Goal: Task Accomplishment & Management: Manage account settings

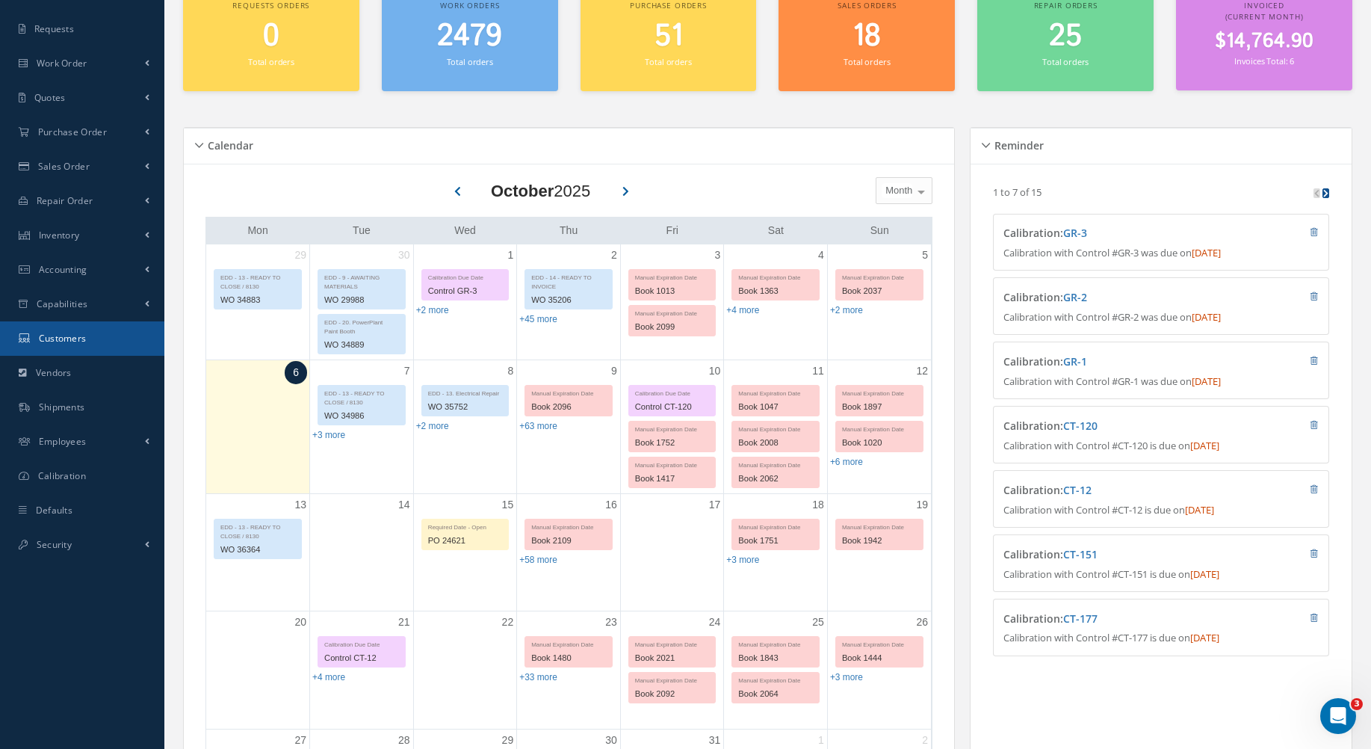
scroll to position [149, 0]
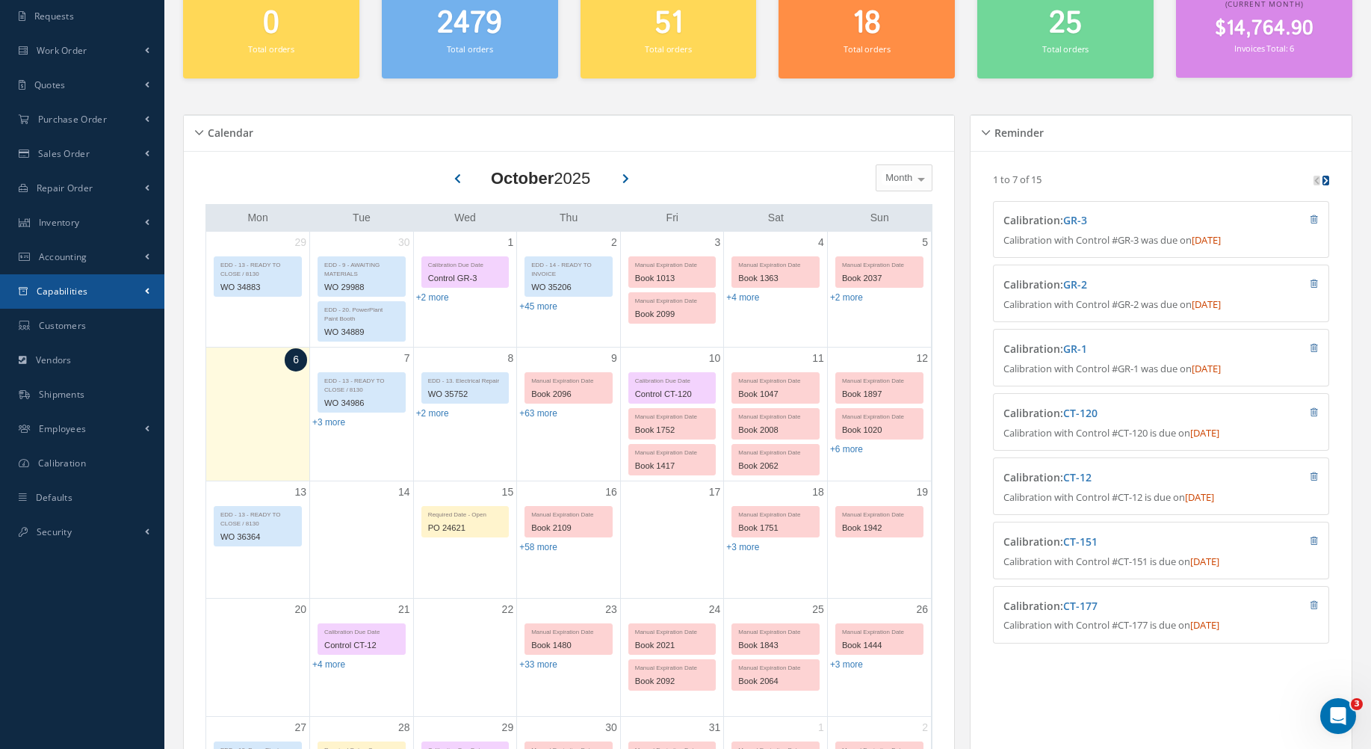
click at [120, 290] on link "Capabilities" at bounding box center [82, 291] width 164 height 34
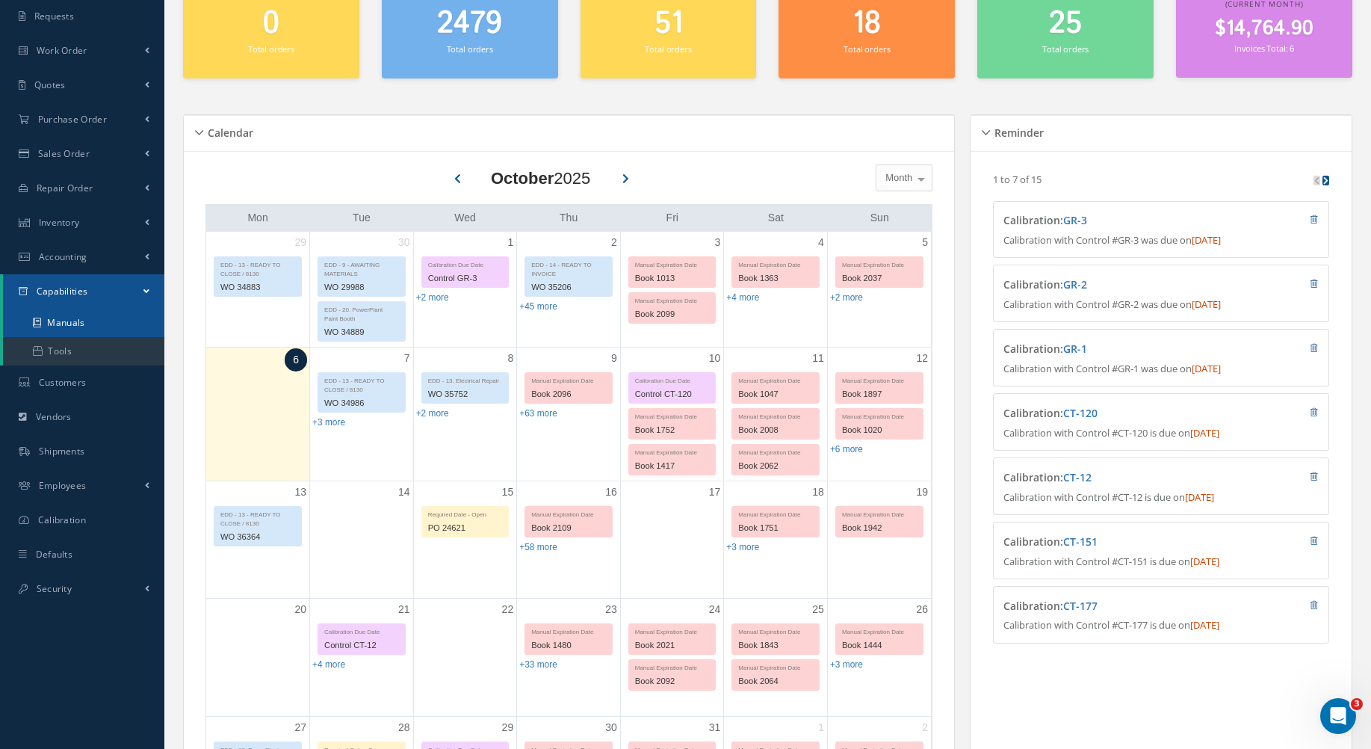
click at [120, 318] on link "Manuals" at bounding box center [83, 323] width 161 height 28
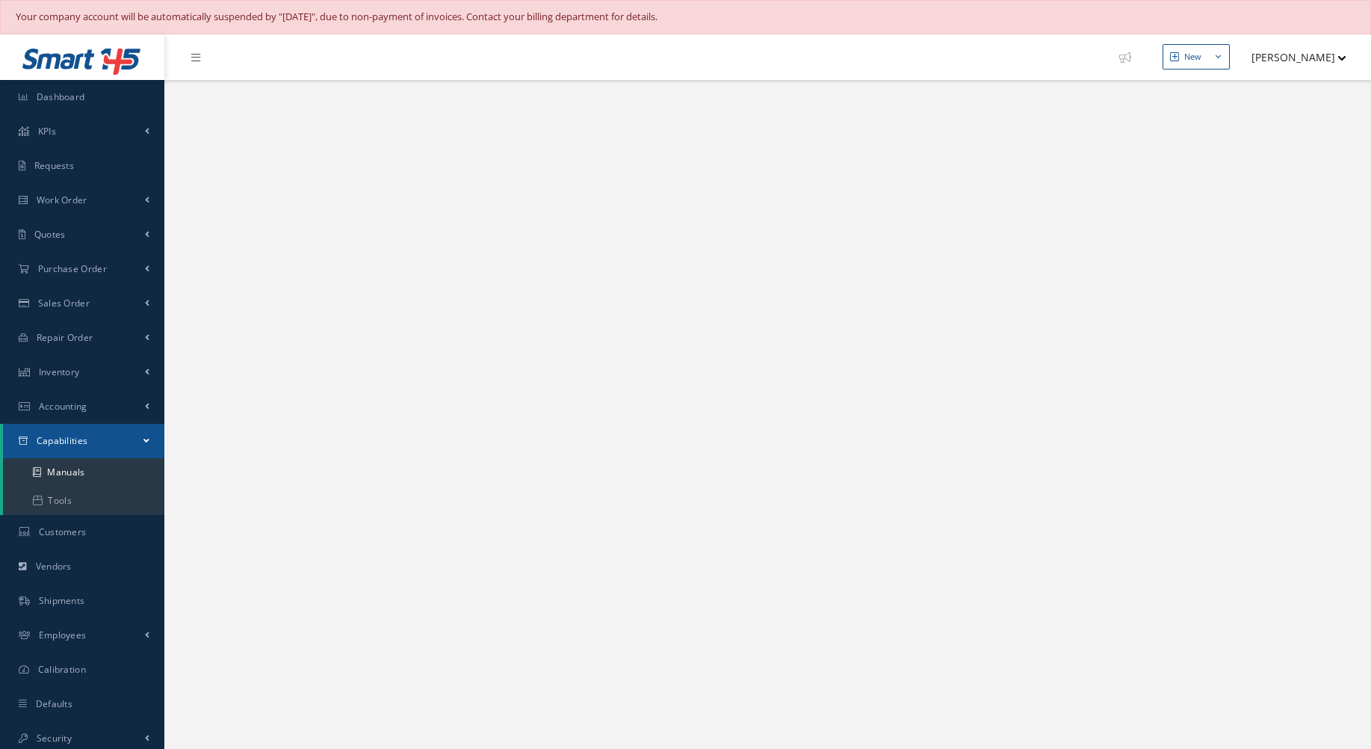
select select "25"
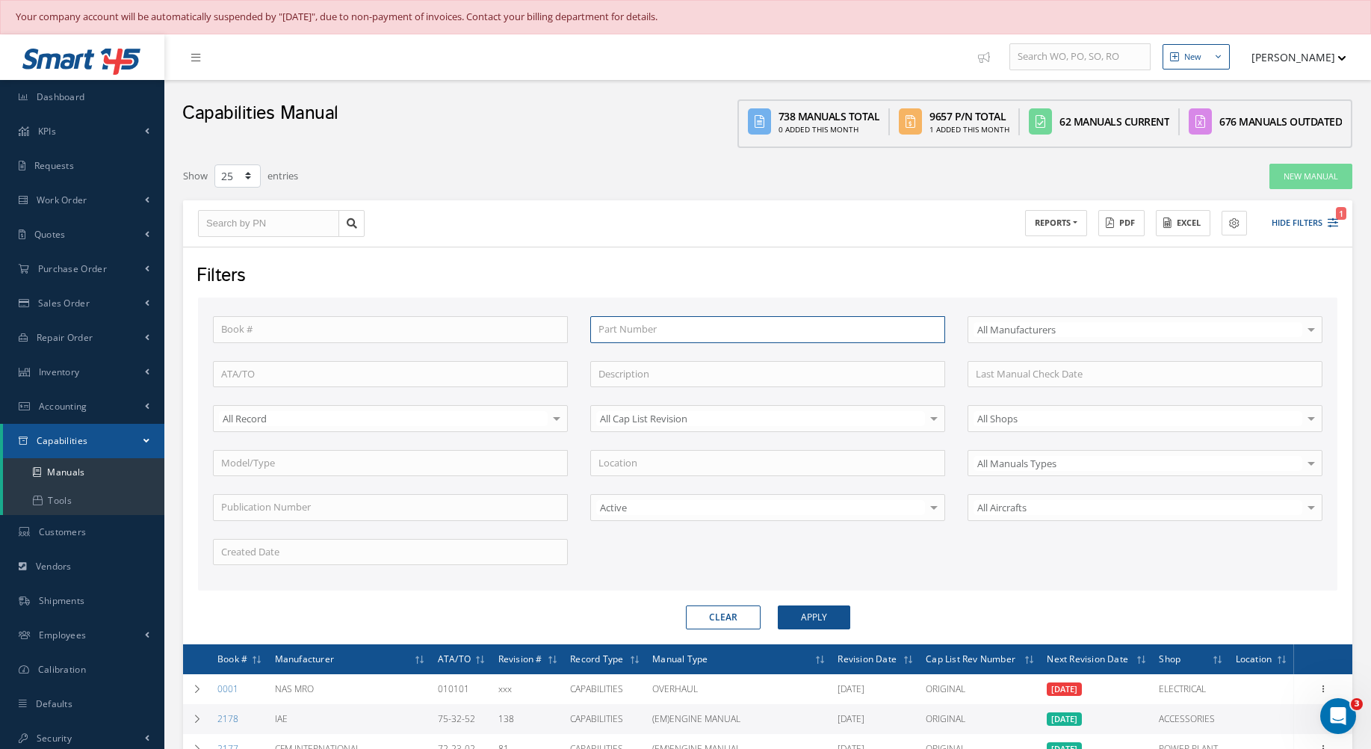
click at [635, 322] on input "text" at bounding box center [767, 329] width 355 height 27
drag, startPoint x: 862, startPoint y: 315, endPoint x: 859, endPoint y: 327, distance: 12.2
click at [862, 323] on div "Book # Part Number Select All Manufacturers All Manufacturers BELL COBHAM DYNAP…" at bounding box center [768, 443] width 1140 height 293
click at [850, 330] on input "text" at bounding box center [767, 329] width 355 height 27
paste input "310A1020-21"
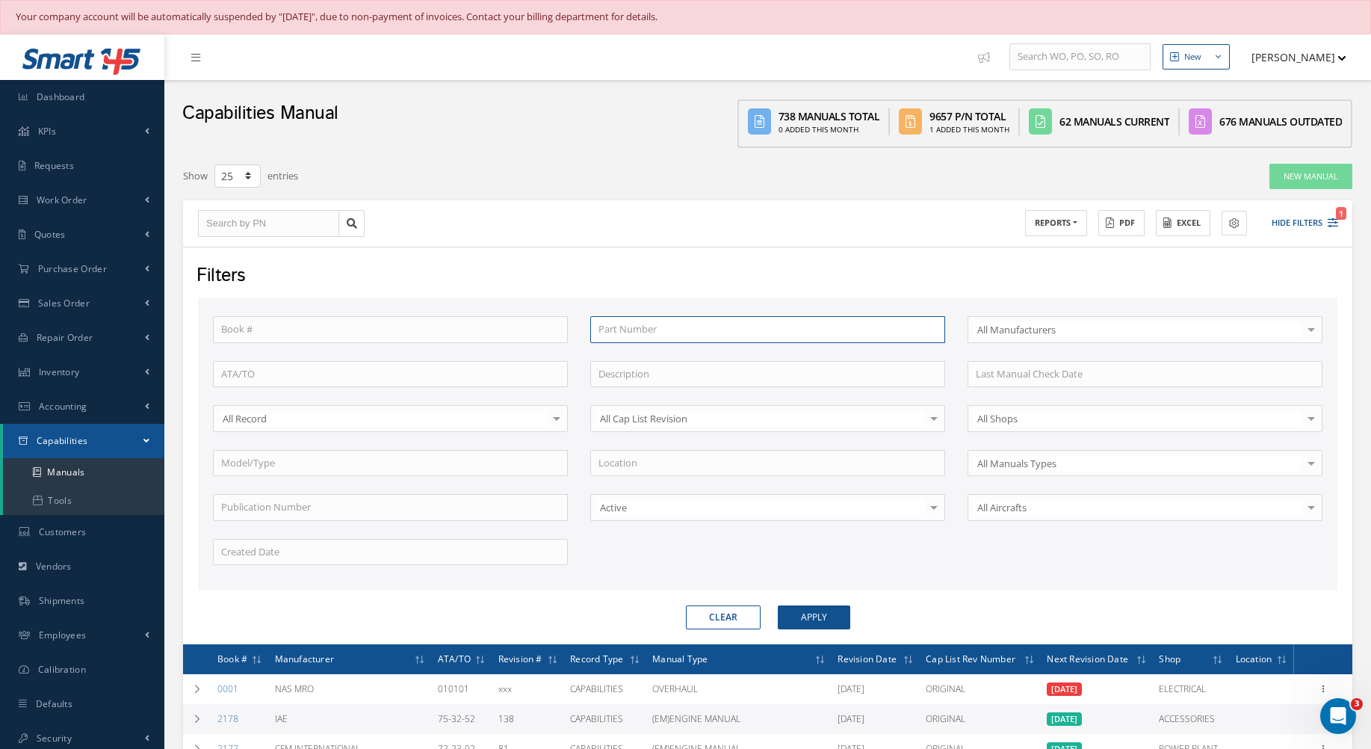
type input "310A1020-21"
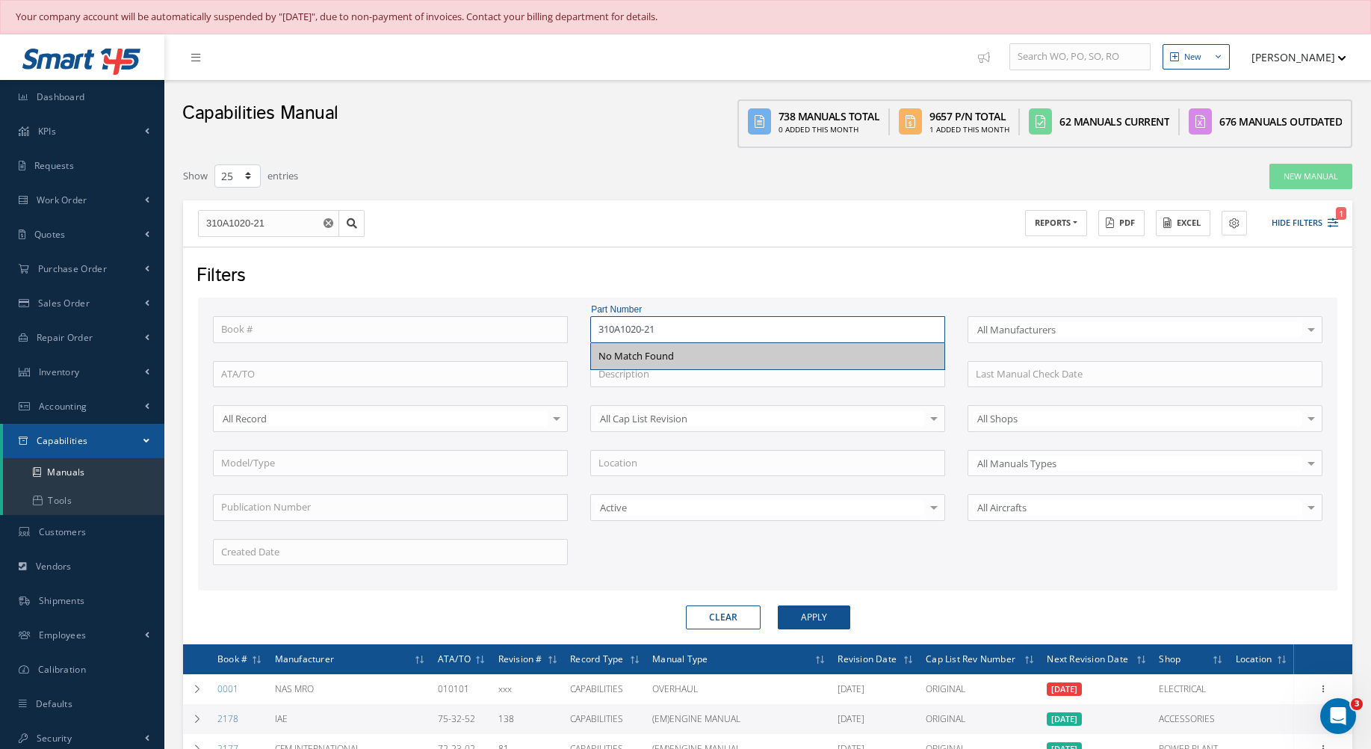
type input "310A1020-21"
click at [778, 605] on button "Apply" at bounding box center [814, 617] width 72 height 24
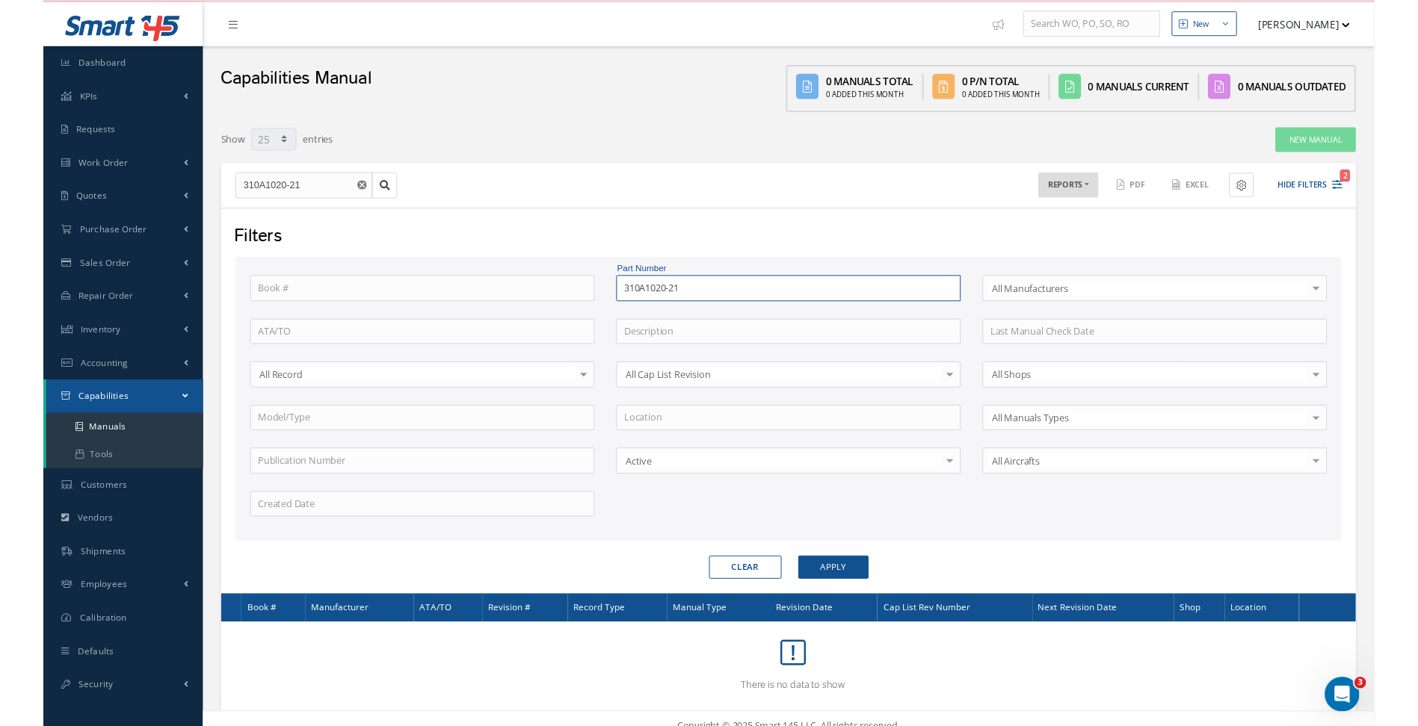
scroll to position [47, 0]
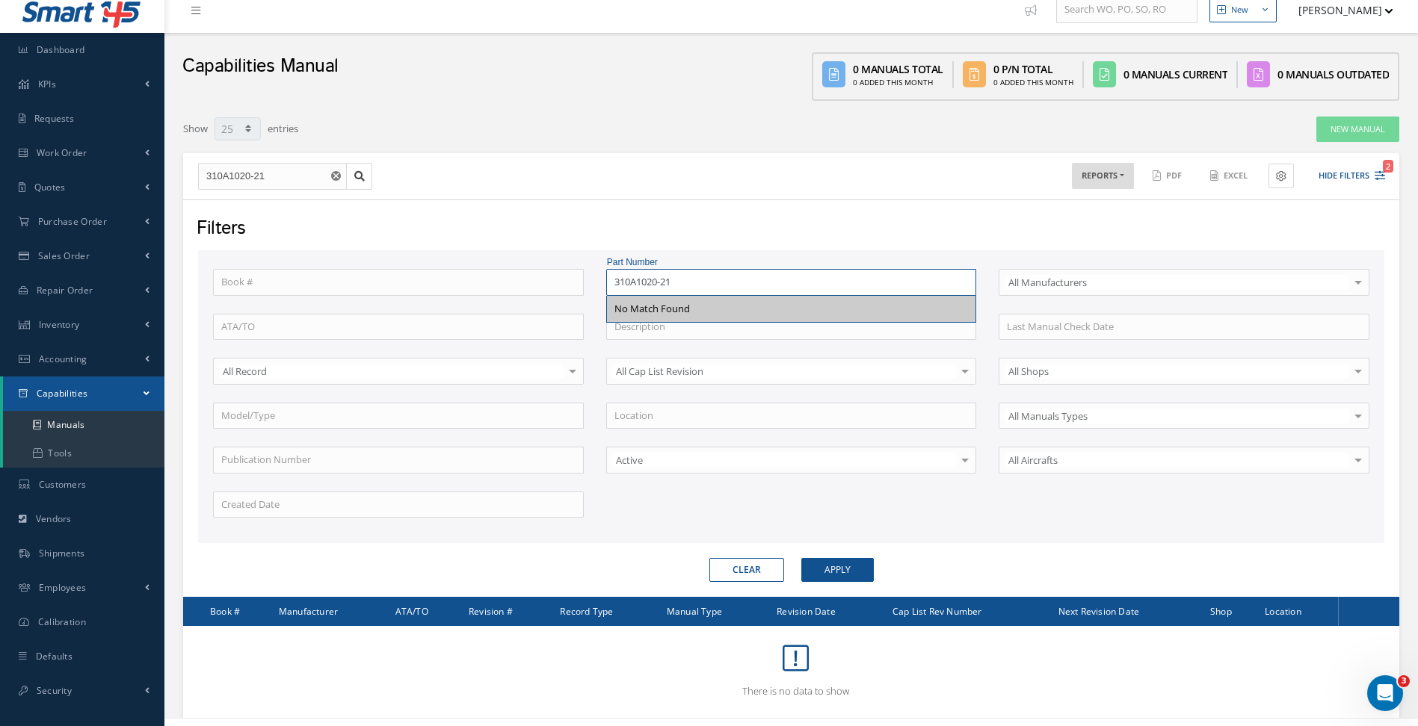
drag, startPoint x: 747, startPoint y: 280, endPoint x: 492, endPoint y: 292, distance: 255.2
click at [492, 292] on div "Book # Part Number 310A1020-21 No Match Found Select All Manufacturers All Manu…" at bounding box center [791, 402] width 1179 height 267
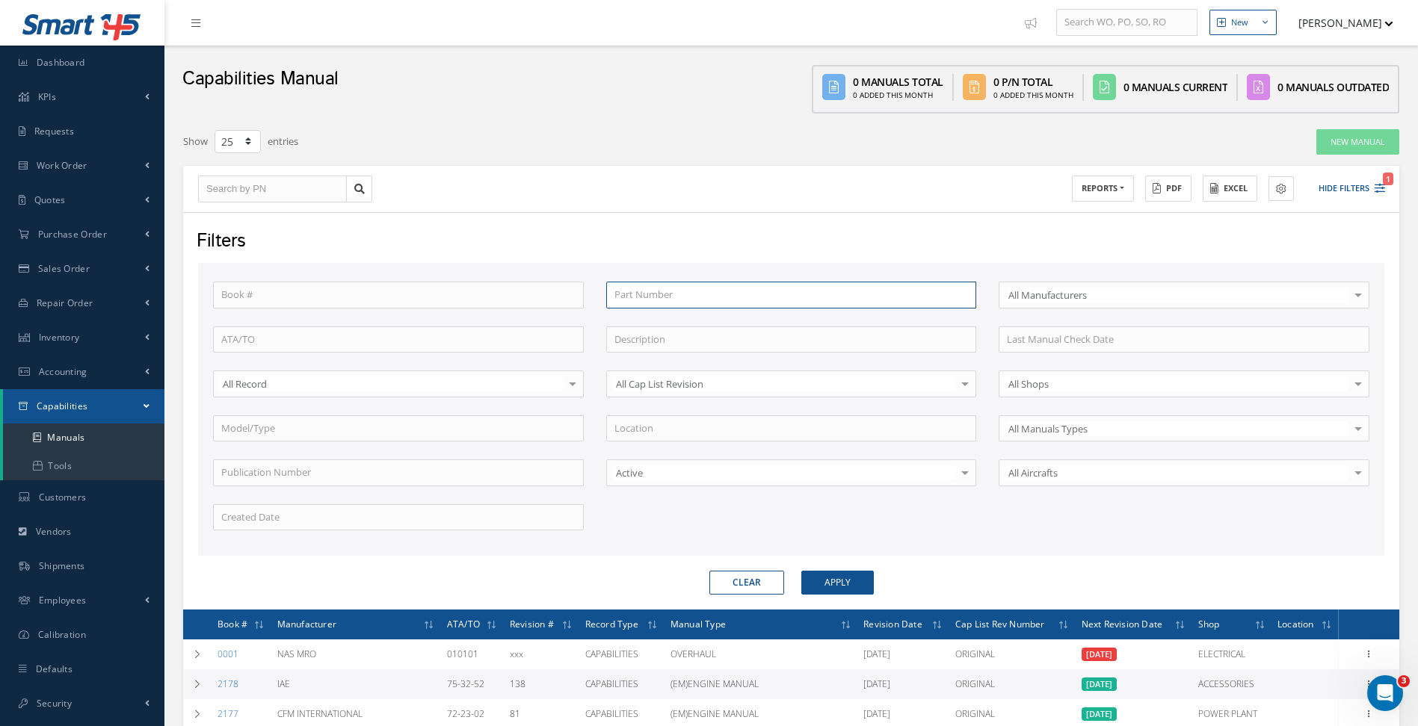
scroll to position [47, 0]
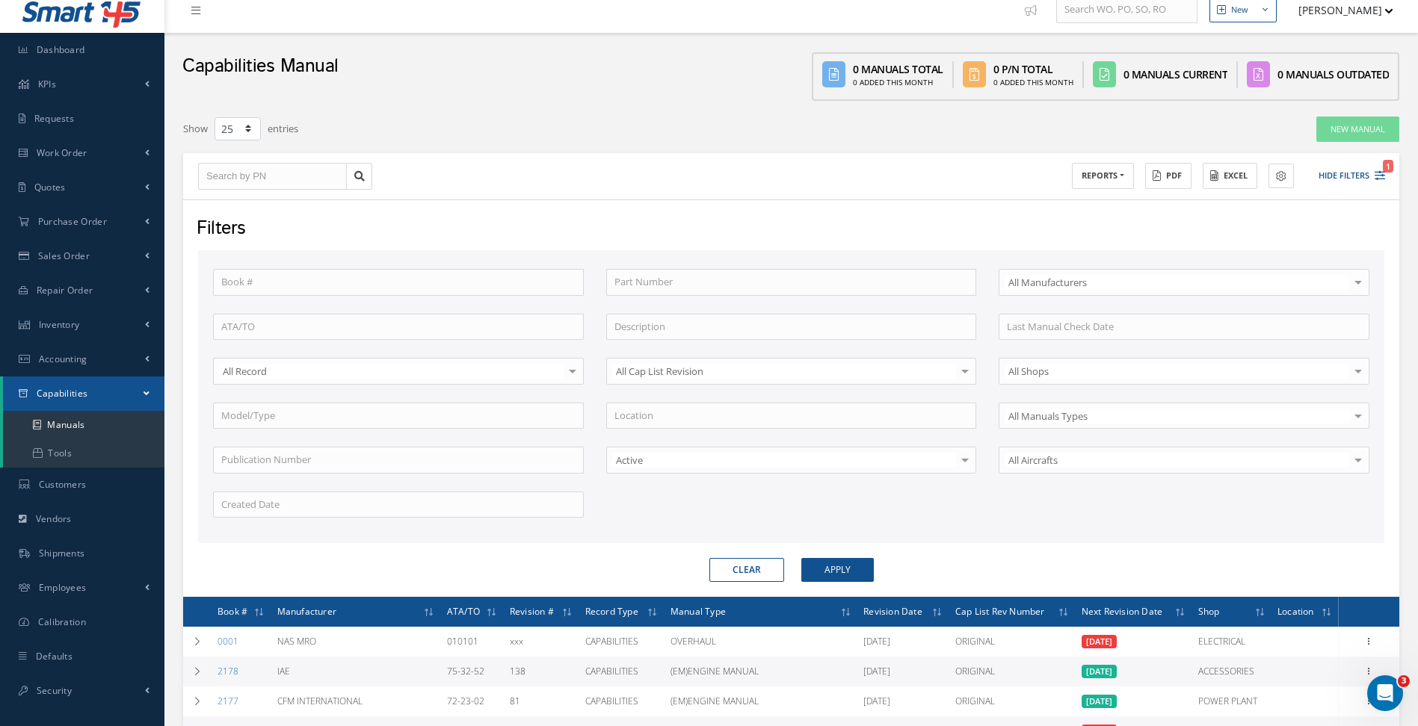
drag, startPoint x: 398, startPoint y: 353, endPoint x: 397, endPoint y: 345, distance: 7.5
click at [397, 346] on div "Book # Part Number Select All Manufacturers All Manufacturers BELL COBHAM DYNAP…" at bounding box center [791, 402] width 1179 height 267
click at [398, 321] on input "text" at bounding box center [398, 327] width 371 height 27
paste input "71-21-13"
type input "71-21-13"
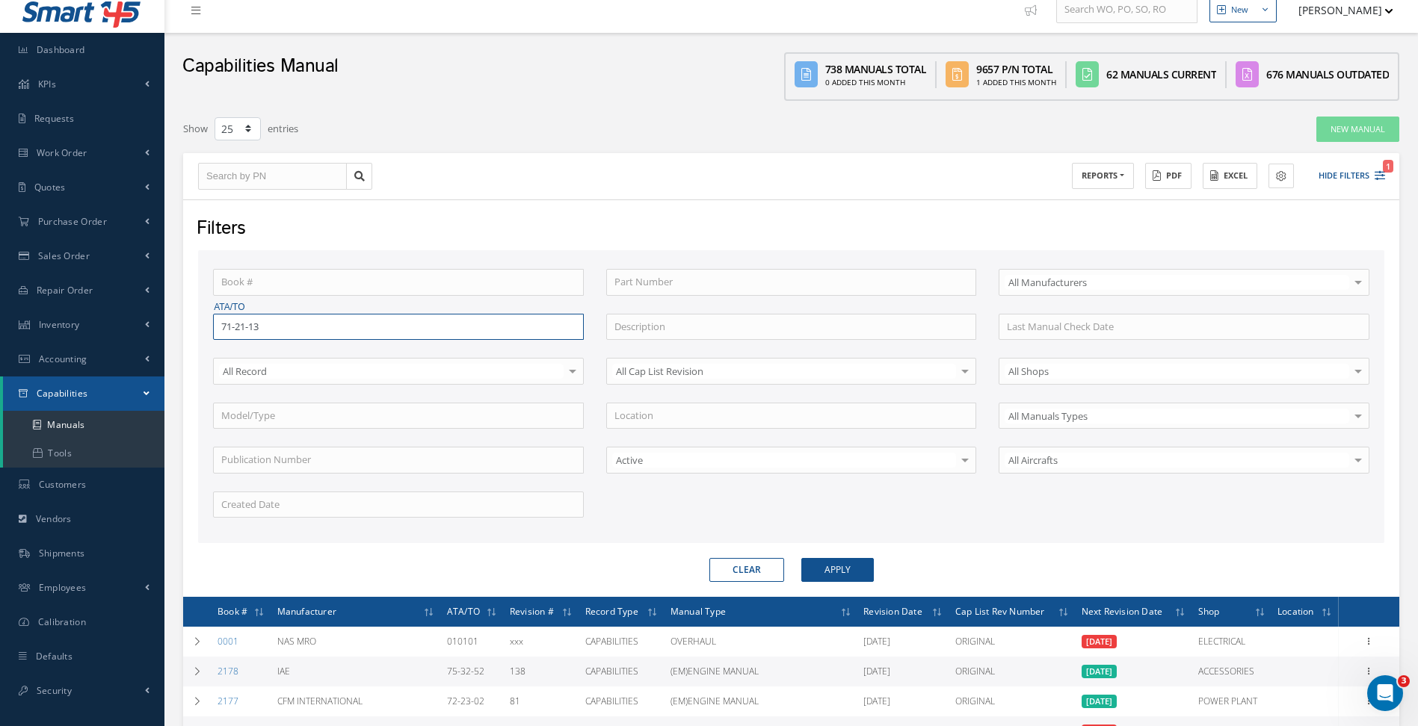
click at [801, 558] on button "Apply" at bounding box center [837, 570] width 72 height 24
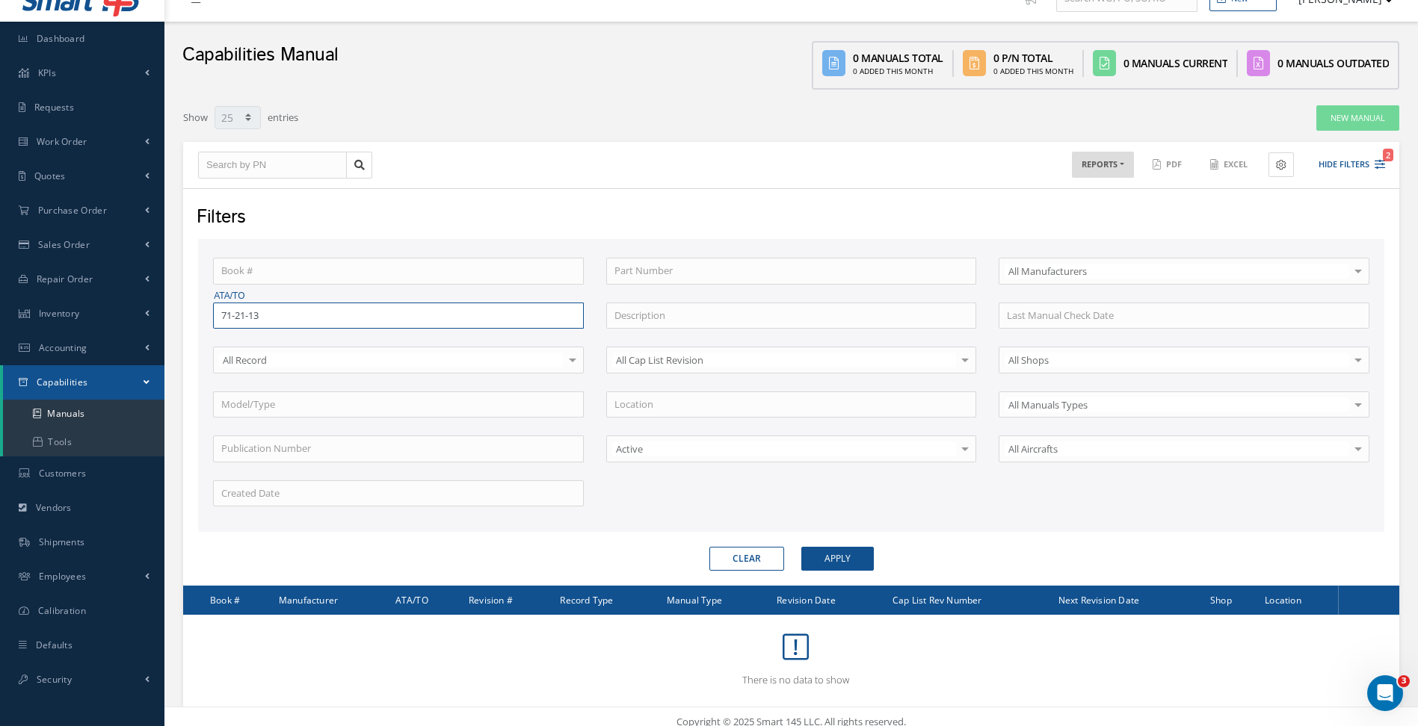
scroll to position [70, 0]
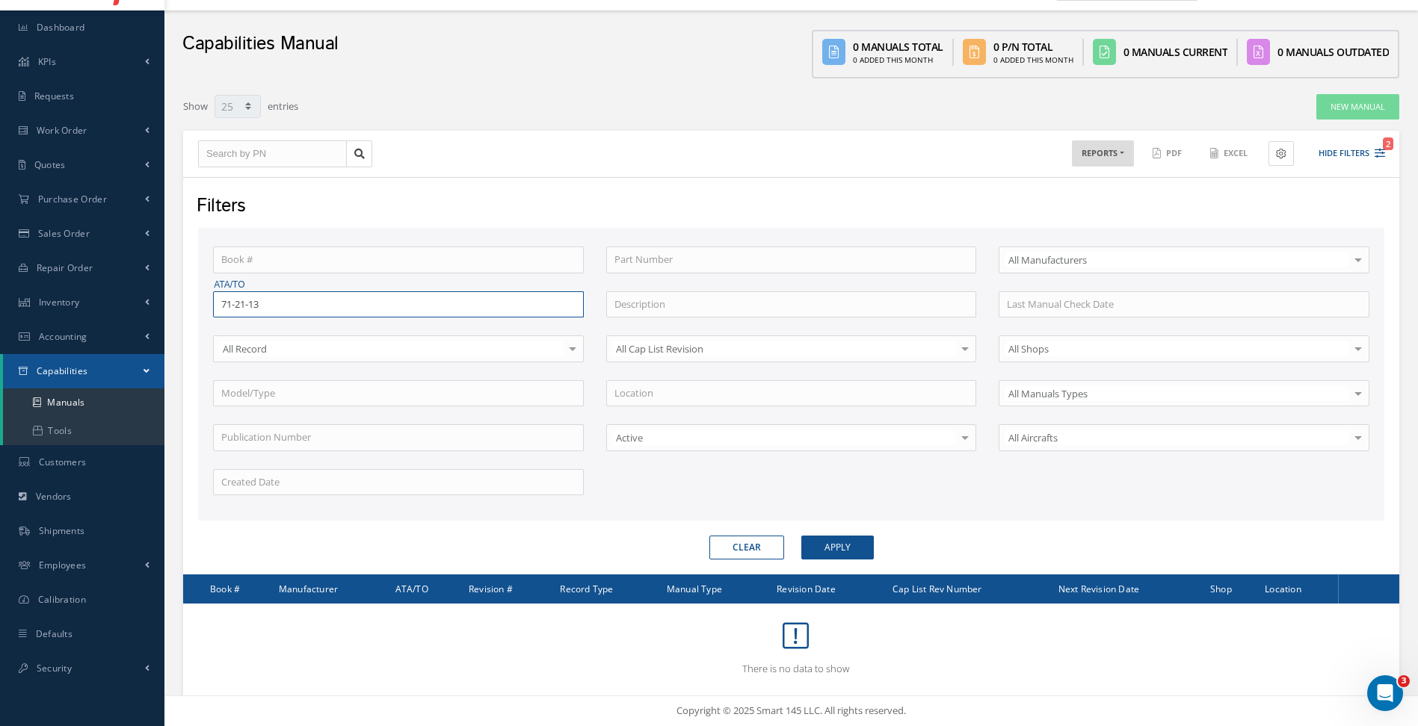
drag, startPoint x: 395, startPoint y: 304, endPoint x: 186, endPoint y: 309, distance: 208.6
click at [117, 309] on div "Smart 145 Dashboard KPIs Work Order Accounting Requests Work Order Receiving Ve…" at bounding box center [709, 346] width 1418 height 762
click at [1063, 301] on input at bounding box center [1183, 304] width 371 height 27
click at [393, 241] on div "Book # Part Number Select All Manufacturers All Manufacturers BELL COBHAM DYNAP…" at bounding box center [791, 374] width 1186 height 293
click at [389, 253] on input "text" at bounding box center [398, 260] width 371 height 27
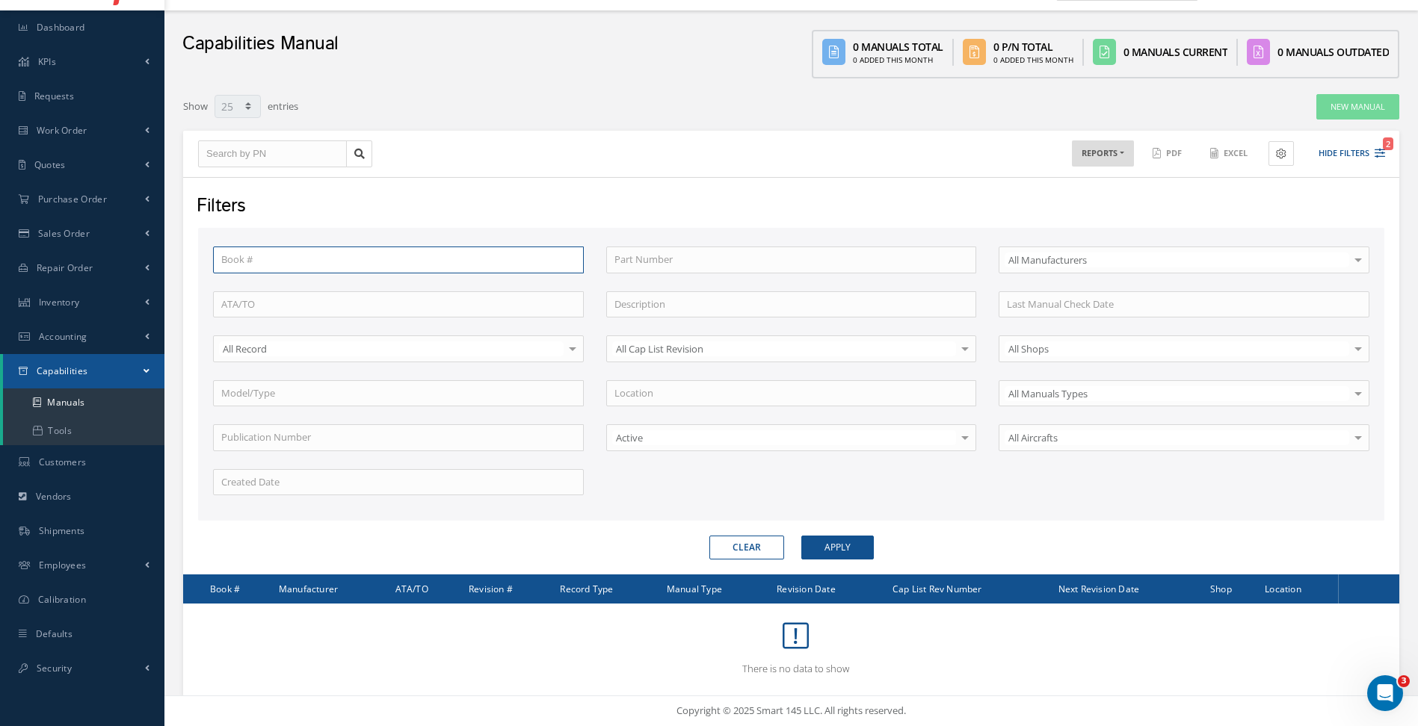
paste input "71-21-13"
type input "71-21-13"
click at [801, 536] on button "Apply" at bounding box center [837, 548] width 72 height 24
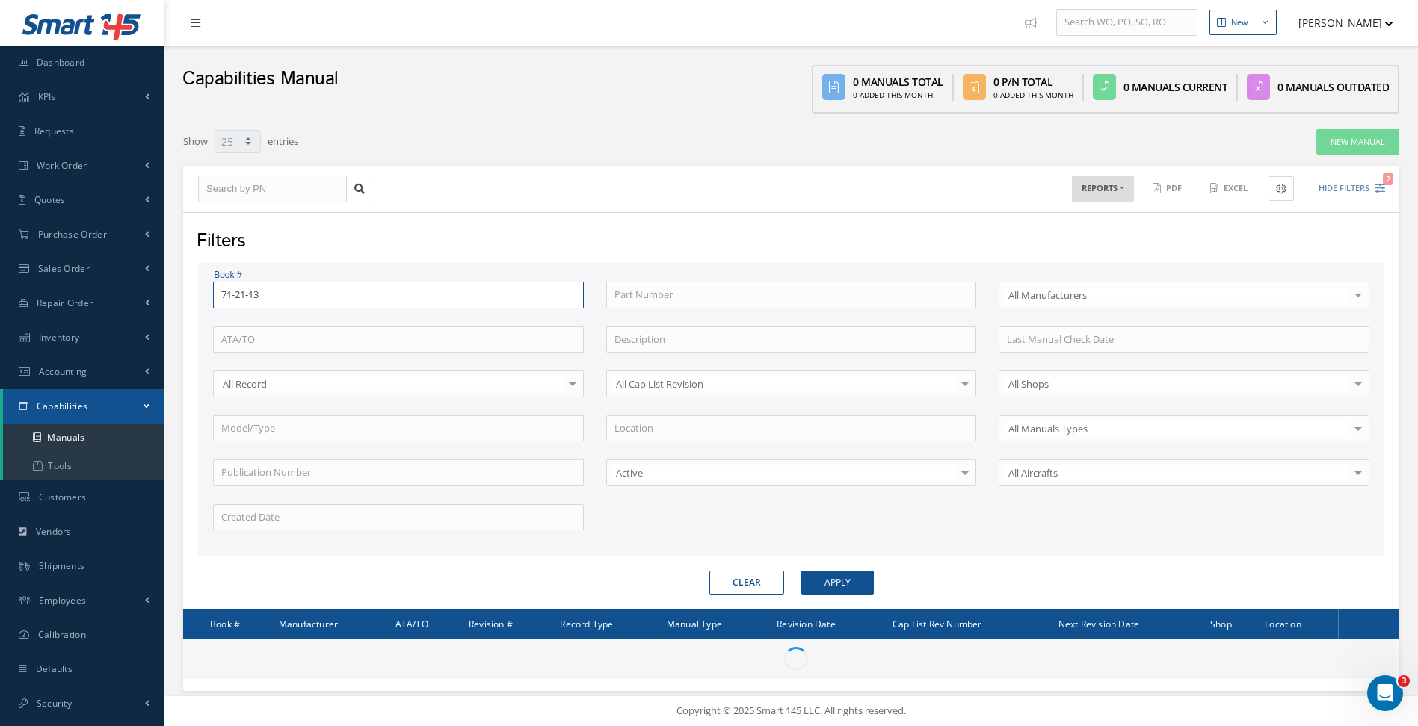
scroll to position [70, 0]
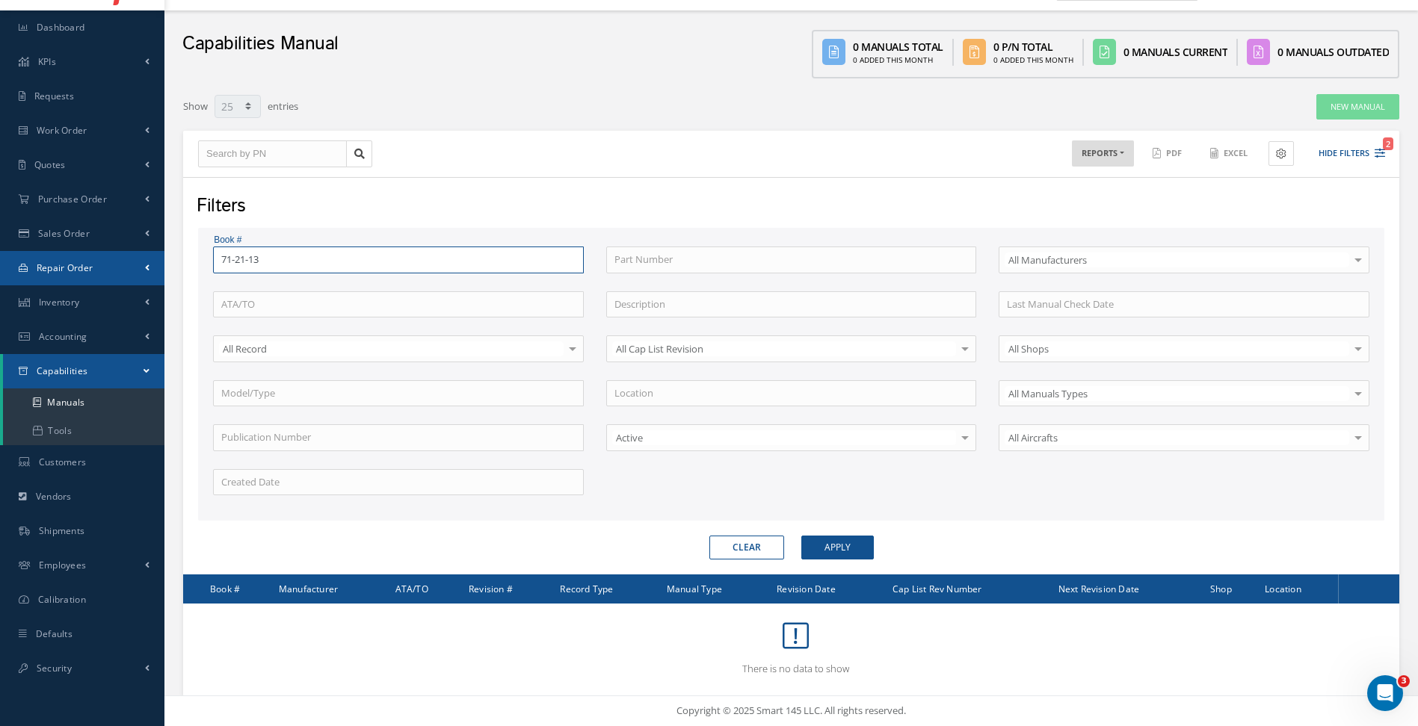
drag, startPoint x: 383, startPoint y: 270, endPoint x: 28, endPoint y: 283, distance: 354.5
click at [0, 279] on html "Your company account will be automatically suspended by "October 15, 2025", due…" at bounding box center [709, 293] width 1418 height 726
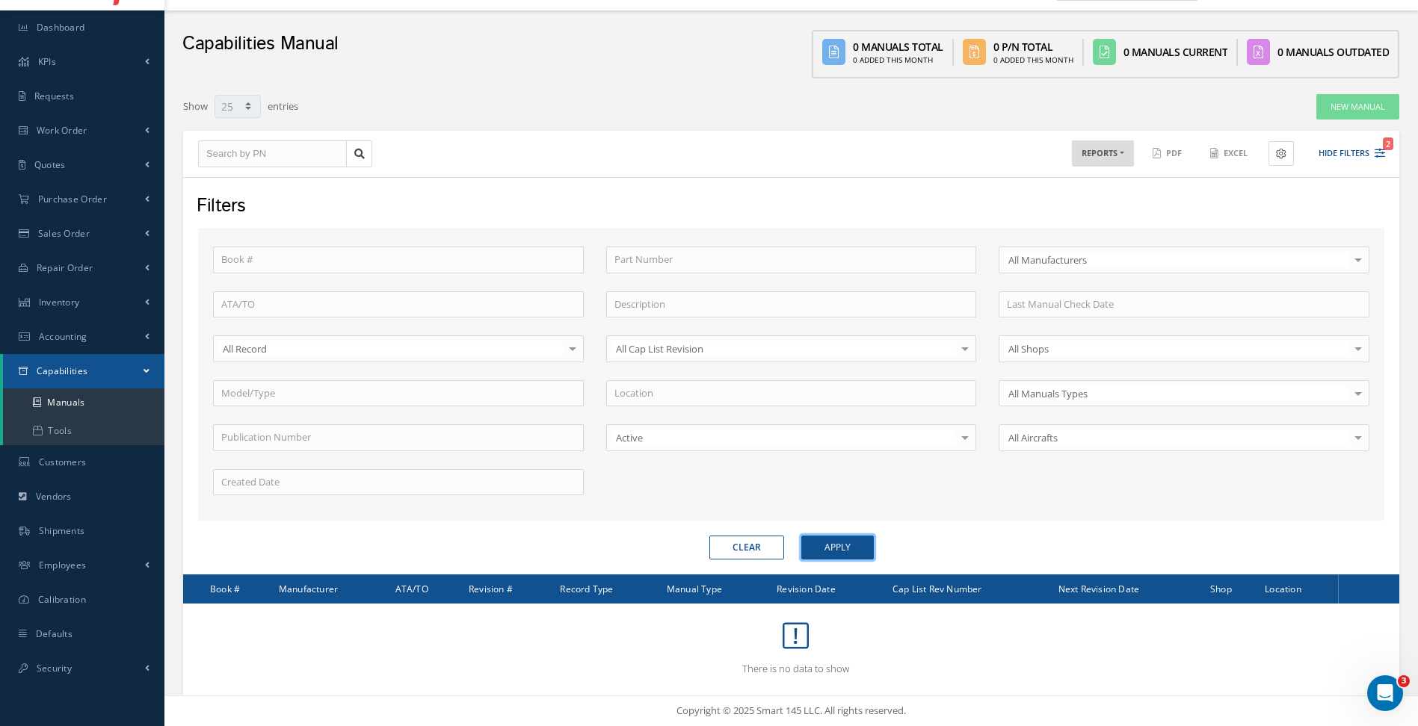
click at [829, 537] on button "Apply" at bounding box center [837, 548] width 72 height 24
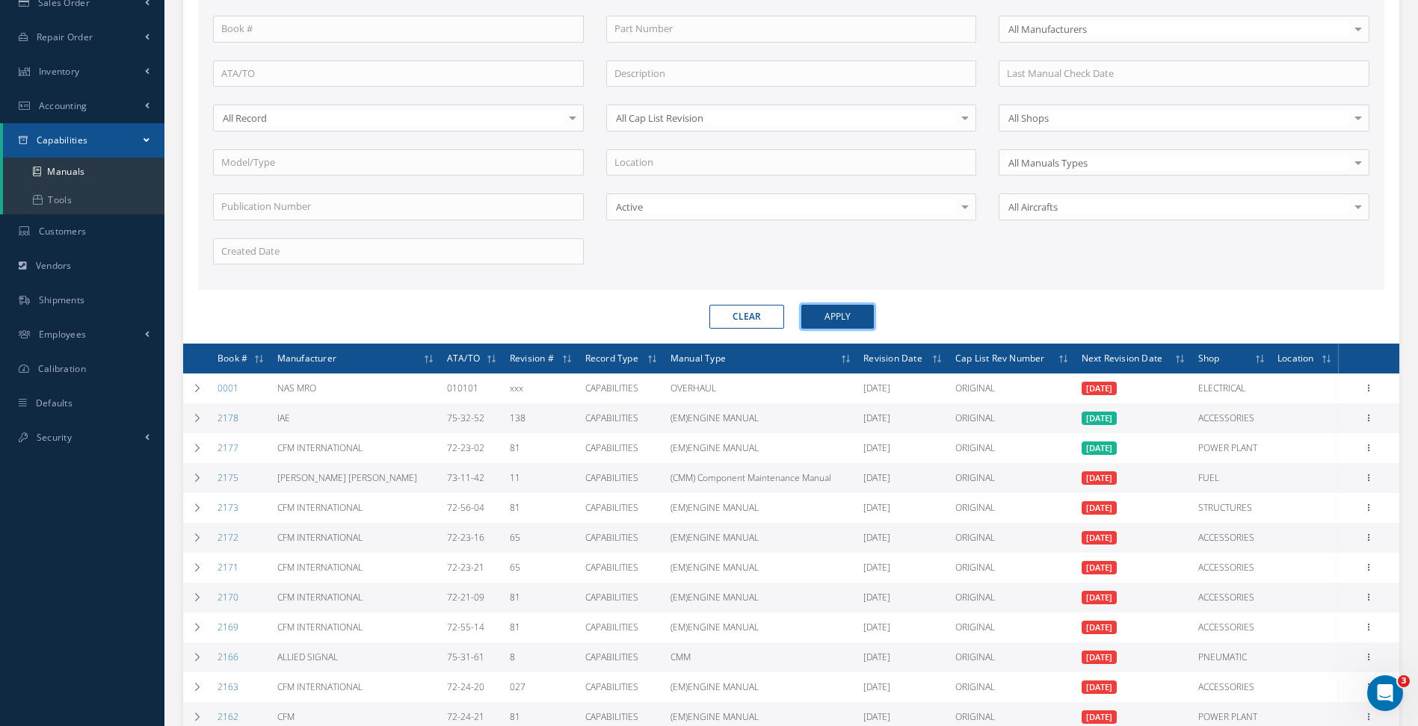
scroll to position [219, 0]
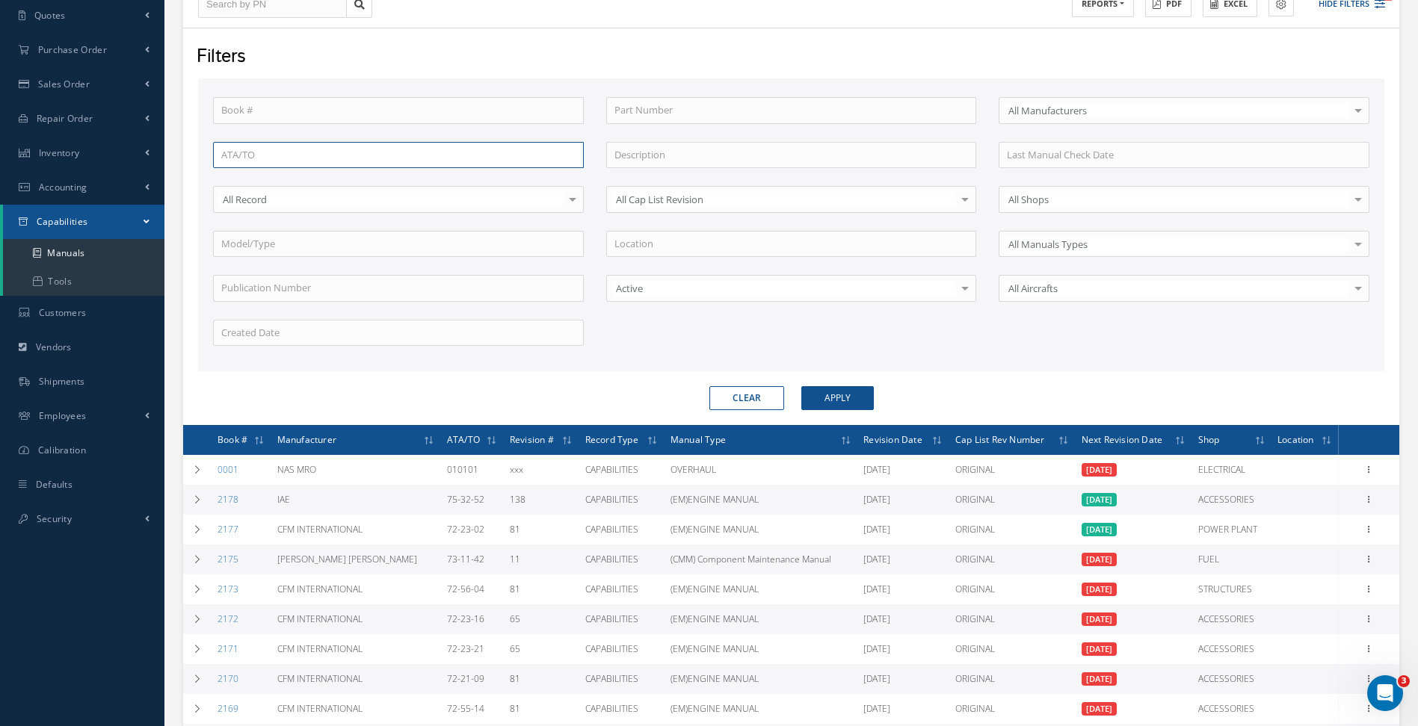
click at [262, 161] on input "text" at bounding box center [398, 155] width 371 height 27
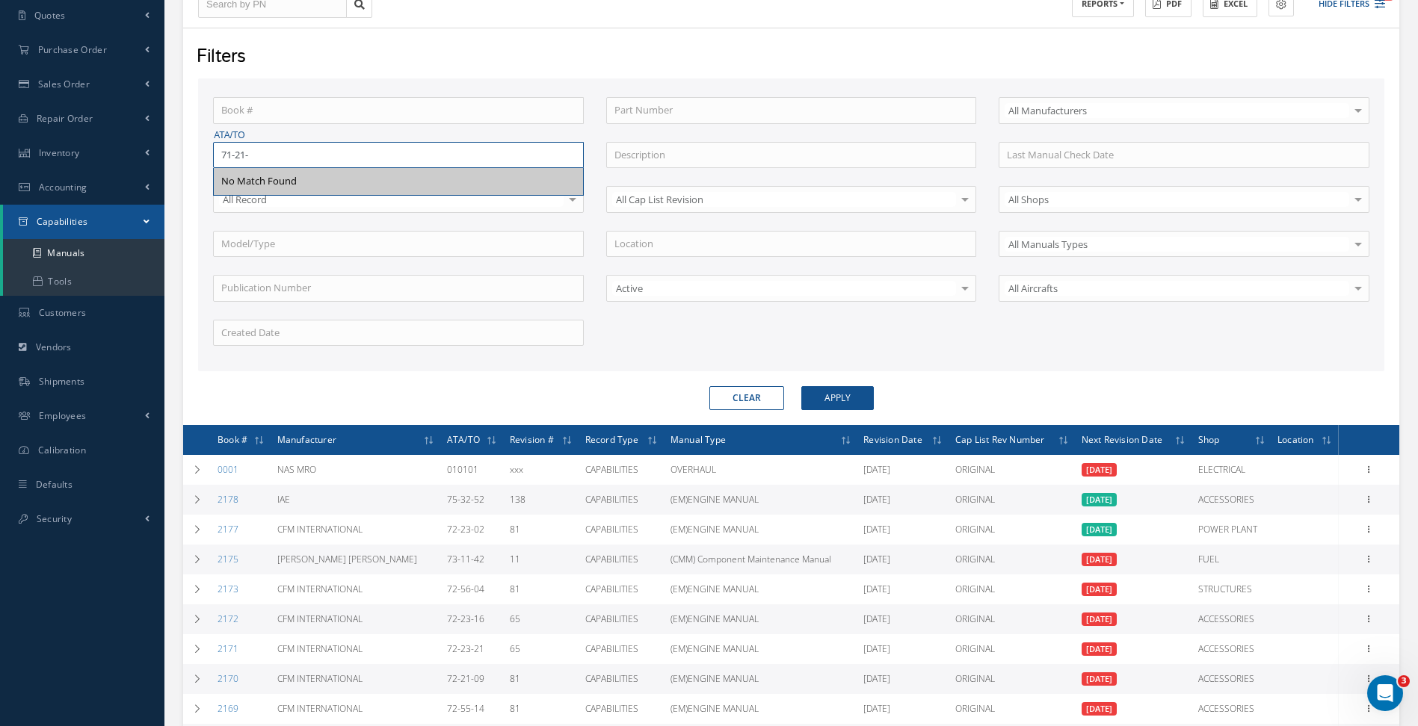
click at [801, 386] on button "Apply" at bounding box center [837, 398] width 72 height 24
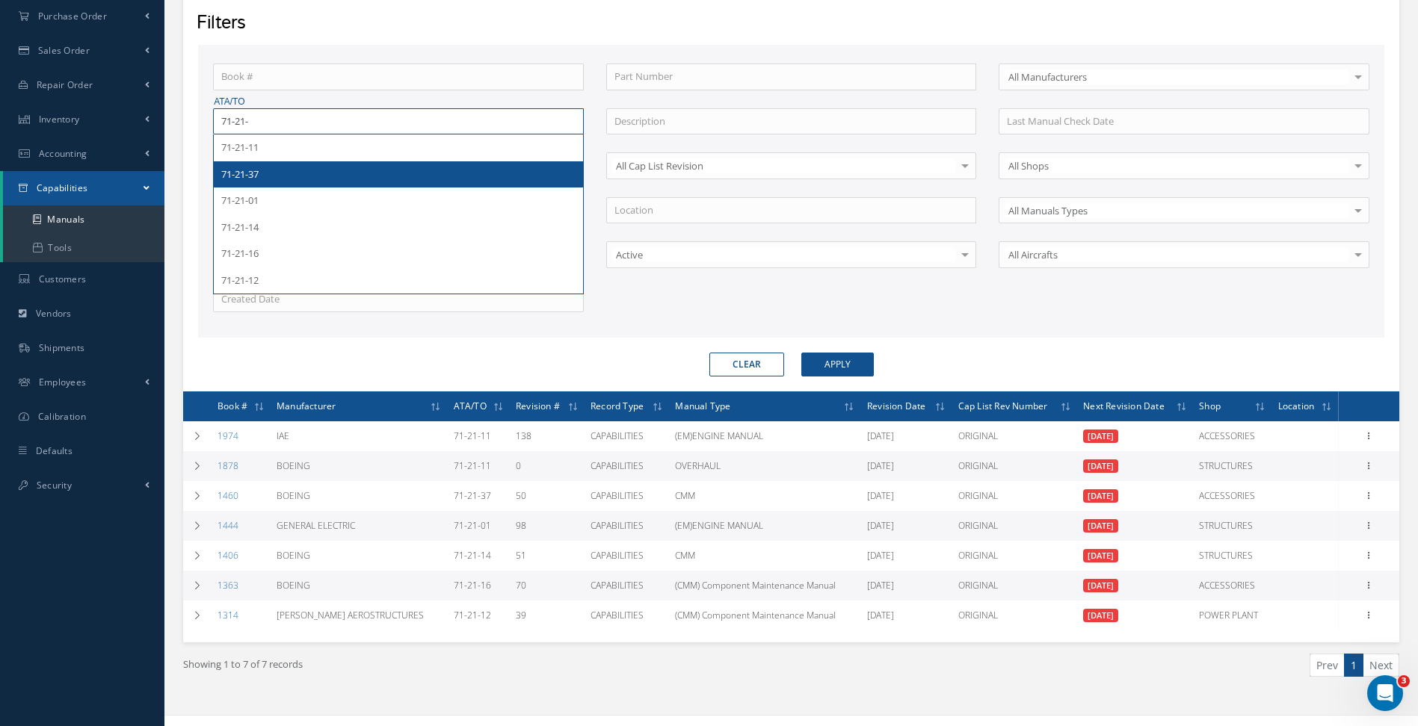
scroll to position [271, 0]
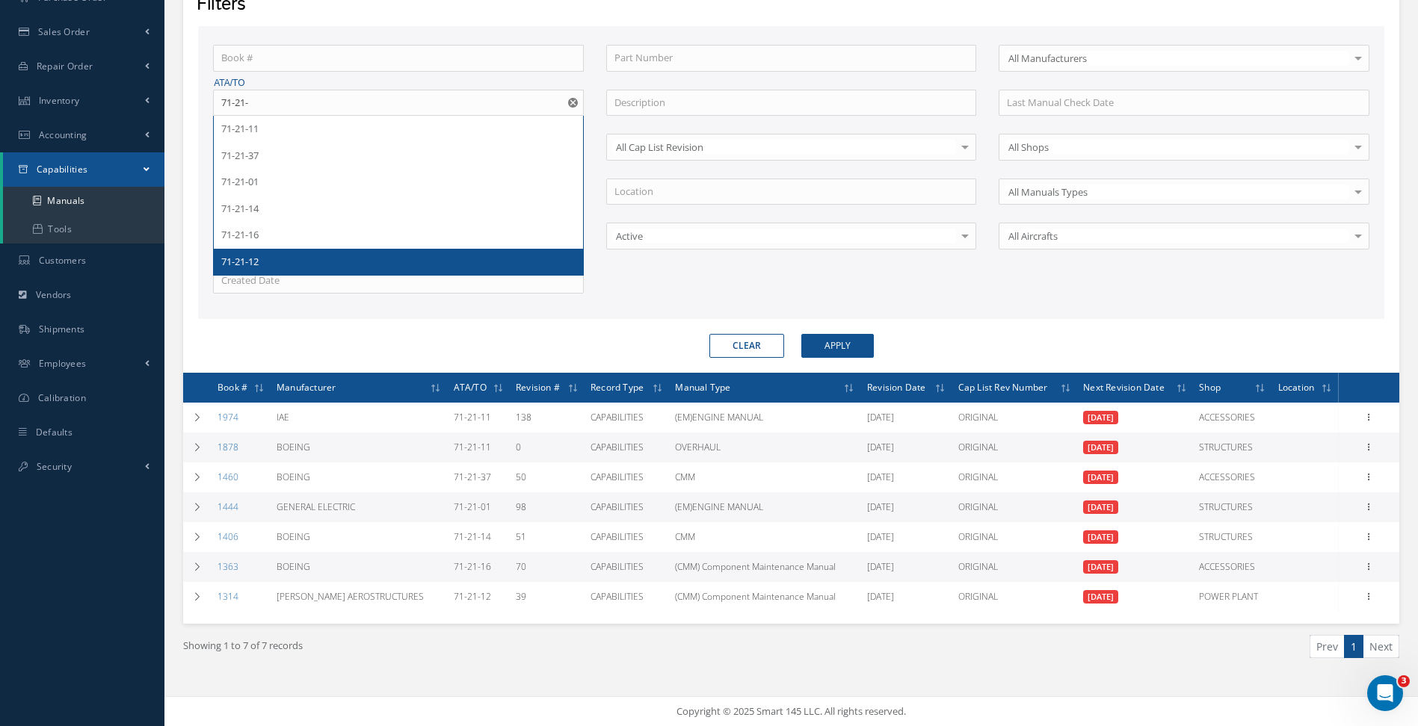
click at [333, 265] on div "71-21-12" at bounding box center [398, 262] width 354 height 15
type input "71-21-12"
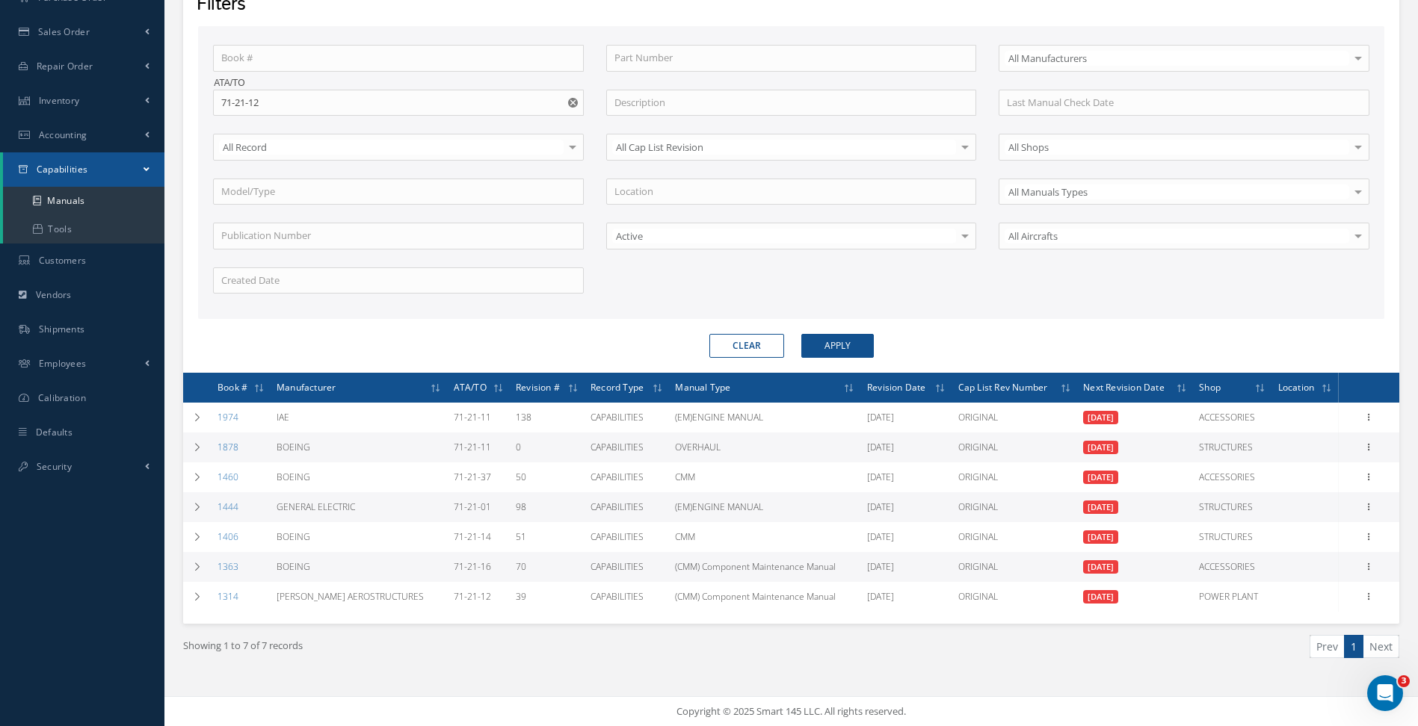
click at [810, 335] on form "Book # Part Number Select All Manufacturers All Manufacturers BELL COBHAM DYNAP…" at bounding box center [791, 192] width 1186 height 332
click at [817, 341] on button "Apply" at bounding box center [837, 346] width 72 height 24
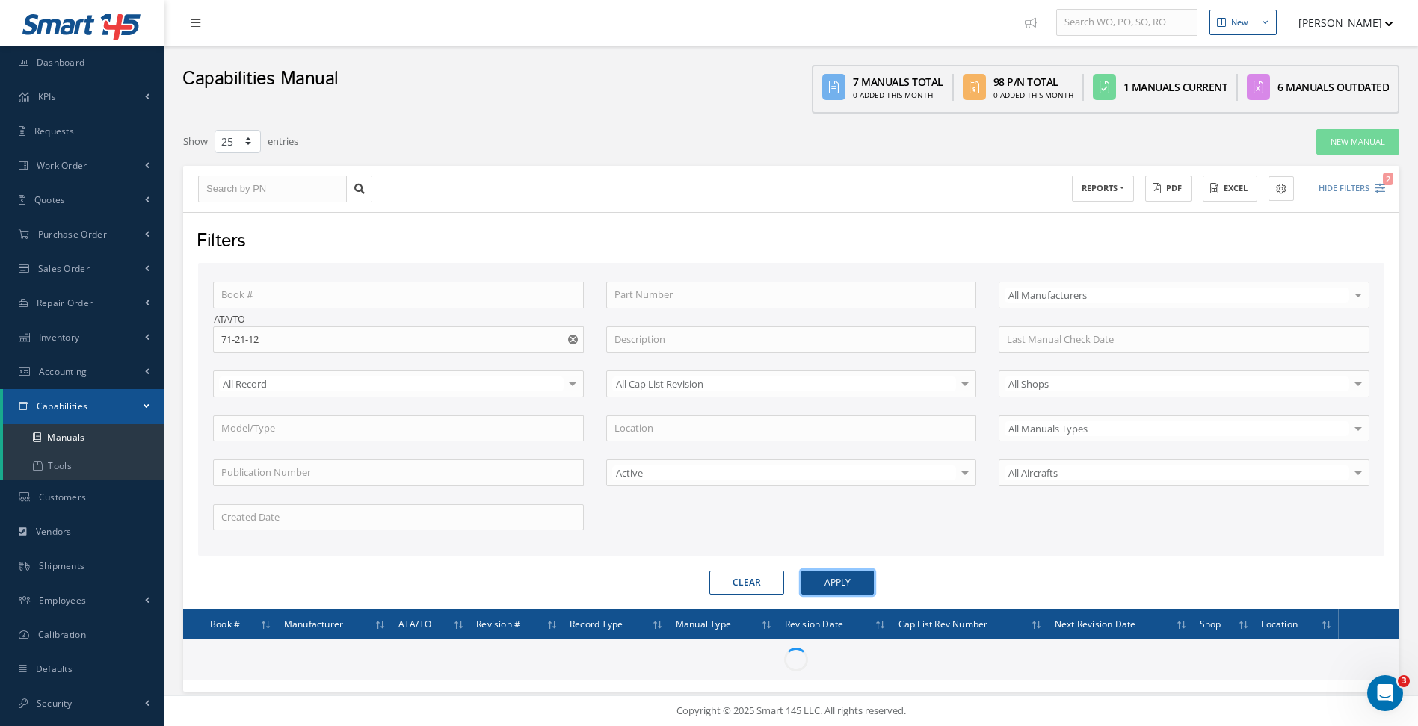
scroll to position [92, 0]
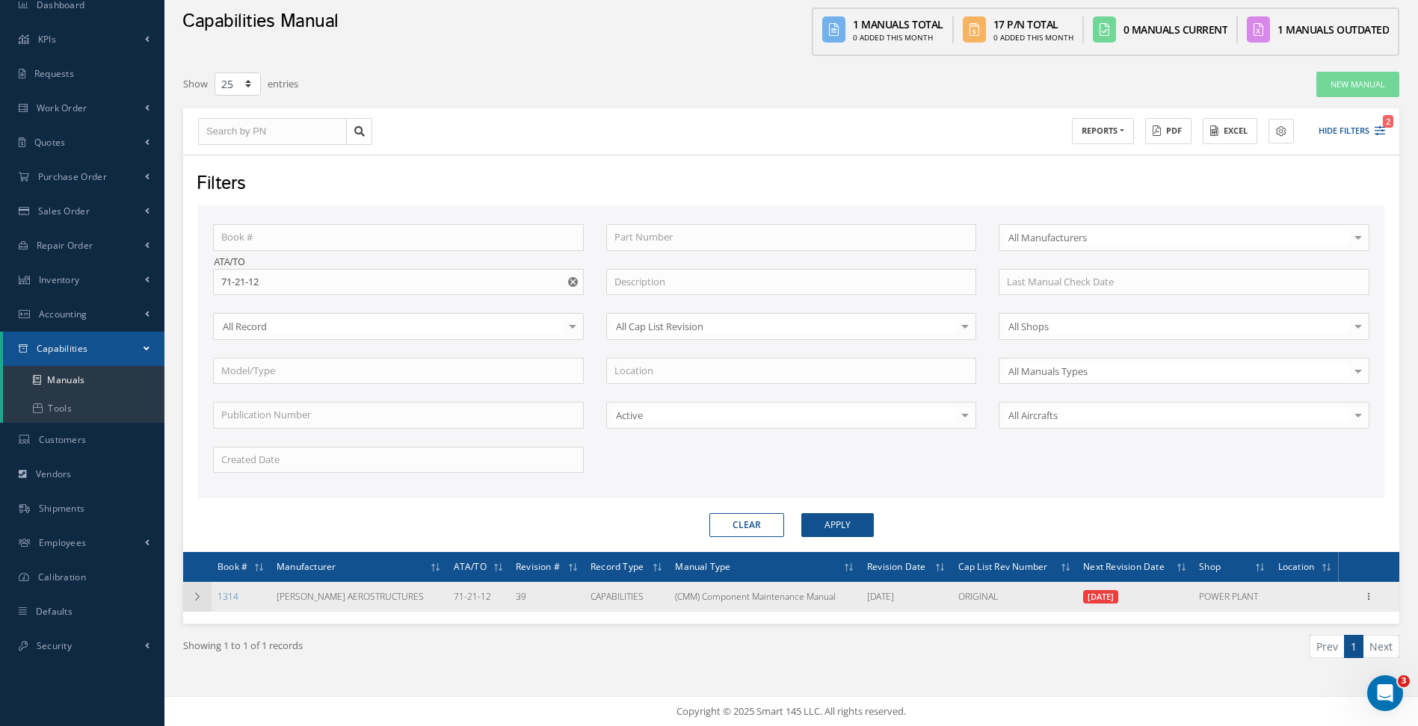
click at [200, 599] on icon at bounding box center [197, 597] width 10 height 9
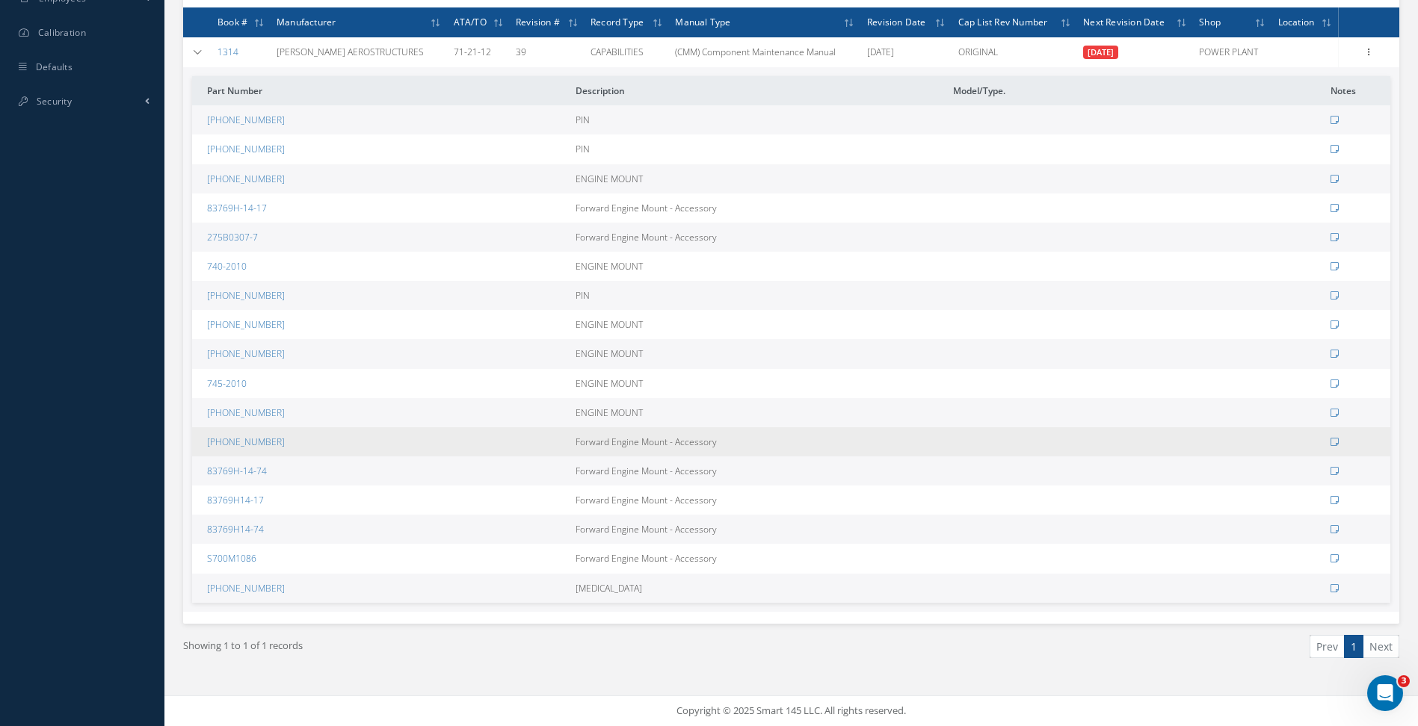
scroll to position [188, 0]
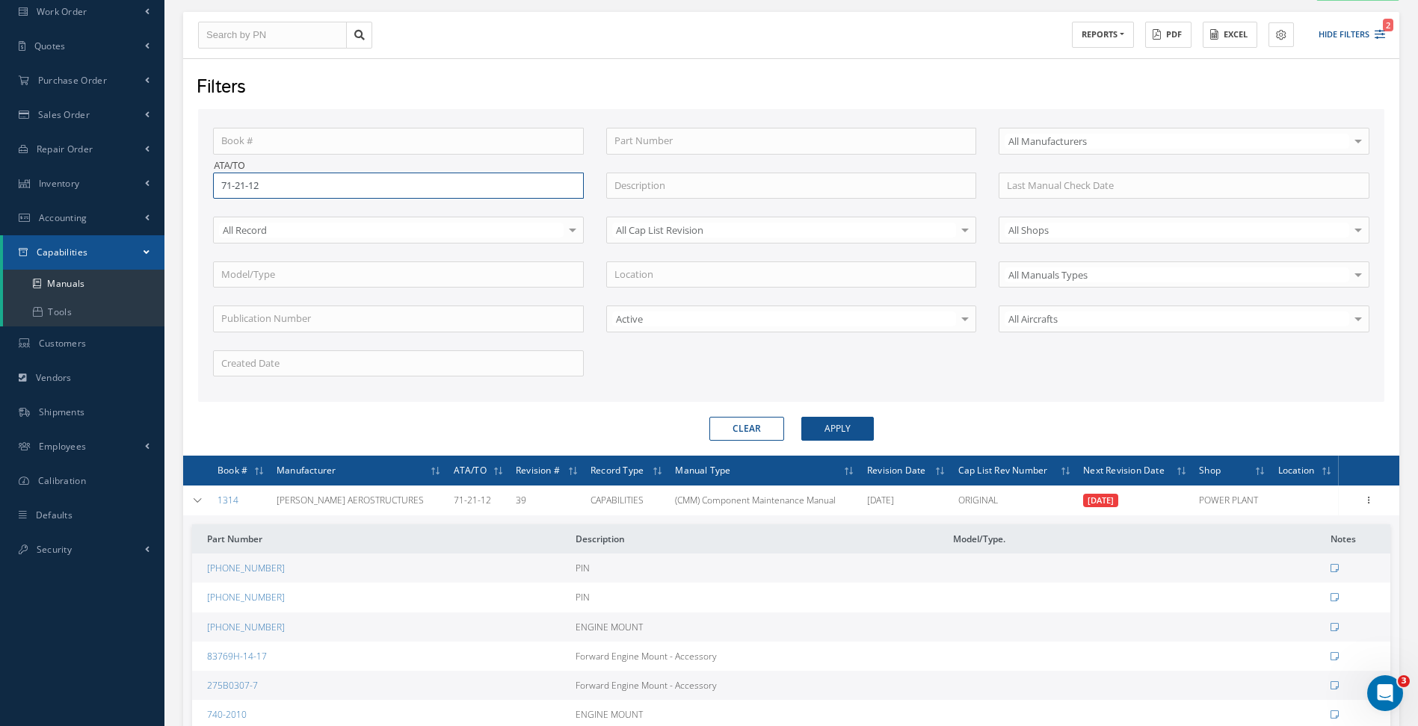
click at [301, 191] on input "71-21-12" at bounding box center [398, 186] width 371 height 27
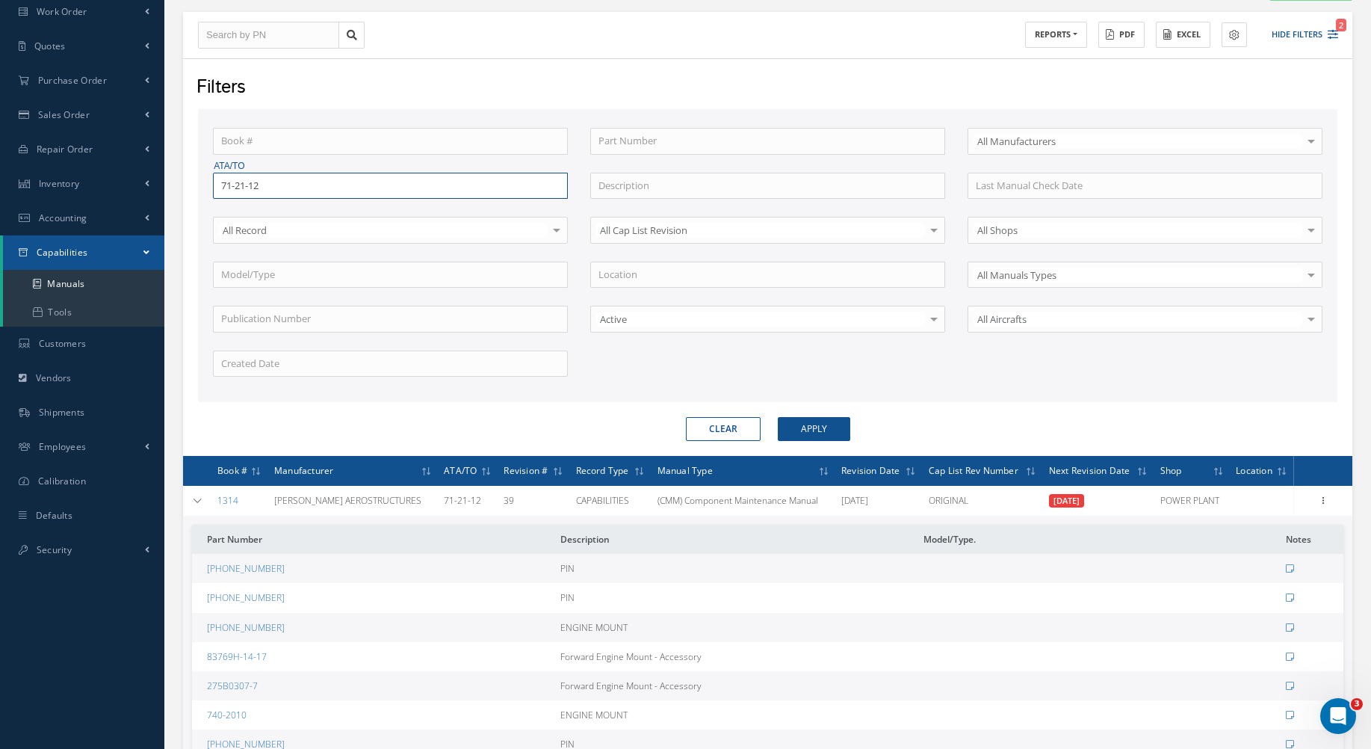
click at [277, 173] on input "71-21-12" at bounding box center [390, 186] width 355 height 27
click at [555, 184] on input "71-21-12" at bounding box center [390, 186] width 355 height 27
drag, startPoint x: 555, startPoint y: 196, endPoint x: 13, endPoint y: 181, distance: 542.8
click at [13, 181] on div "Smart 145 Dashboard KPIs Work Order Accounting Requests Work Order Receiving Ve…" at bounding box center [685, 510] width 1371 height 1329
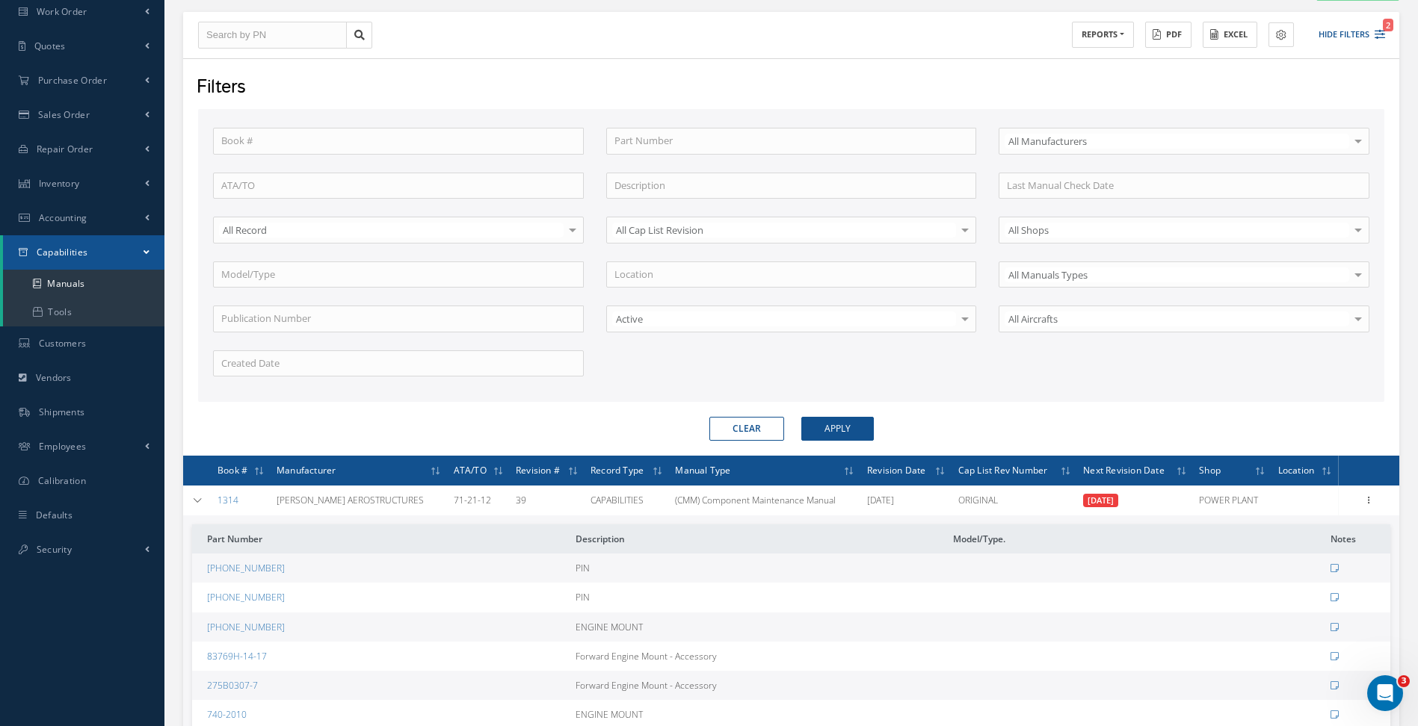
click at [318, 215] on div "Book # Part Number Select All Manufacturers All Manufacturers BELL COBHAM DYNAP…" at bounding box center [791, 261] width 1179 height 267
click at [320, 188] on input "text" at bounding box center [398, 186] width 371 height 27
paste input "71-21-13"
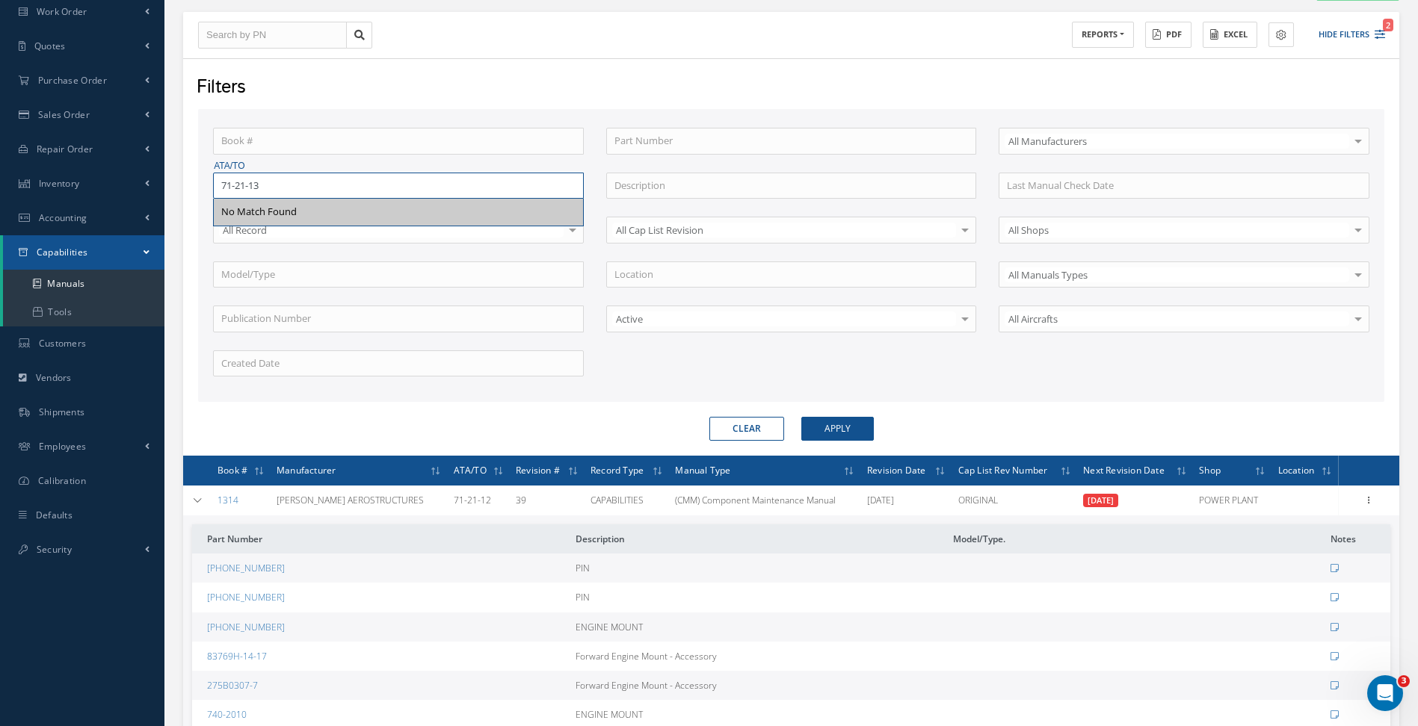
type input "71-21-13"
click at [827, 426] on button "Apply" at bounding box center [837, 429] width 72 height 24
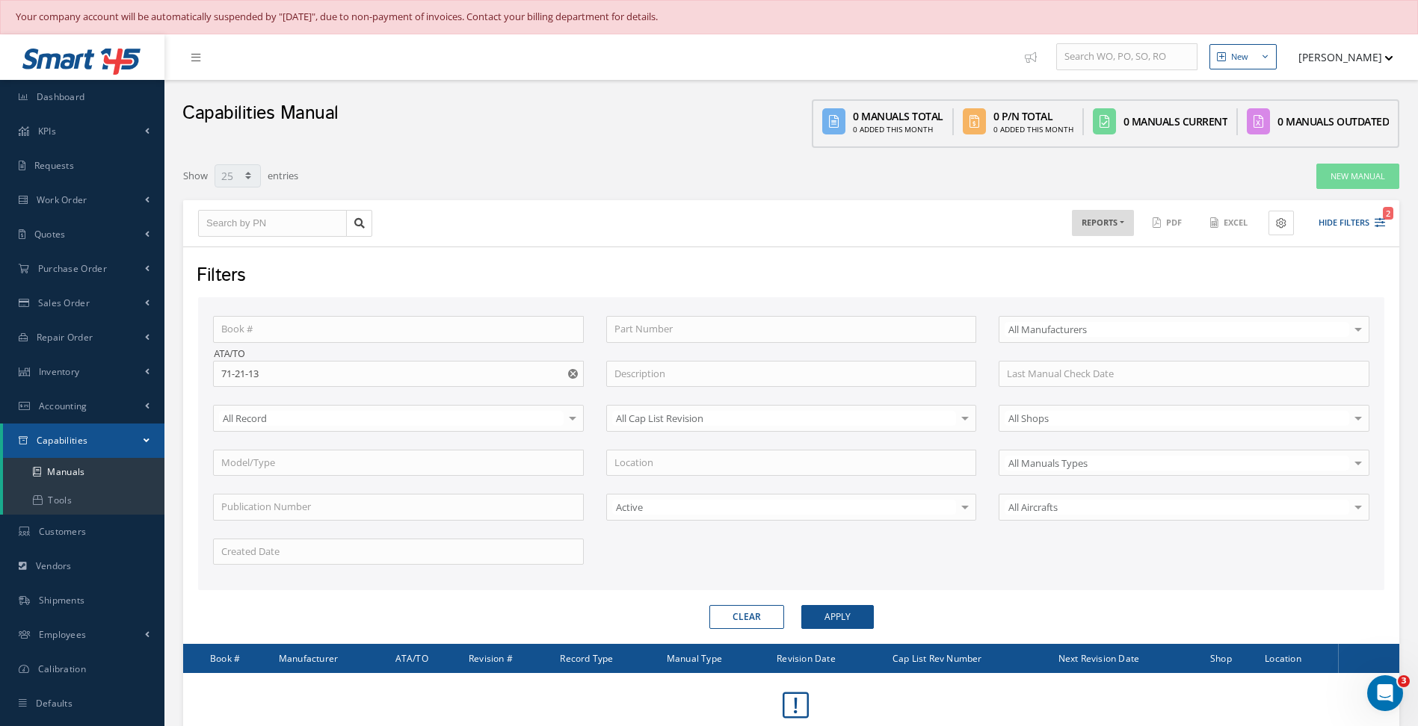
click at [569, 365] on button "button" at bounding box center [574, 374] width 19 height 27
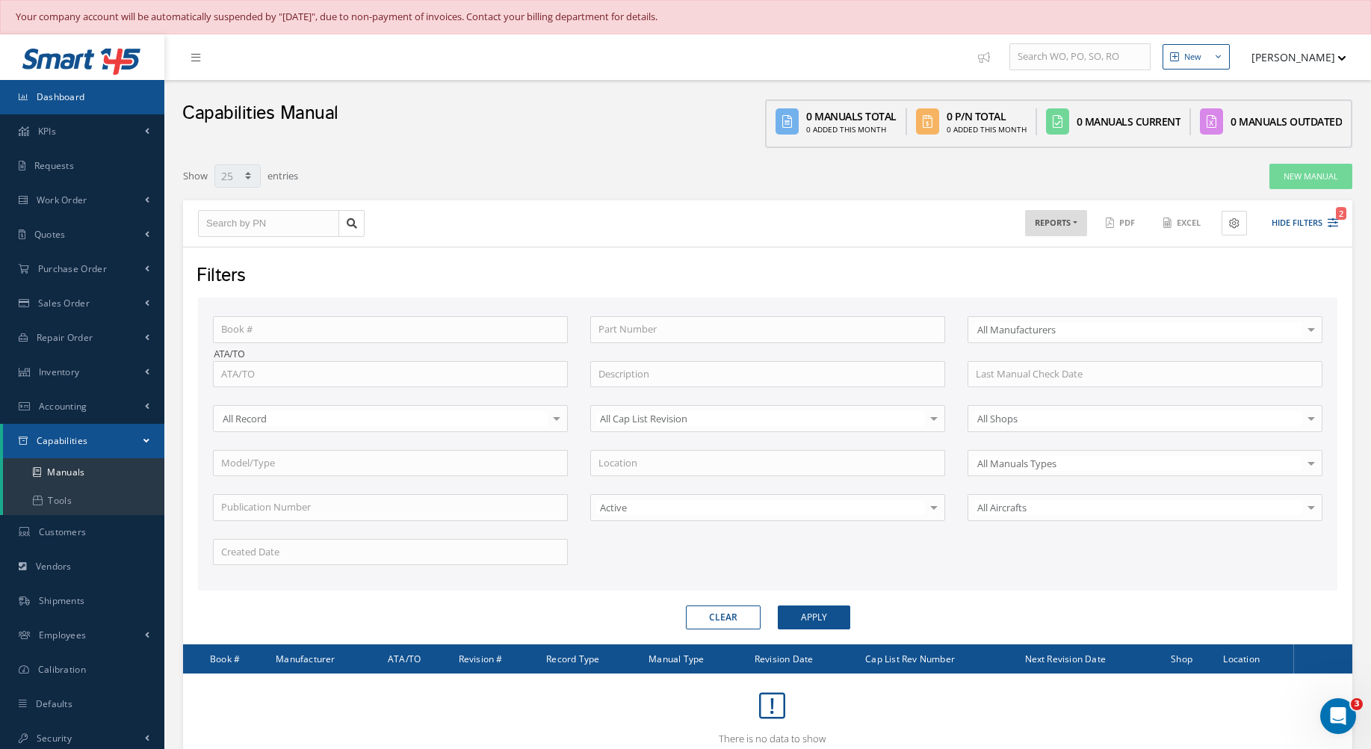
click at [82, 105] on link "Dashboard" at bounding box center [82, 97] width 164 height 34
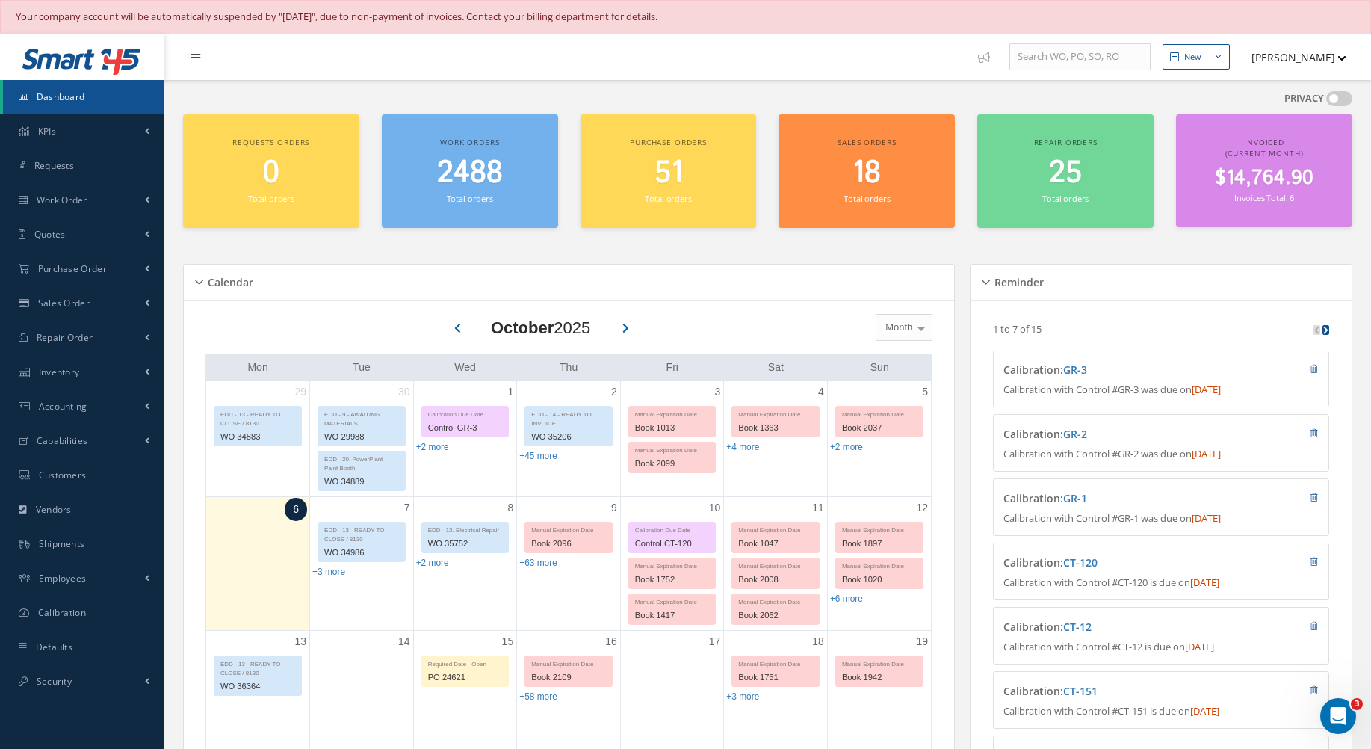
click at [1265, 173] on span "$14,764.90" at bounding box center [1264, 178] width 99 height 29
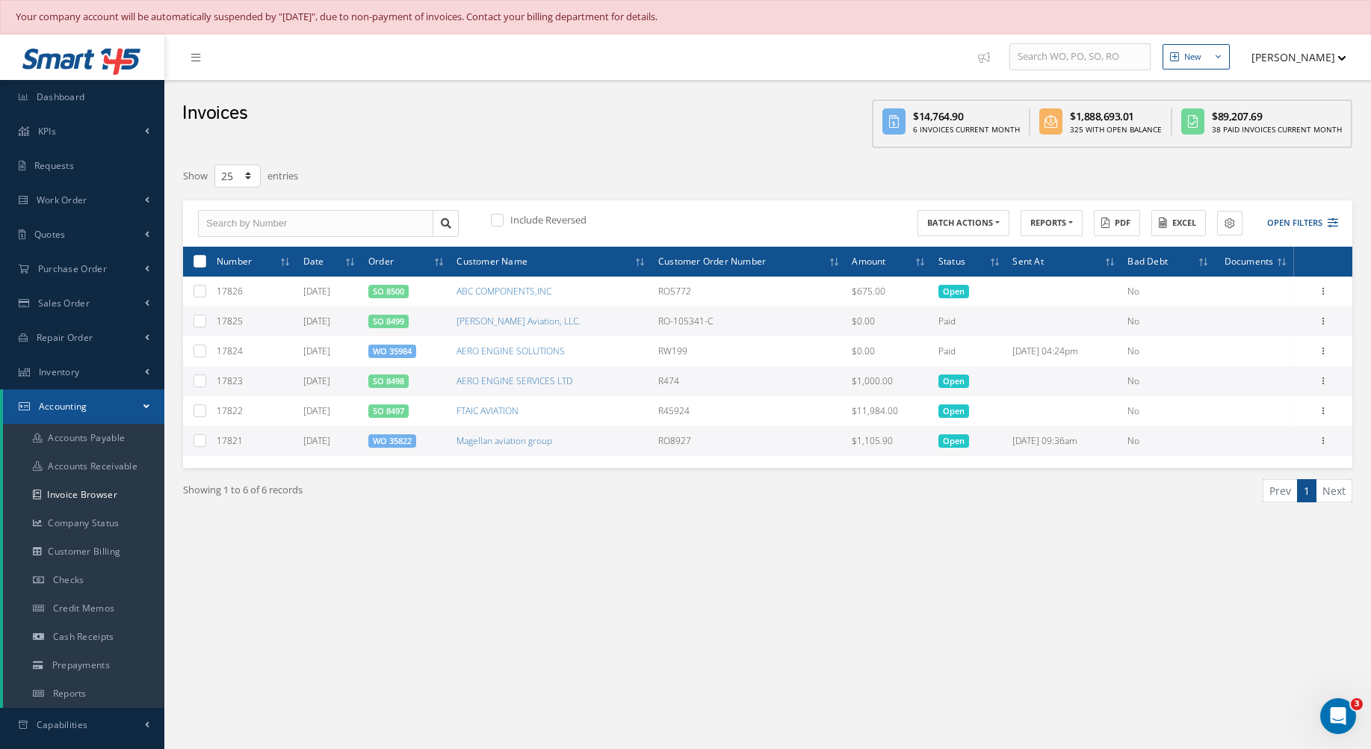
drag, startPoint x: 1268, startPoint y: 112, endPoint x: 1208, endPoint y: 109, distance: 59.9
click at [1208, 109] on div "$89,207.69 38 Paid Invoices Current Month" at bounding box center [1262, 121] width 179 height 27
drag, startPoint x: 1208, startPoint y: 109, endPoint x: 1046, endPoint y: 115, distance: 162.3
click at [1046, 115] on div "$1,888,693.01 325 With Open Balance" at bounding box center [1102, 121] width 142 height 27
drag, startPoint x: 1046, startPoint y: 115, endPoint x: 906, endPoint y: 113, distance: 139.8
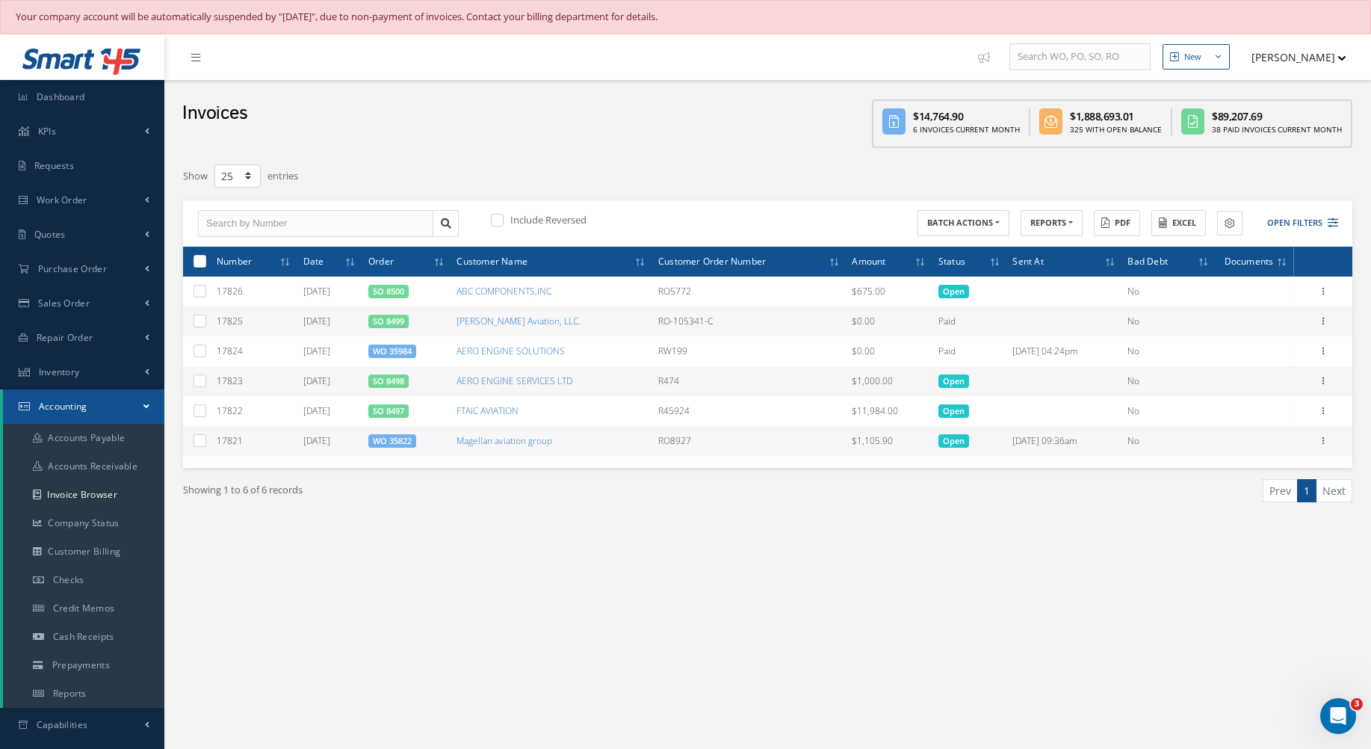
click at [906, 113] on div "$14,764.90 6 Invoices Current Month" at bounding box center [952, 121] width 157 height 27
click at [1051, 116] on icon at bounding box center [1051, 121] width 23 height 26
click at [247, 174] on select "10 25 50 100" at bounding box center [237, 175] width 46 height 23
select select "100"
click at [214, 164] on select "10 25 50 100" at bounding box center [237, 175] width 46 height 23
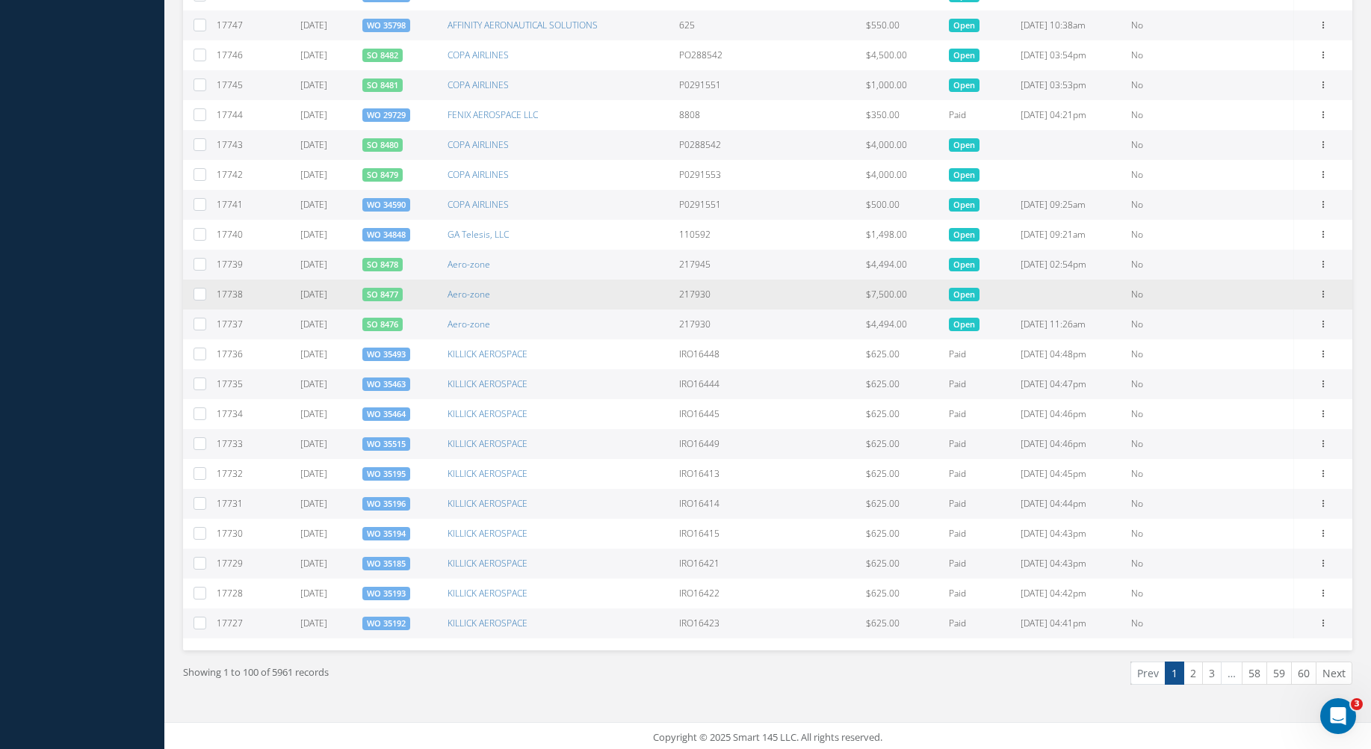
scroll to position [2632, 0]
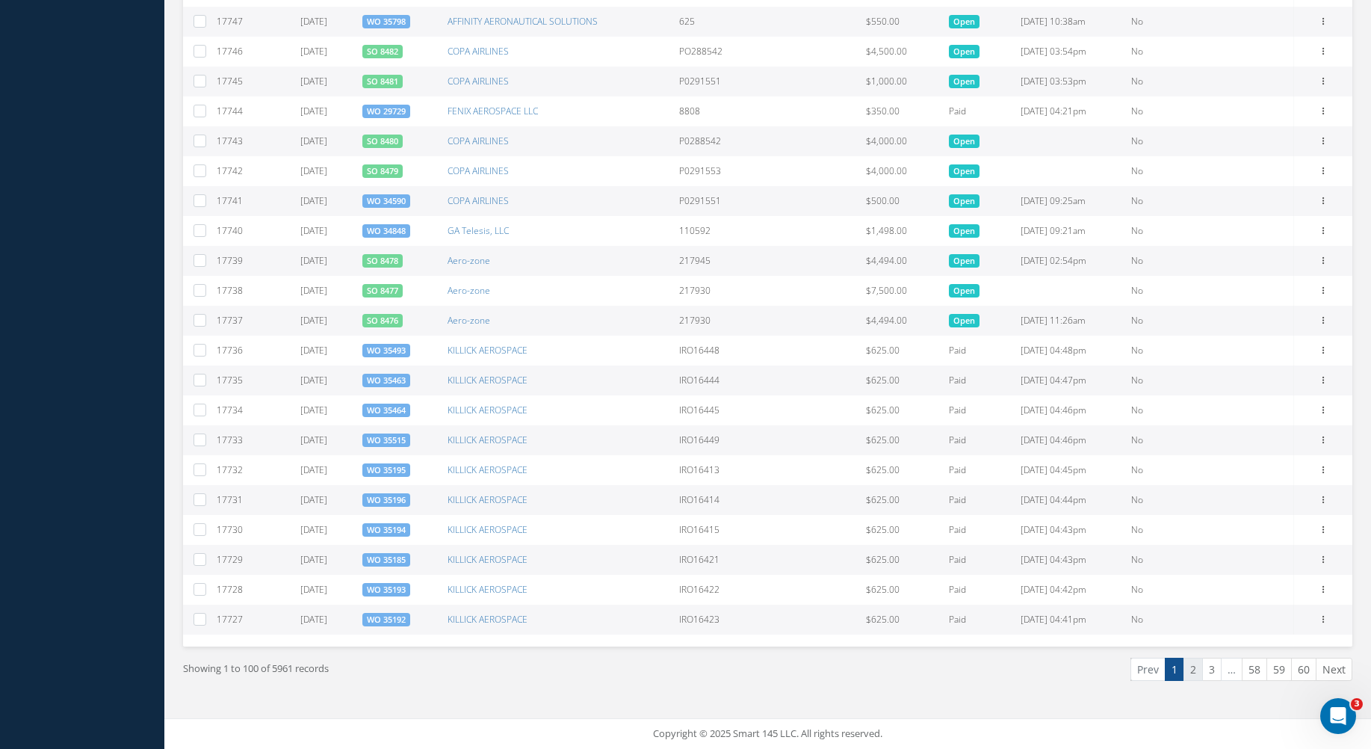
click at [1189, 674] on link "2" at bounding box center [1193, 669] width 19 height 23
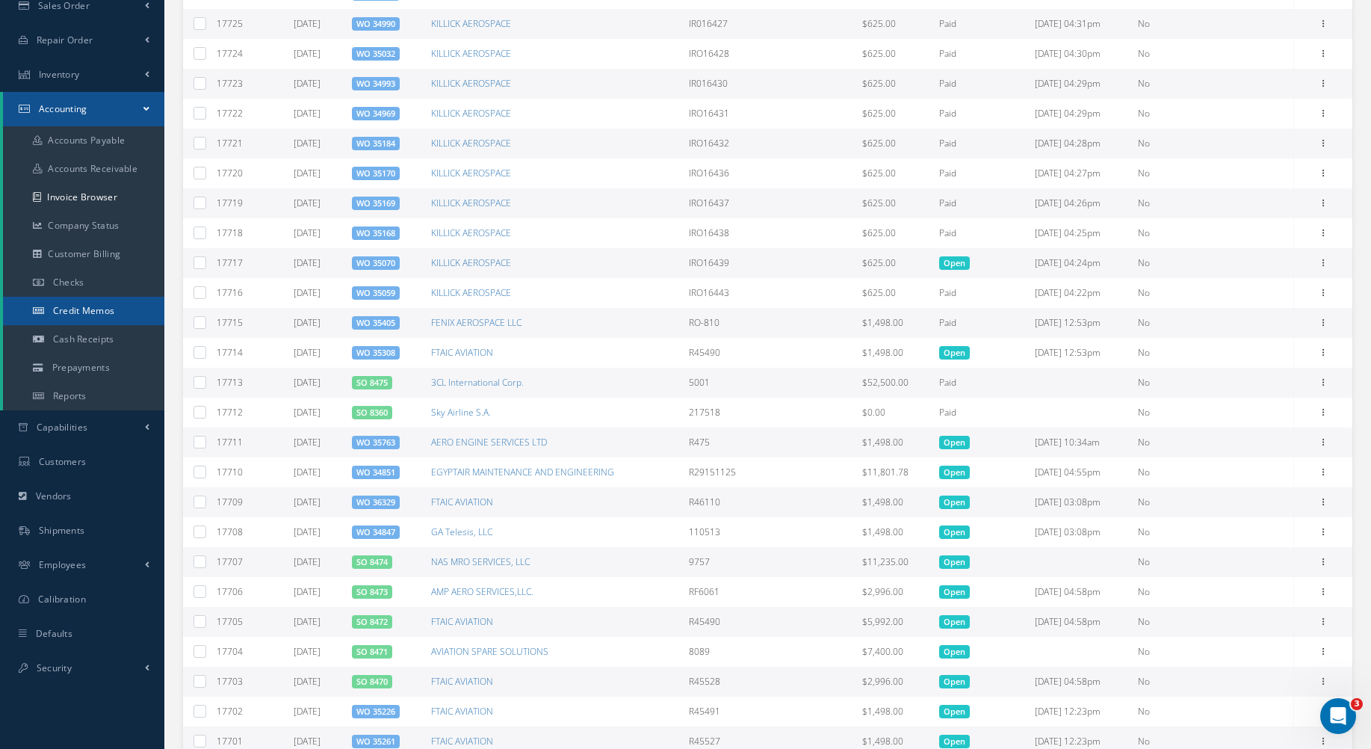
scroll to position [299, 0]
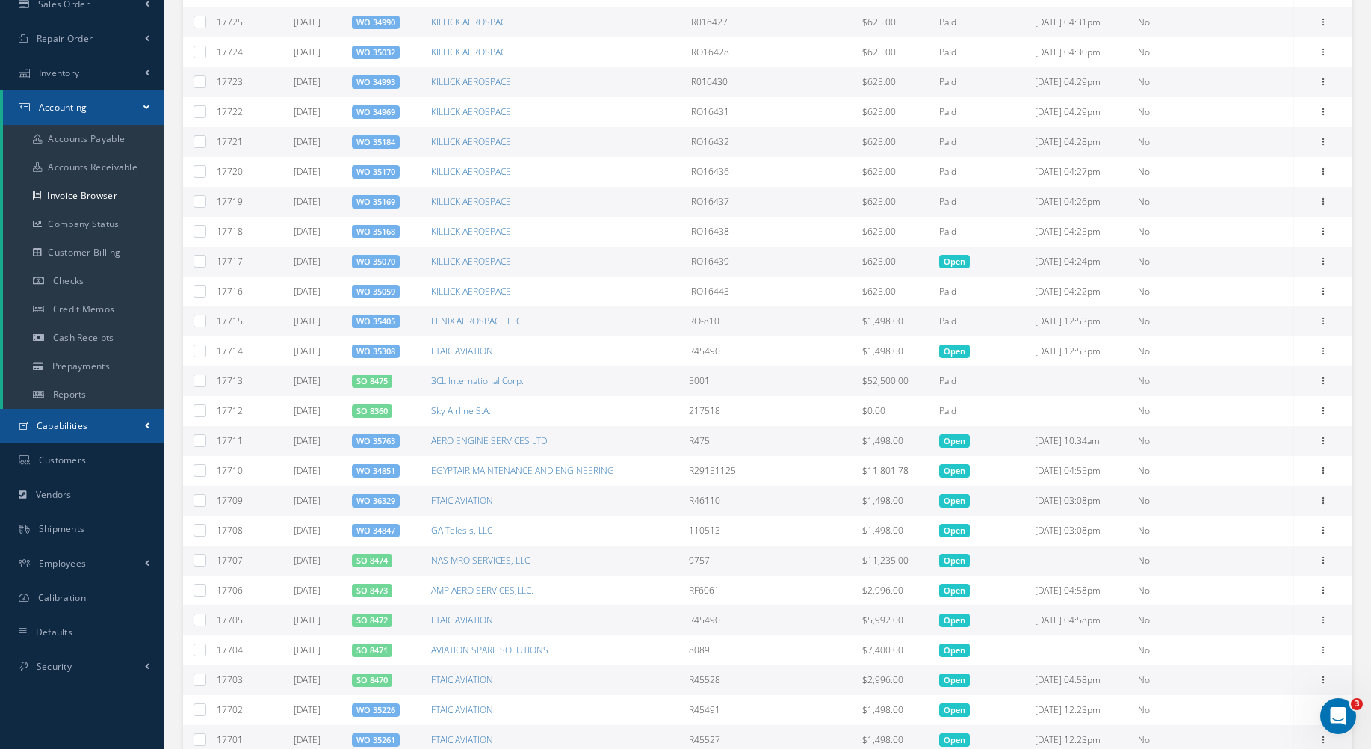
click at [84, 434] on link "Capabilities" at bounding box center [82, 426] width 164 height 34
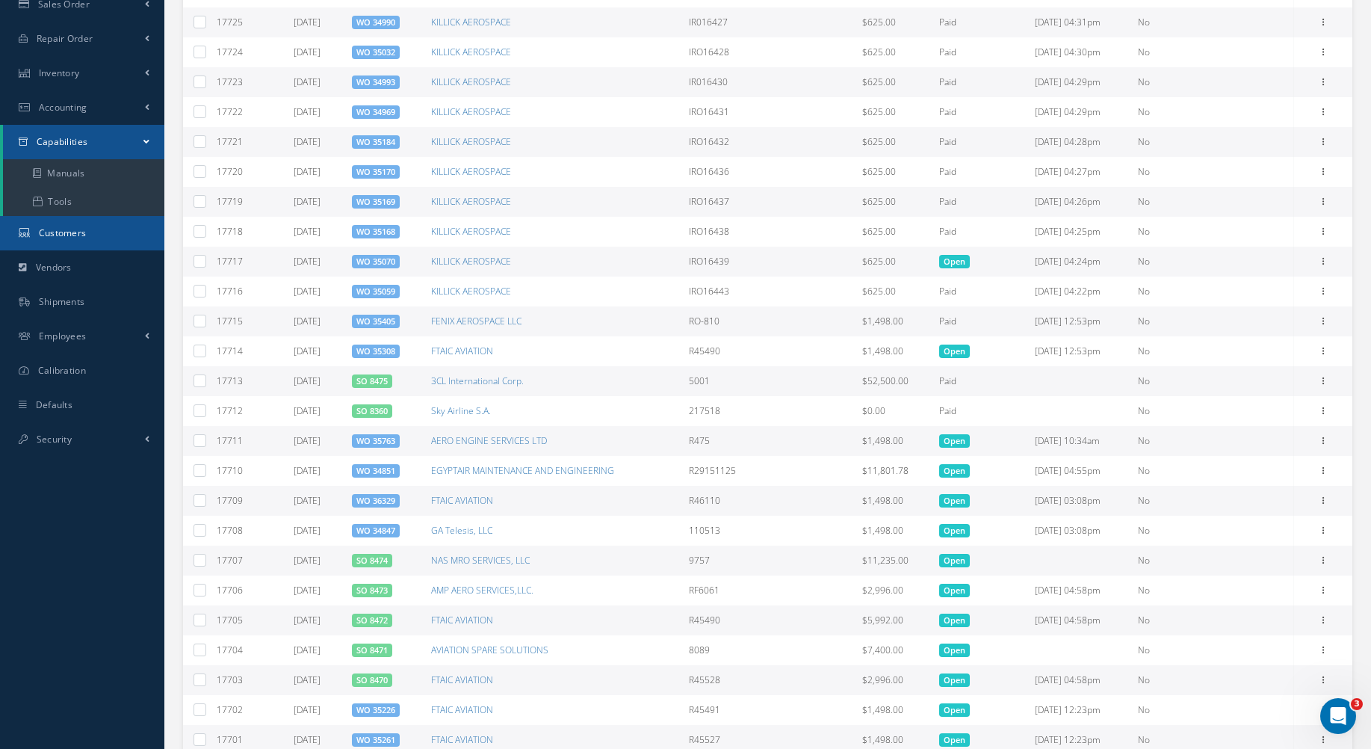
click at [75, 235] on span "Customers" at bounding box center [63, 232] width 48 height 13
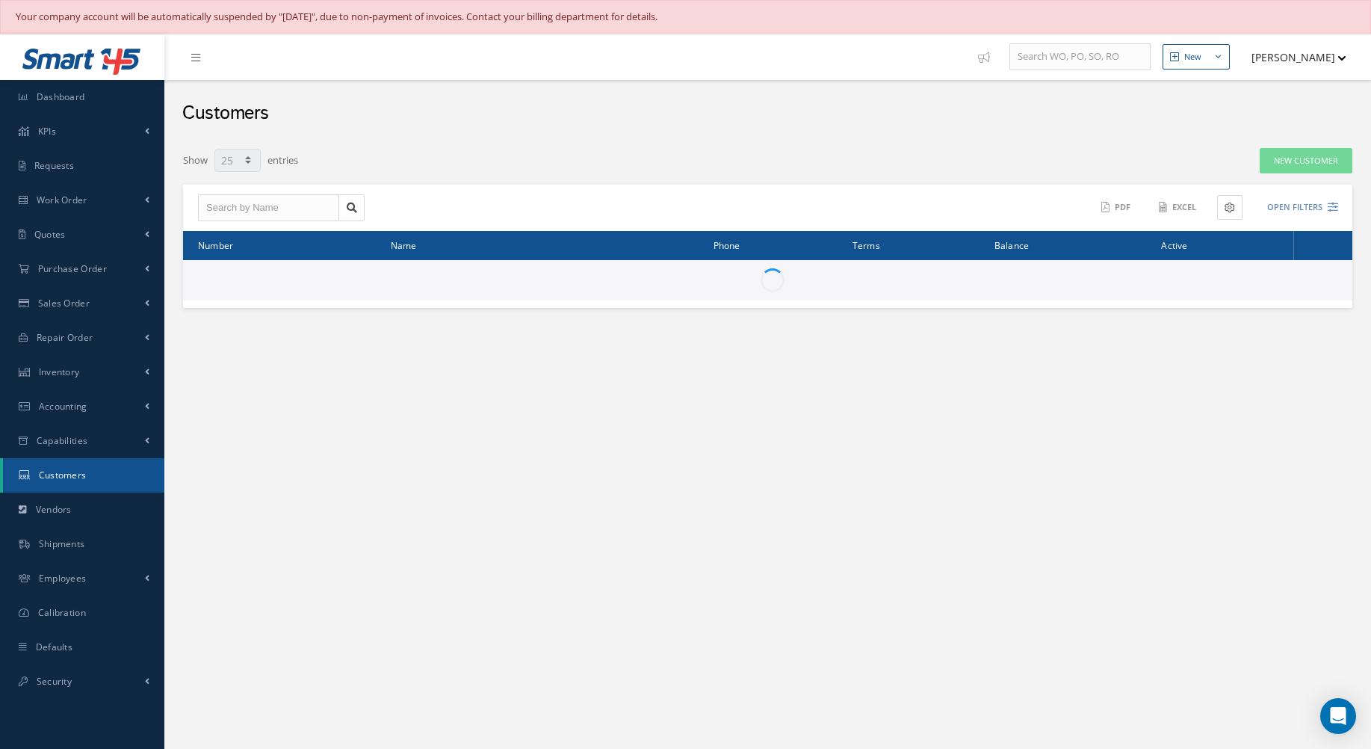
select select "25"
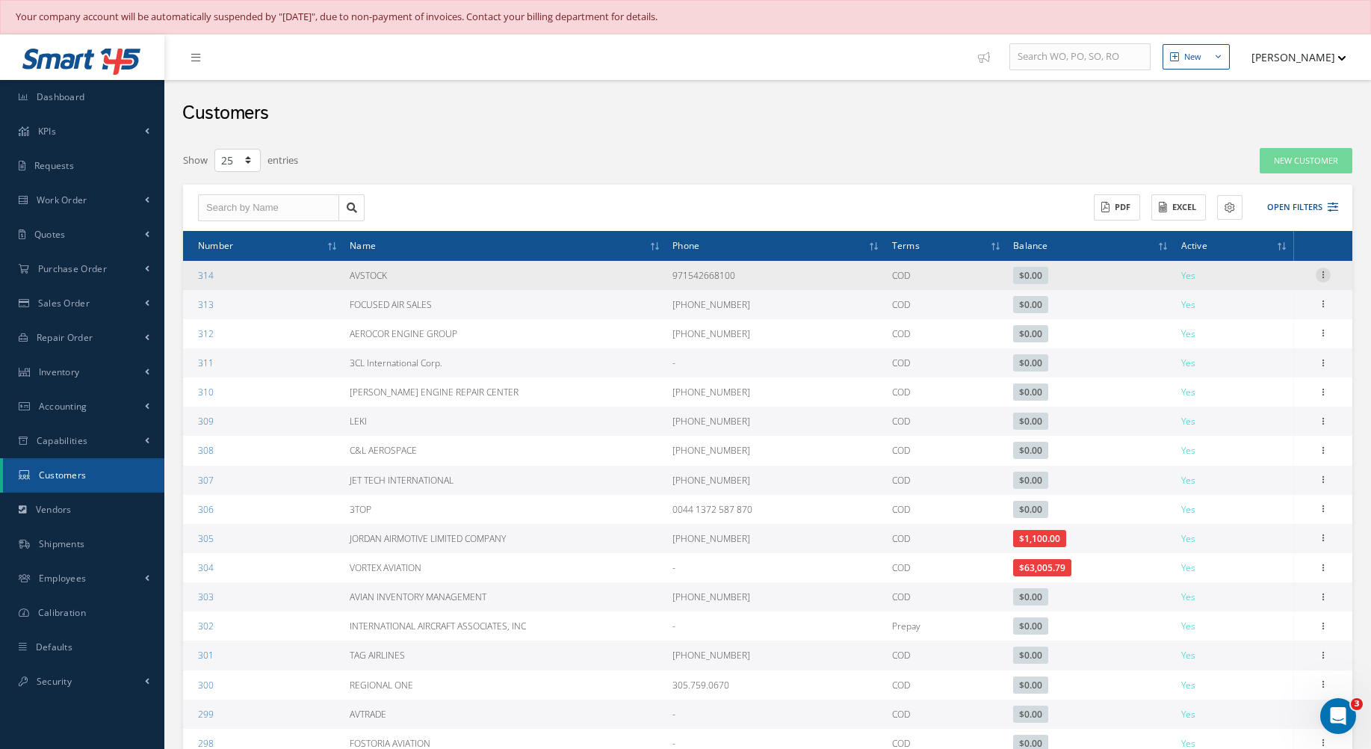
click at [1327, 277] on icon at bounding box center [1323, 274] width 15 height 12
click at [1224, 303] on link "Edit" at bounding box center [1255, 303] width 118 height 19
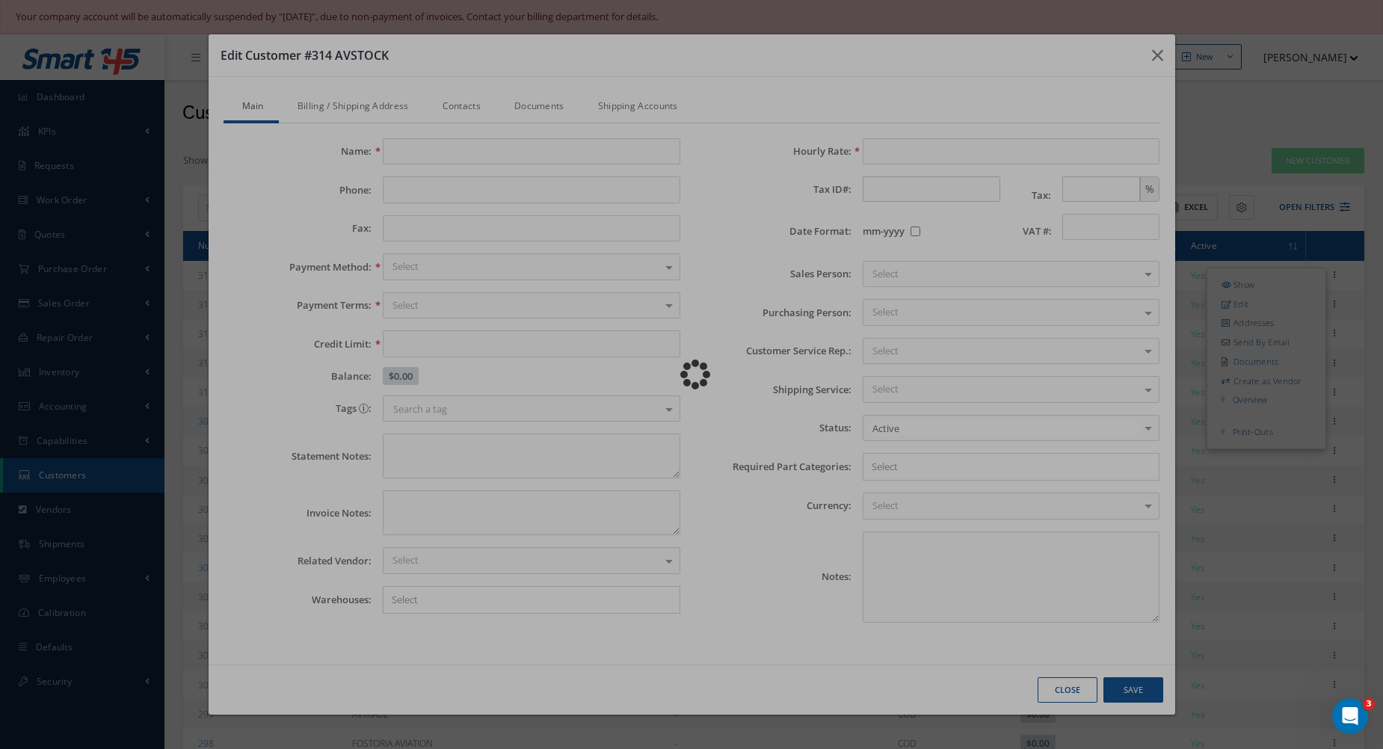
type input "AVSTOCK"
type input "971542668100"
type input "0.00"
type input "100.00"
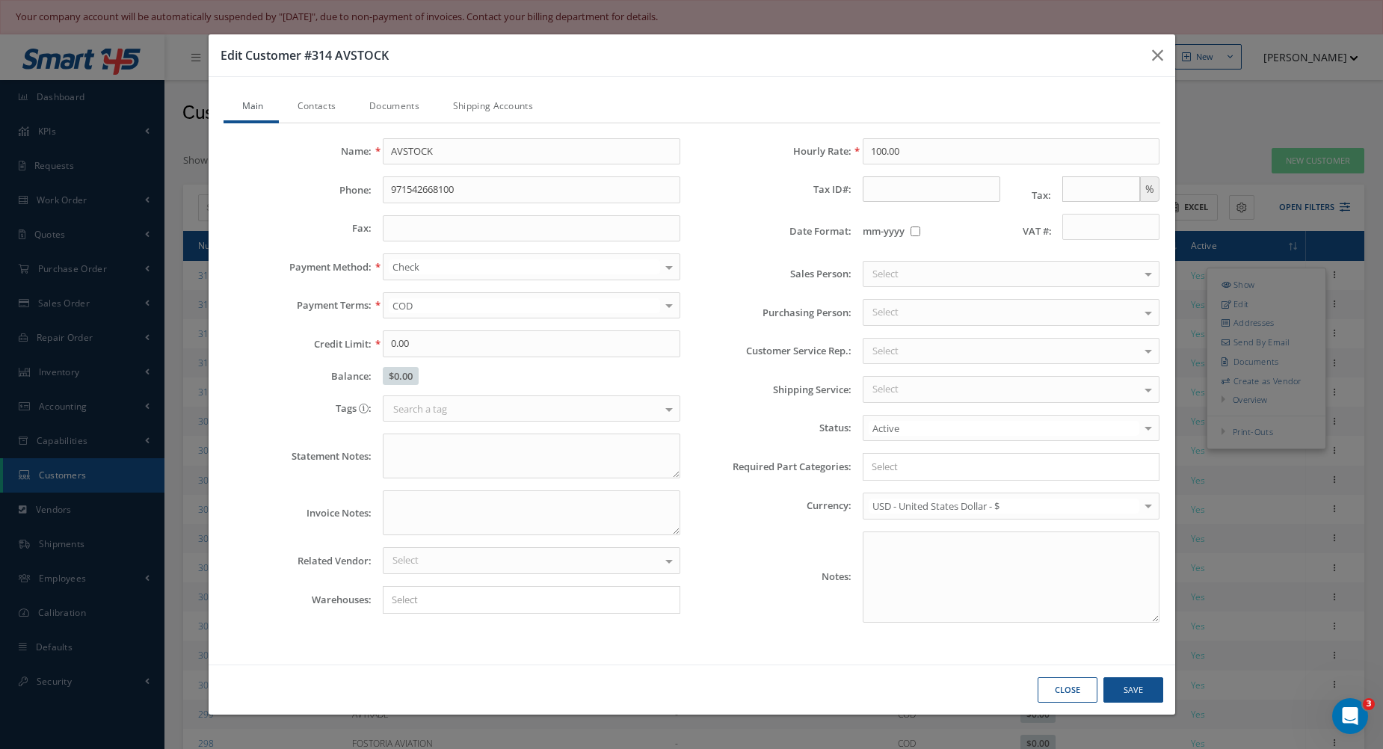
click at [975, 278] on div "Select" at bounding box center [1010, 274] width 297 height 27
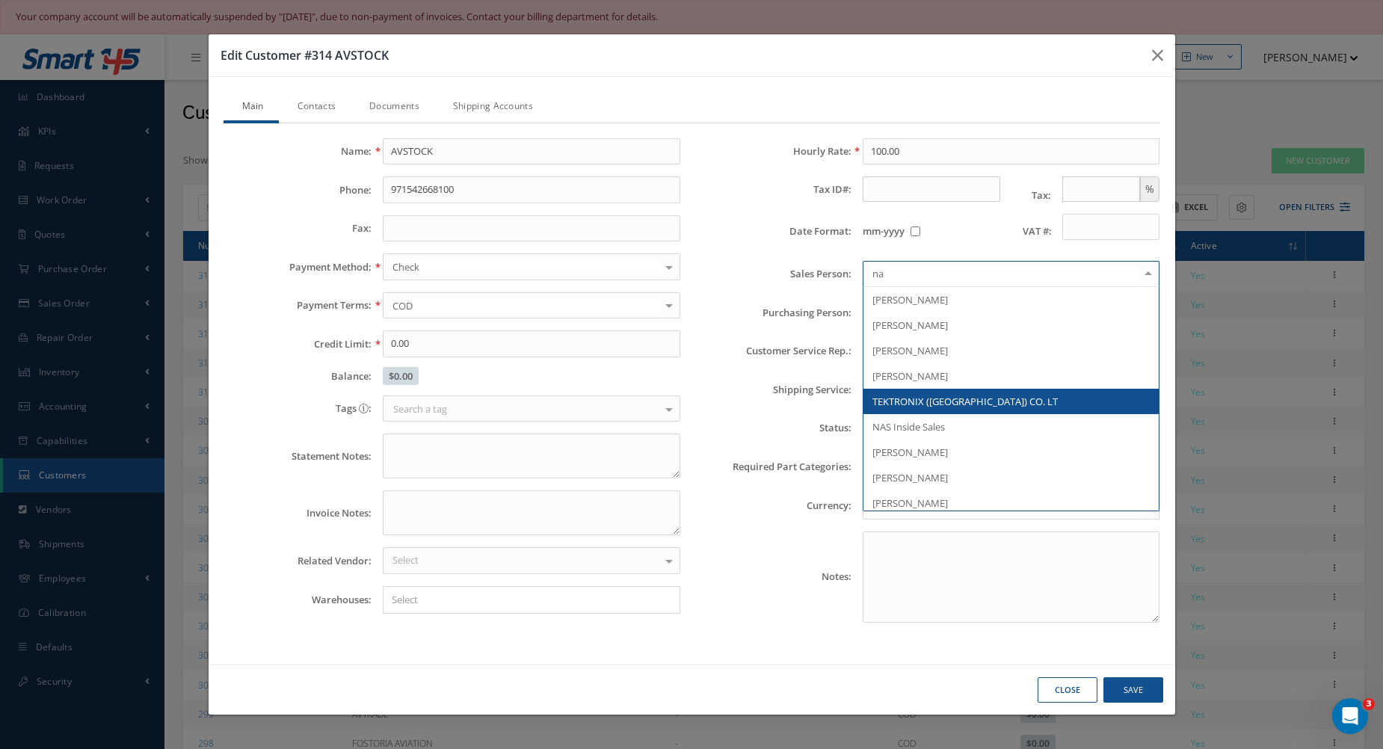
type input "nas"
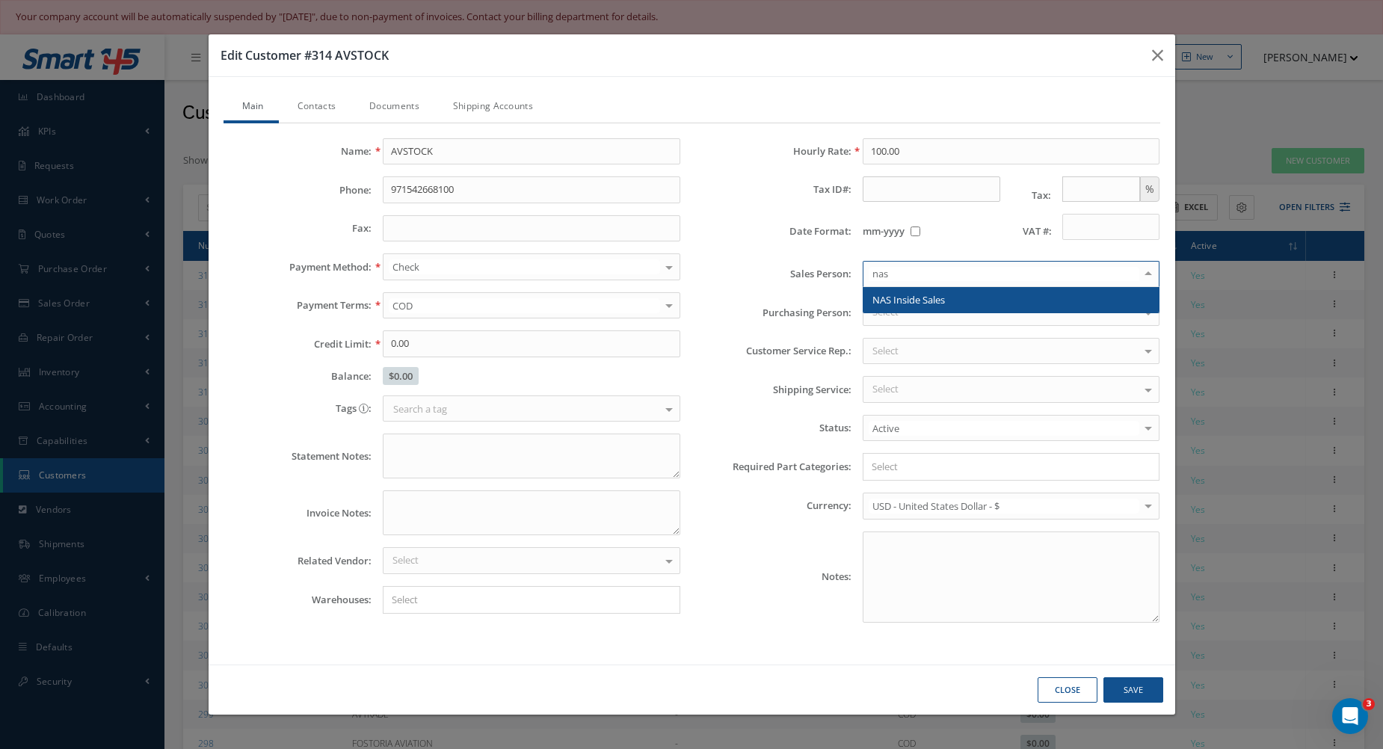
click at [1058, 310] on span "NAS Inside Sales" at bounding box center [1011, 299] width 296 height 25
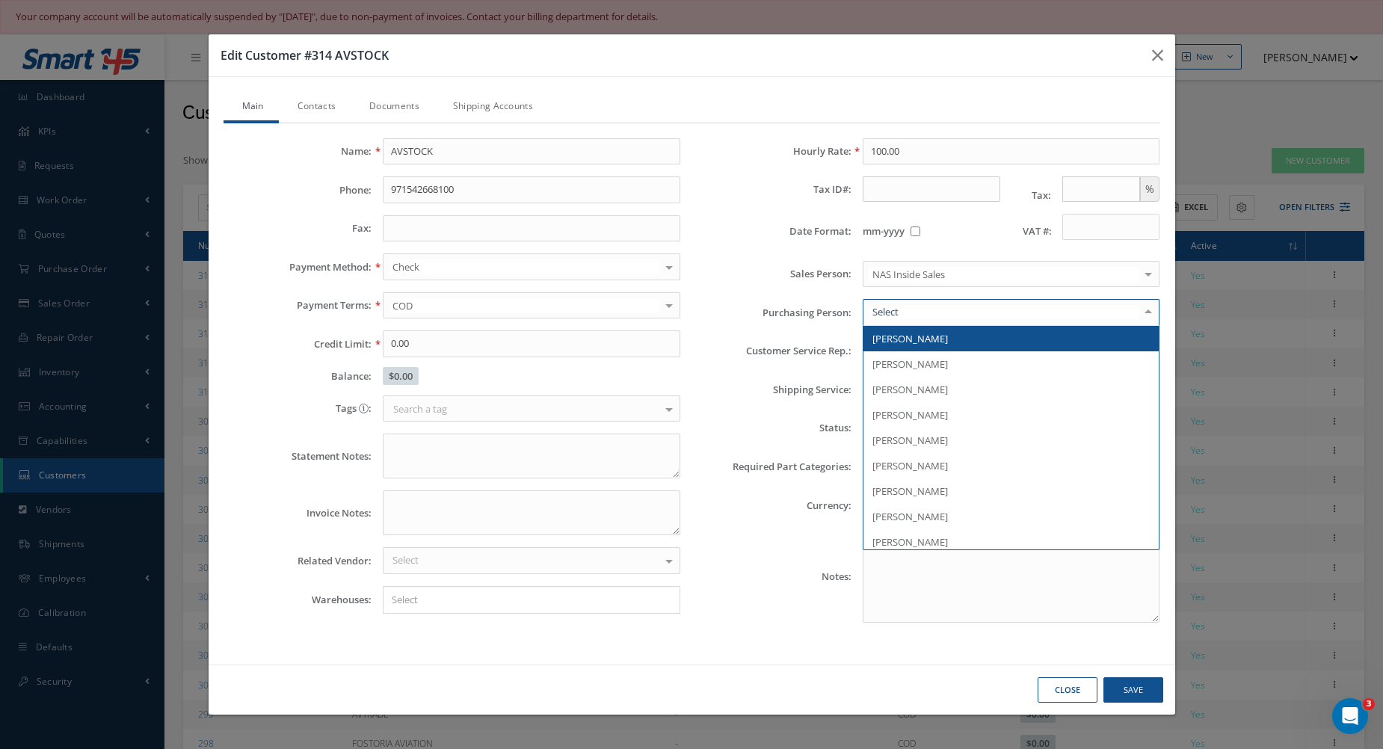
drag, startPoint x: 978, startPoint y: 306, endPoint x: 976, endPoint y: 316, distance: 10.6
click at [977, 315] on div at bounding box center [1010, 312] width 297 height 27
drag, startPoint x: 976, startPoint y: 314, endPoint x: 963, endPoint y: 310, distance: 13.2
click at [969, 303] on div at bounding box center [1010, 312] width 297 height 27
click at [804, 338] on div "Customer Service Rep.: Select NESTOR CAMACHO ROSANNE CALDERON MAYLIN CAMBERT MA…" at bounding box center [931, 351] width 480 height 27
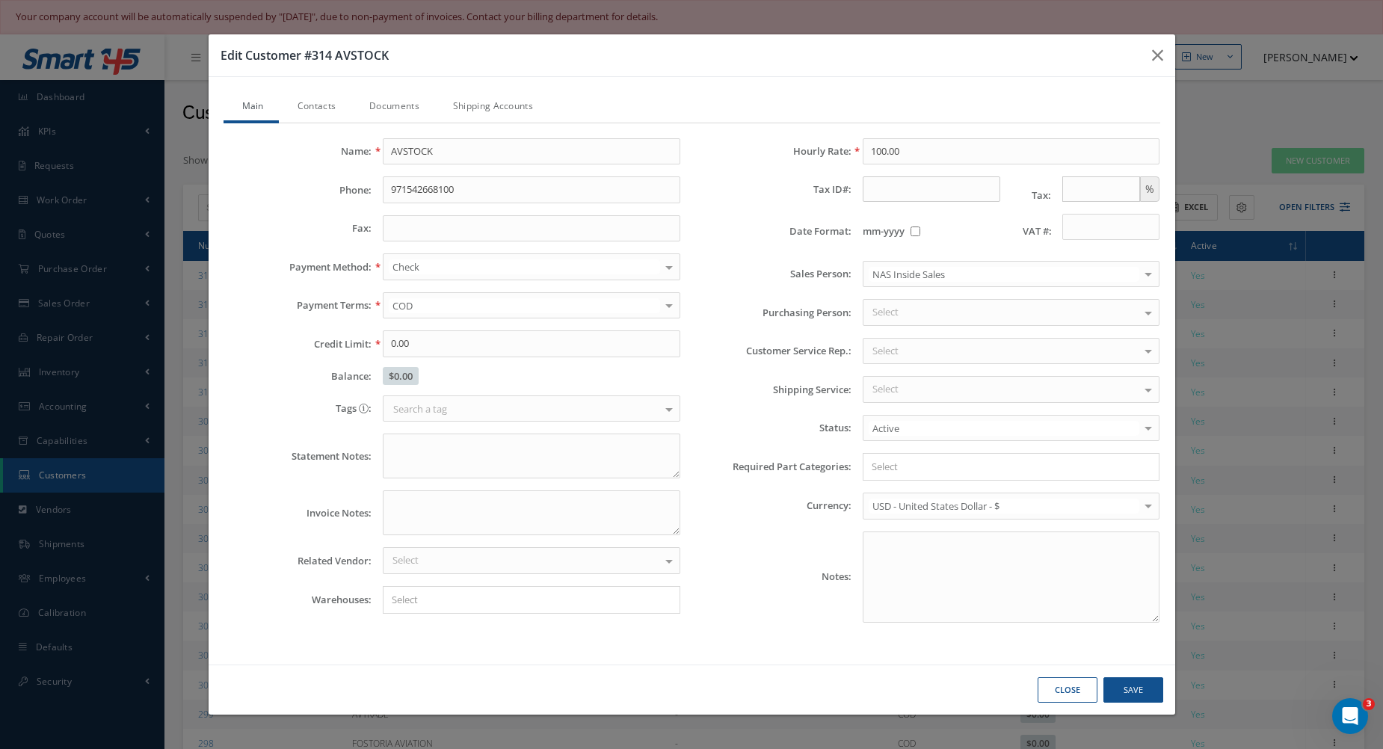
drag, startPoint x: 888, startPoint y: 362, endPoint x: 883, endPoint y: 348, distance: 14.9
click at [883, 348] on div "Hourly Rate: 100.00 Tax ID#: Tax: % Date Format: mm-yyyy VAT #: Sales Person: N…" at bounding box center [931, 386] width 480 height 496
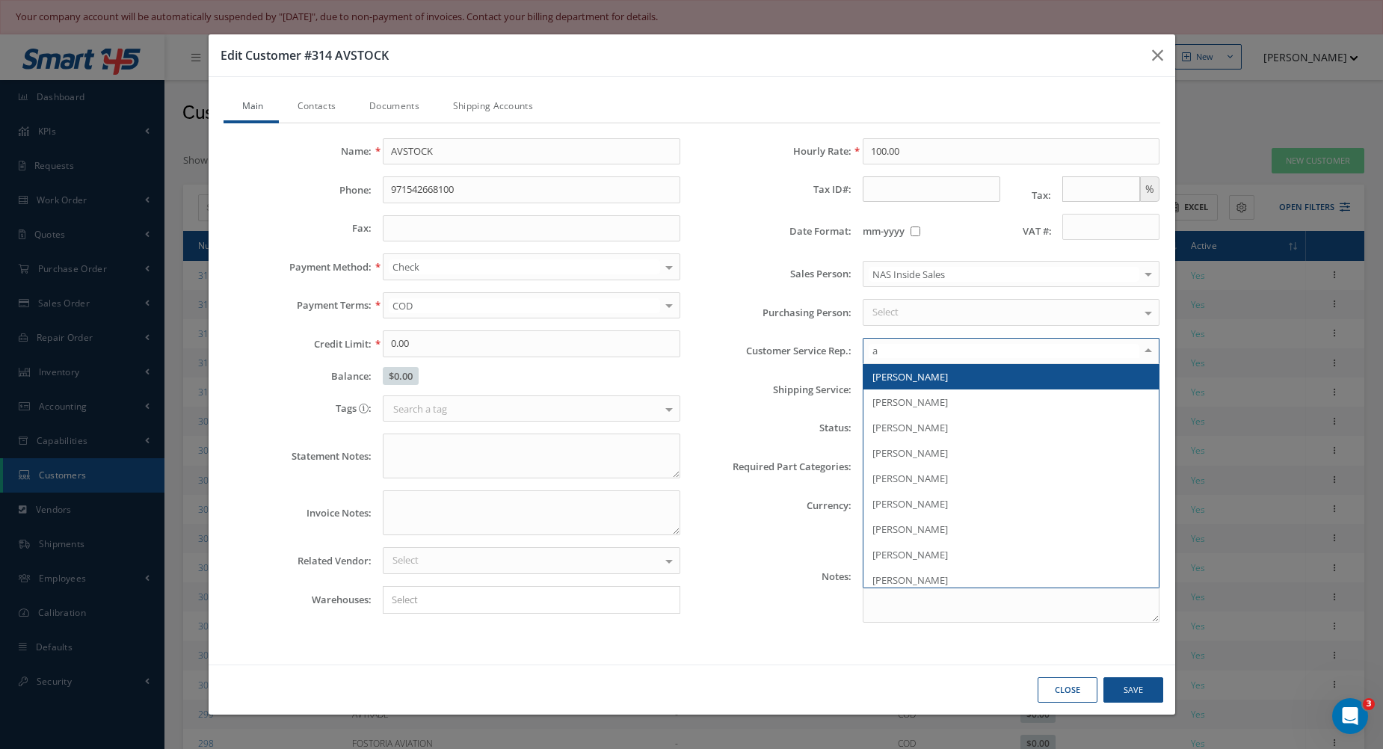
type input "ai"
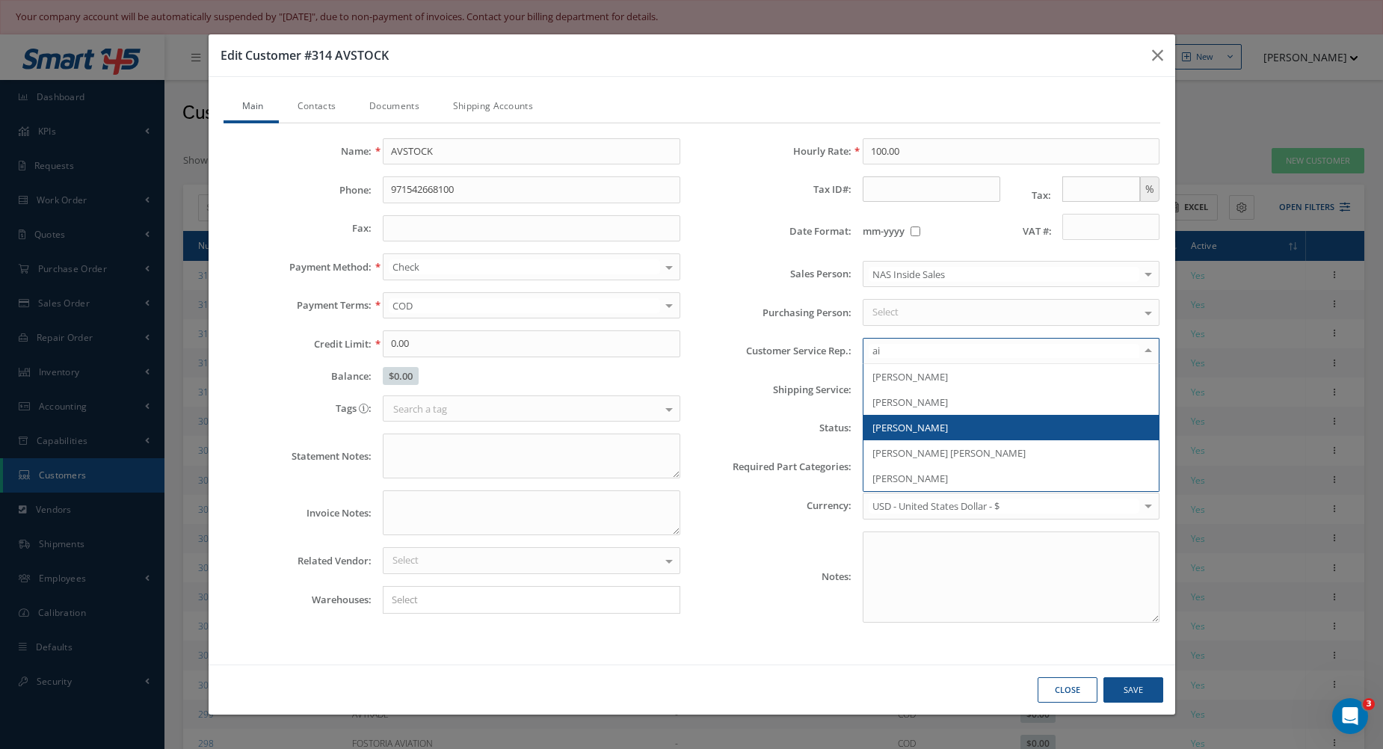
click at [927, 432] on span "Aida Mulens" at bounding box center [909, 427] width 75 height 13
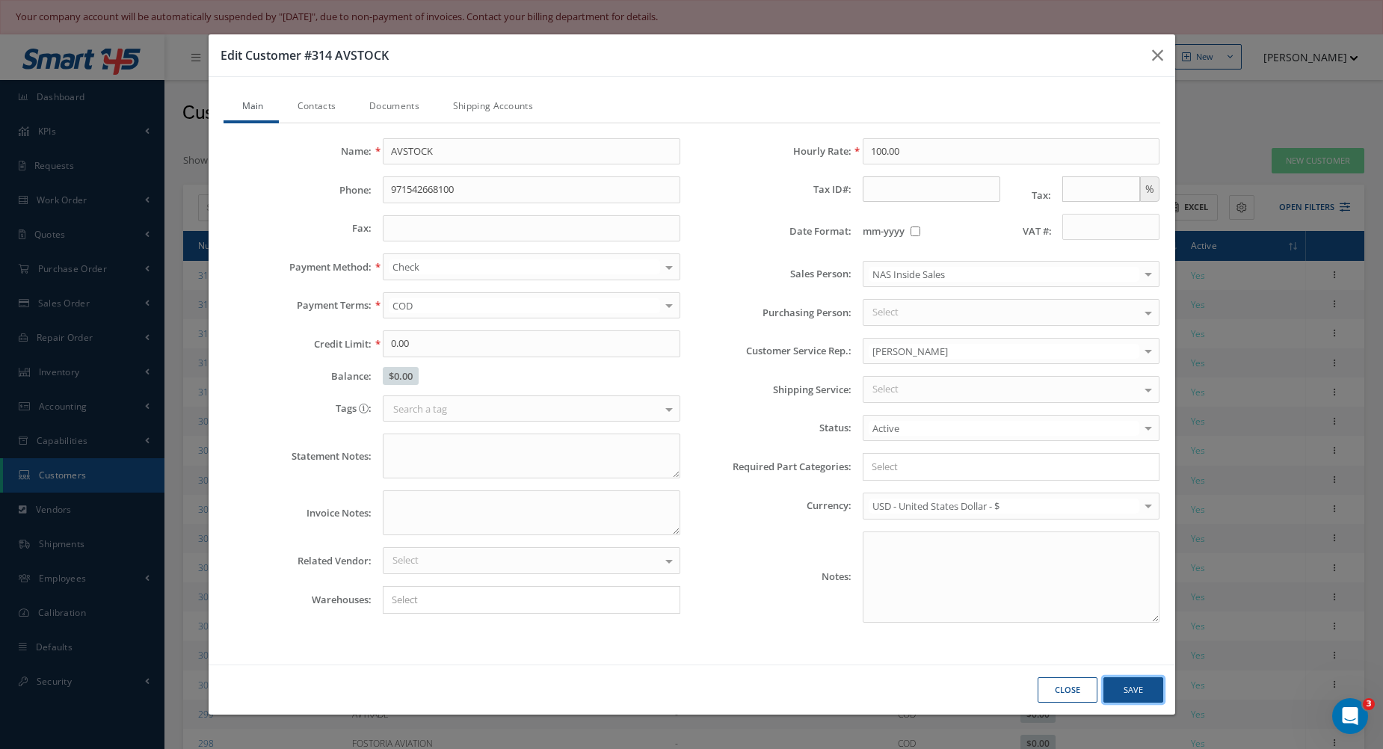
drag, startPoint x: 1140, startPoint y: 703, endPoint x: 1140, endPoint y: 676, distance: 26.2
click at [1140, 703] on button "Save" at bounding box center [1133, 690] width 60 height 26
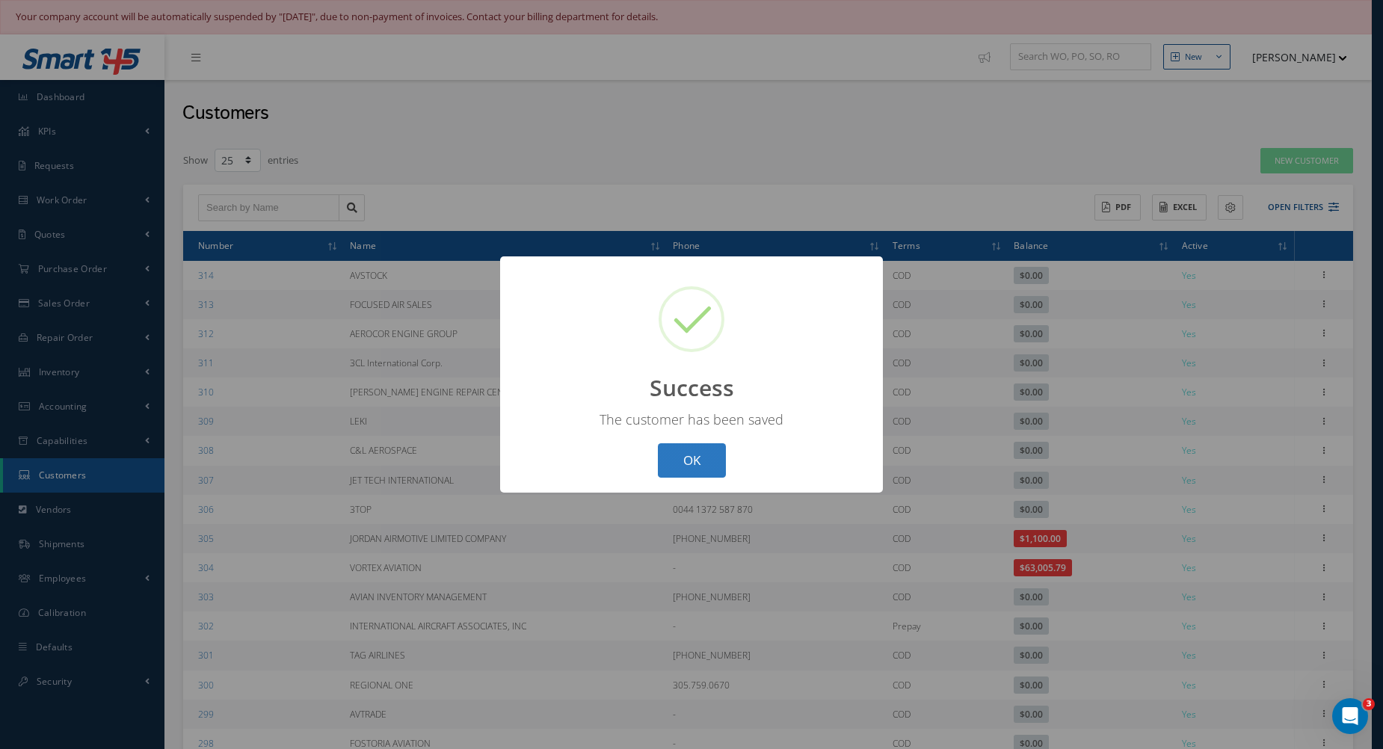
click at [658, 457] on button "OK" at bounding box center [692, 460] width 68 height 35
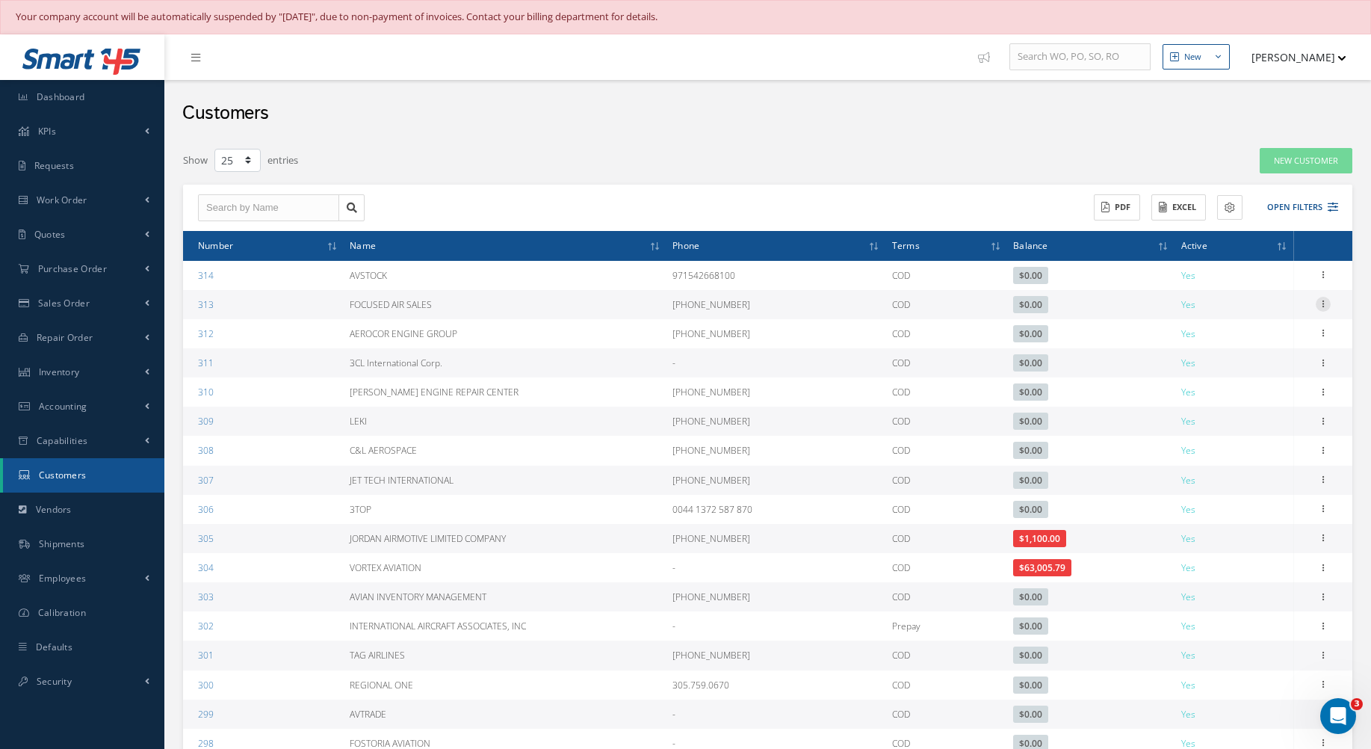
click at [1321, 306] on icon at bounding box center [1323, 303] width 15 height 12
click at [1250, 332] on link "Edit" at bounding box center [1255, 333] width 118 height 19
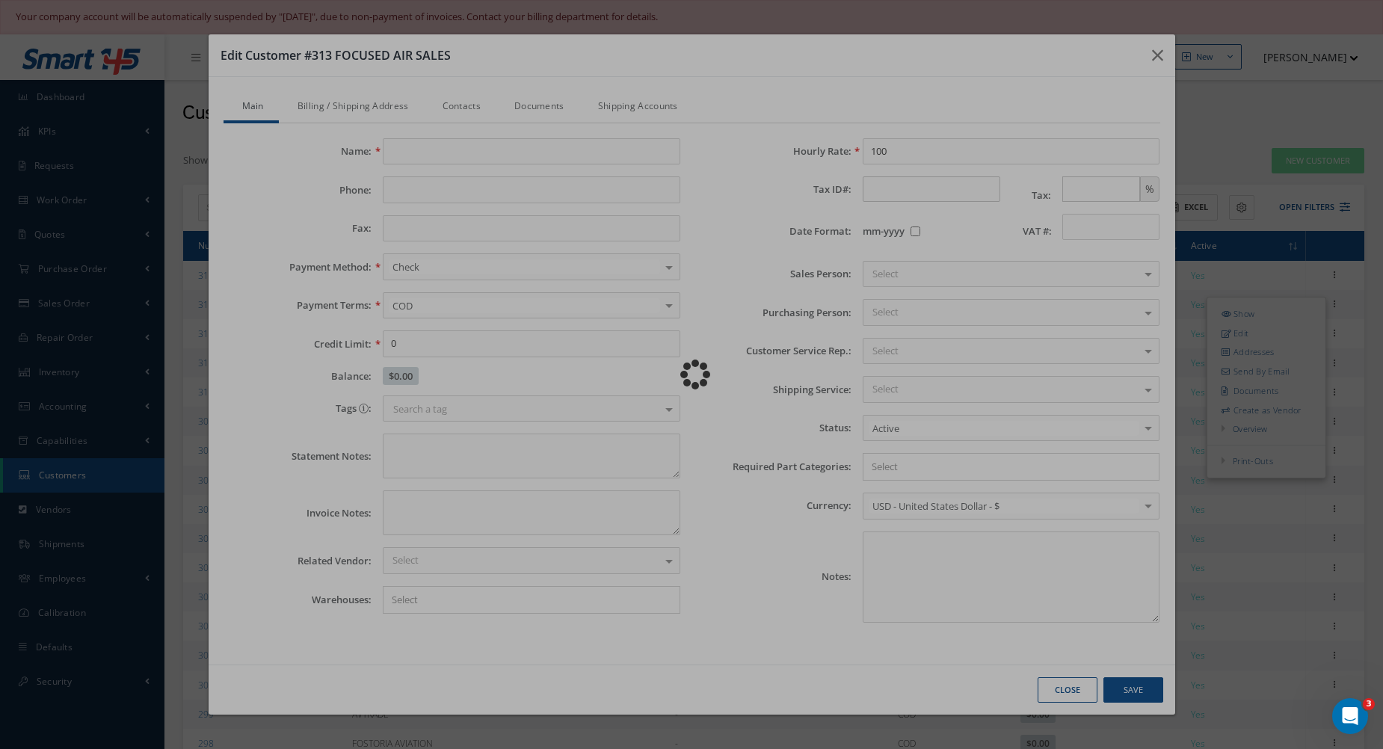
type input "FOCUSED AIR SALES"
type input "786-713-3199"
type input "0.00"
type input "100.00"
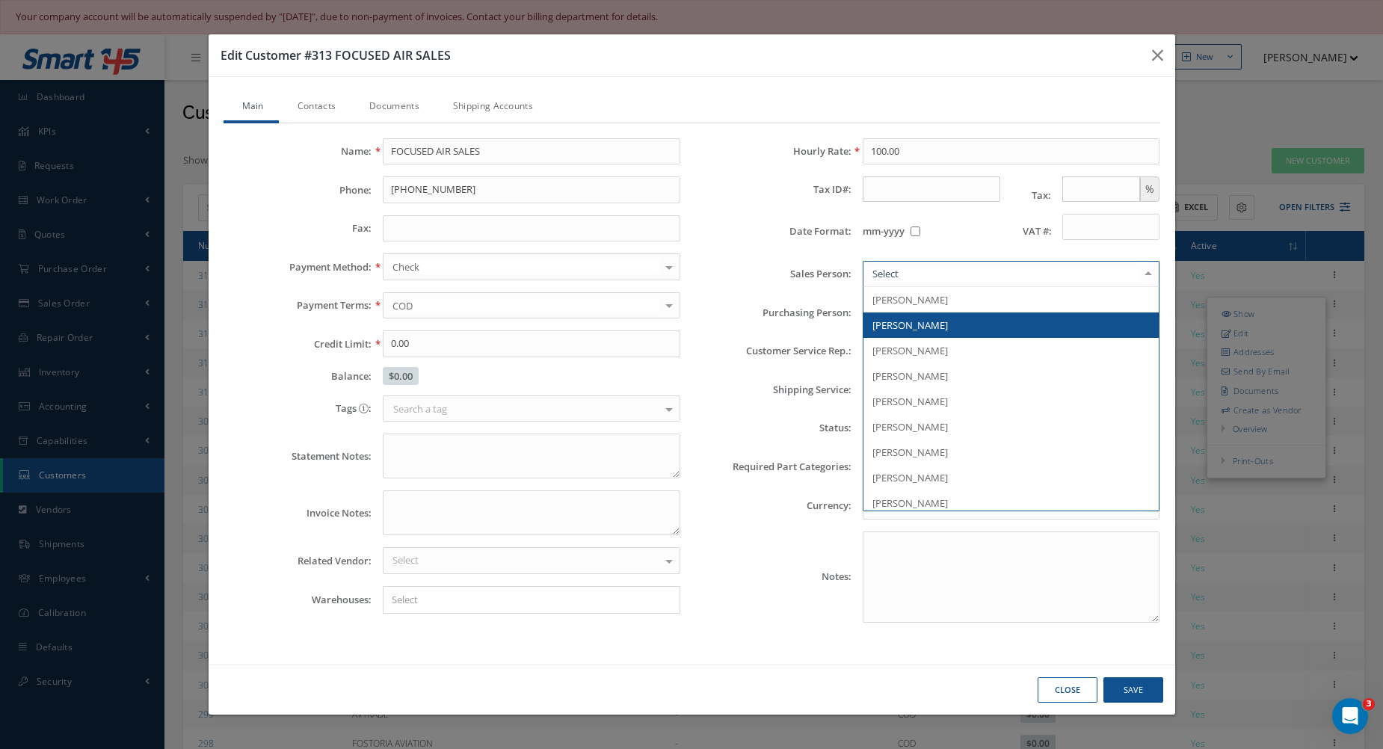
click at [948, 283] on div at bounding box center [1010, 274] width 297 height 27
type input "nas"
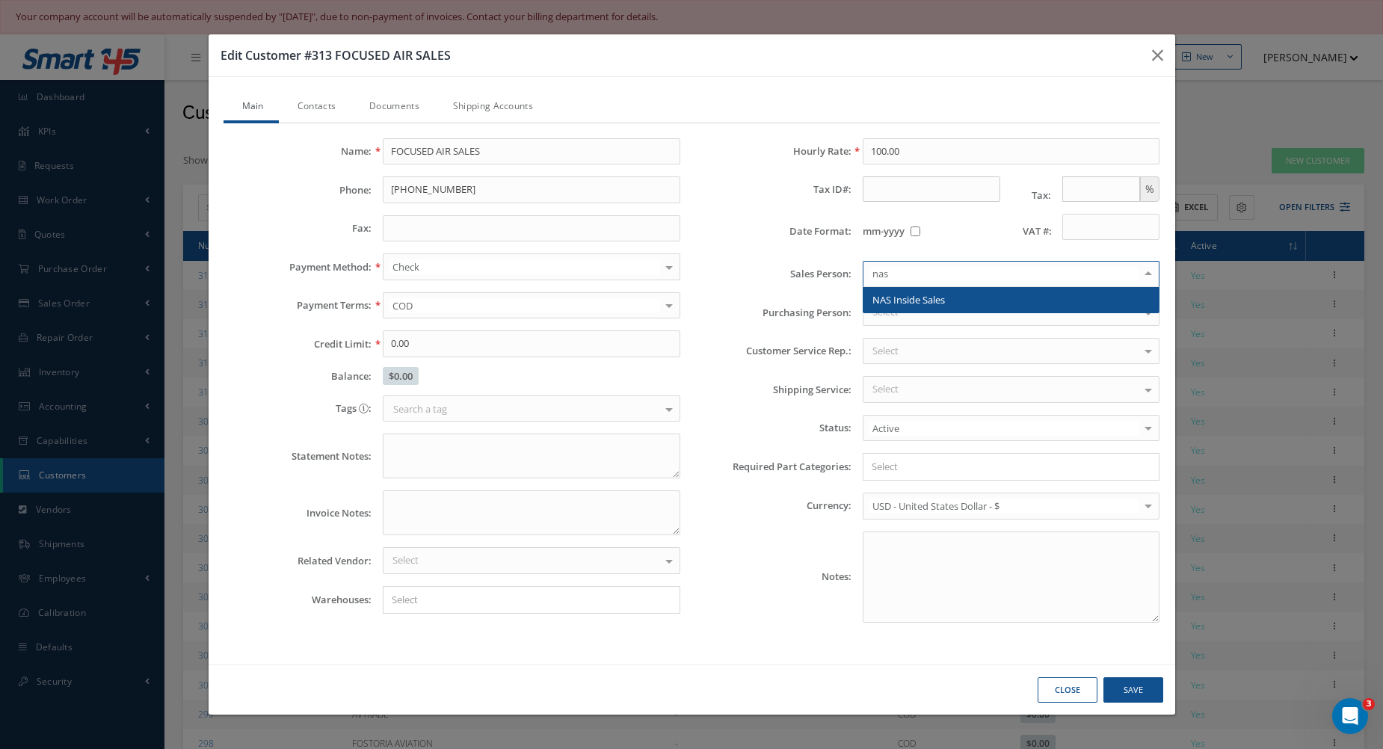
click at [944, 293] on span "NAS Inside Sales" at bounding box center [908, 299] width 72 height 13
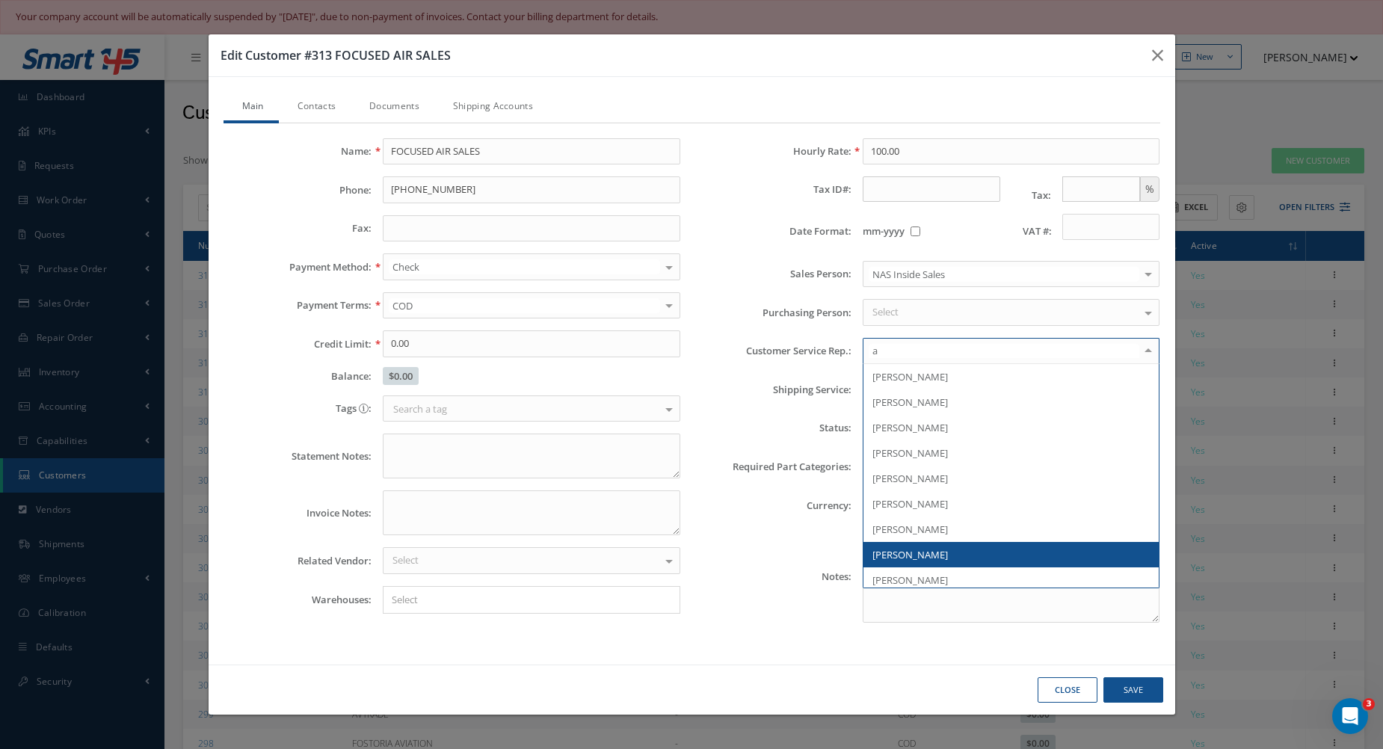
type input "ai"
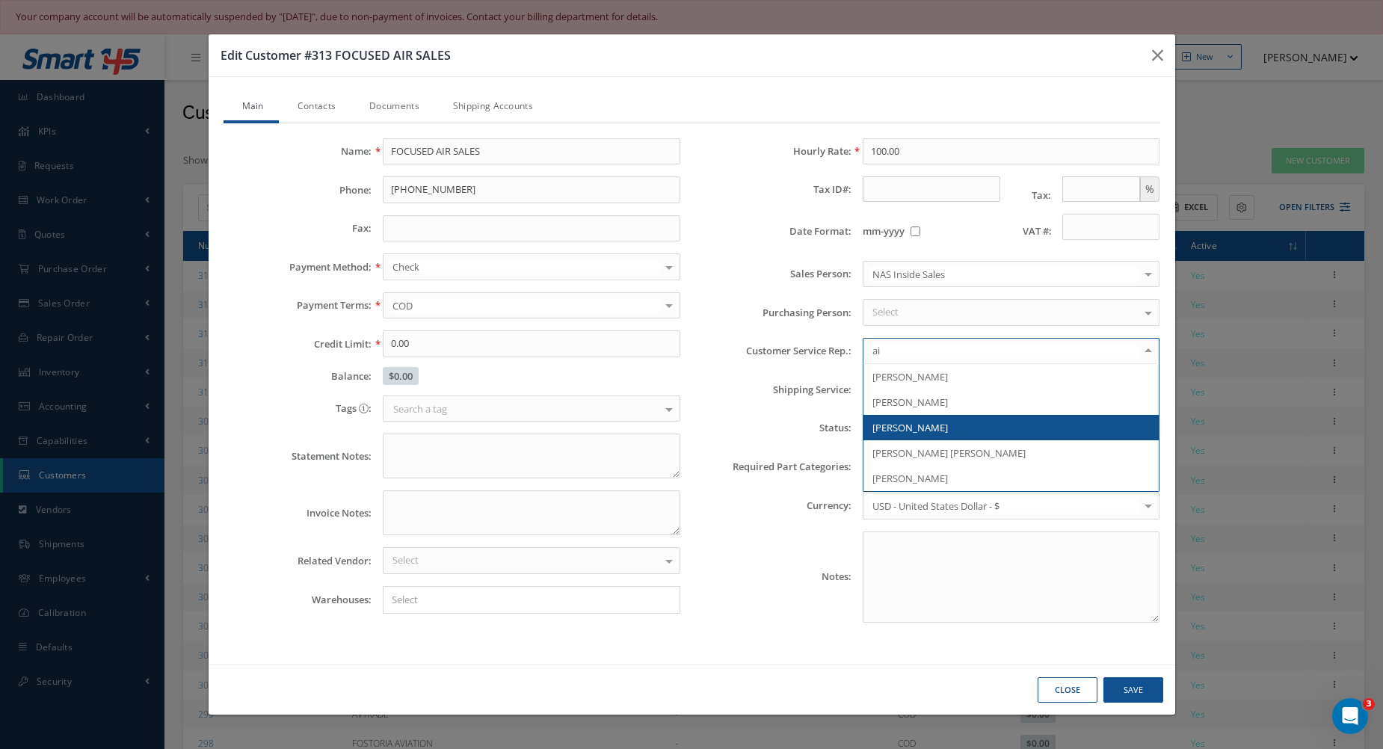
click at [933, 416] on span "Aida Mulens" at bounding box center [1011, 427] width 296 height 25
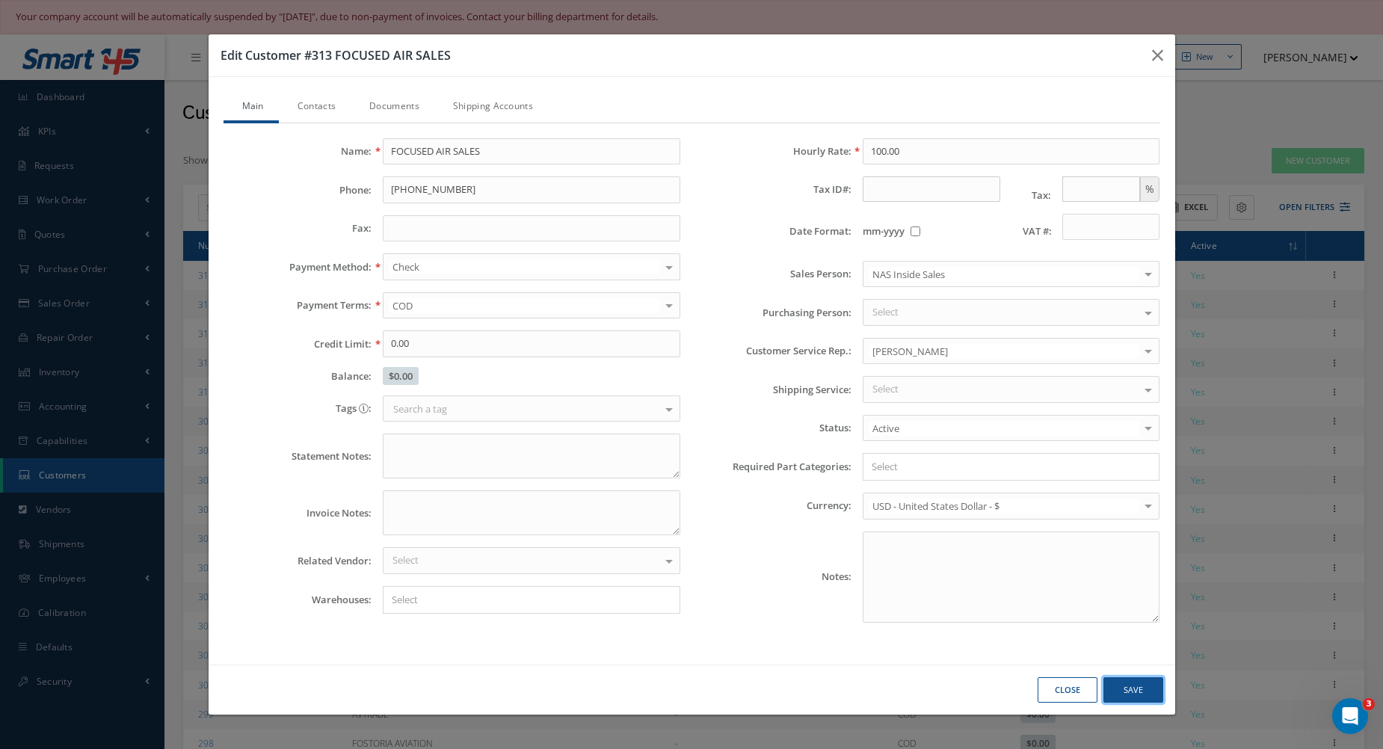
click at [1116, 682] on button "Save" at bounding box center [1133, 690] width 60 height 26
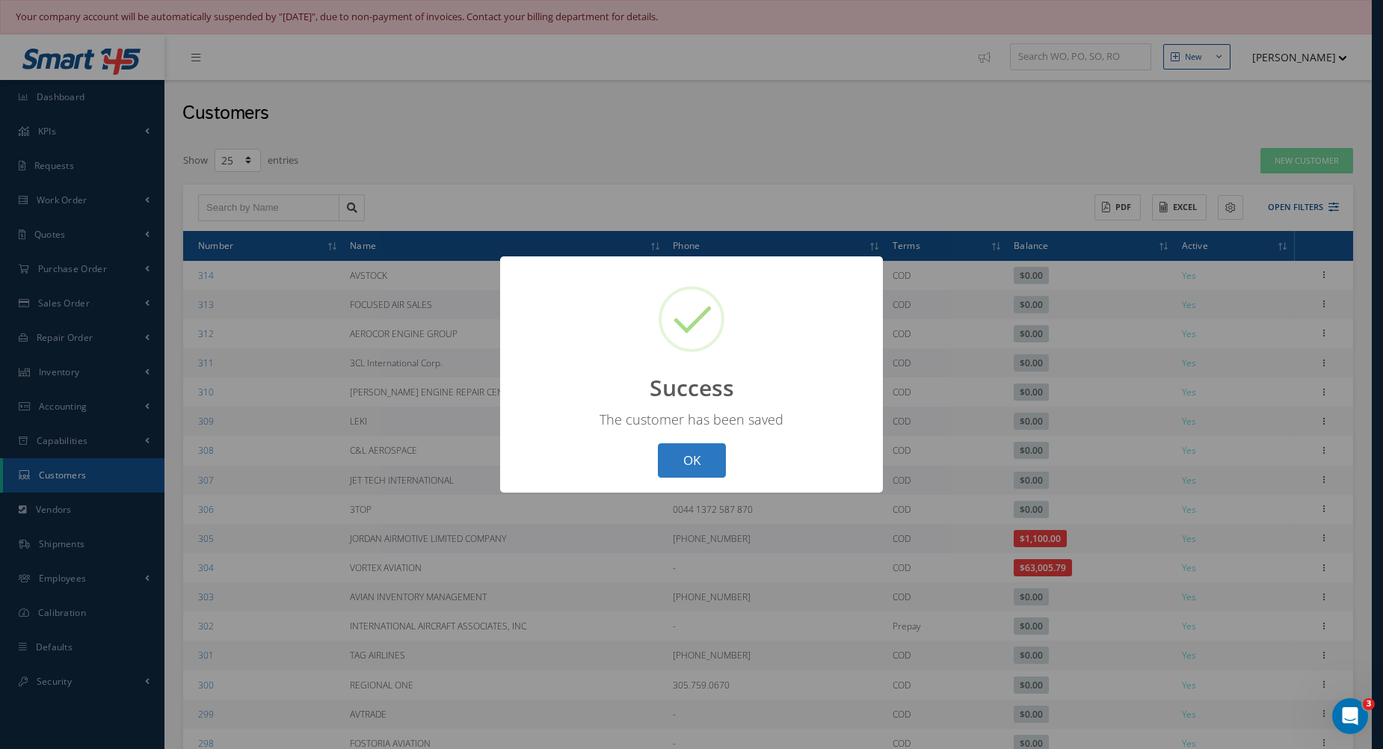
click at [700, 451] on button "OK" at bounding box center [692, 460] width 68 height 35
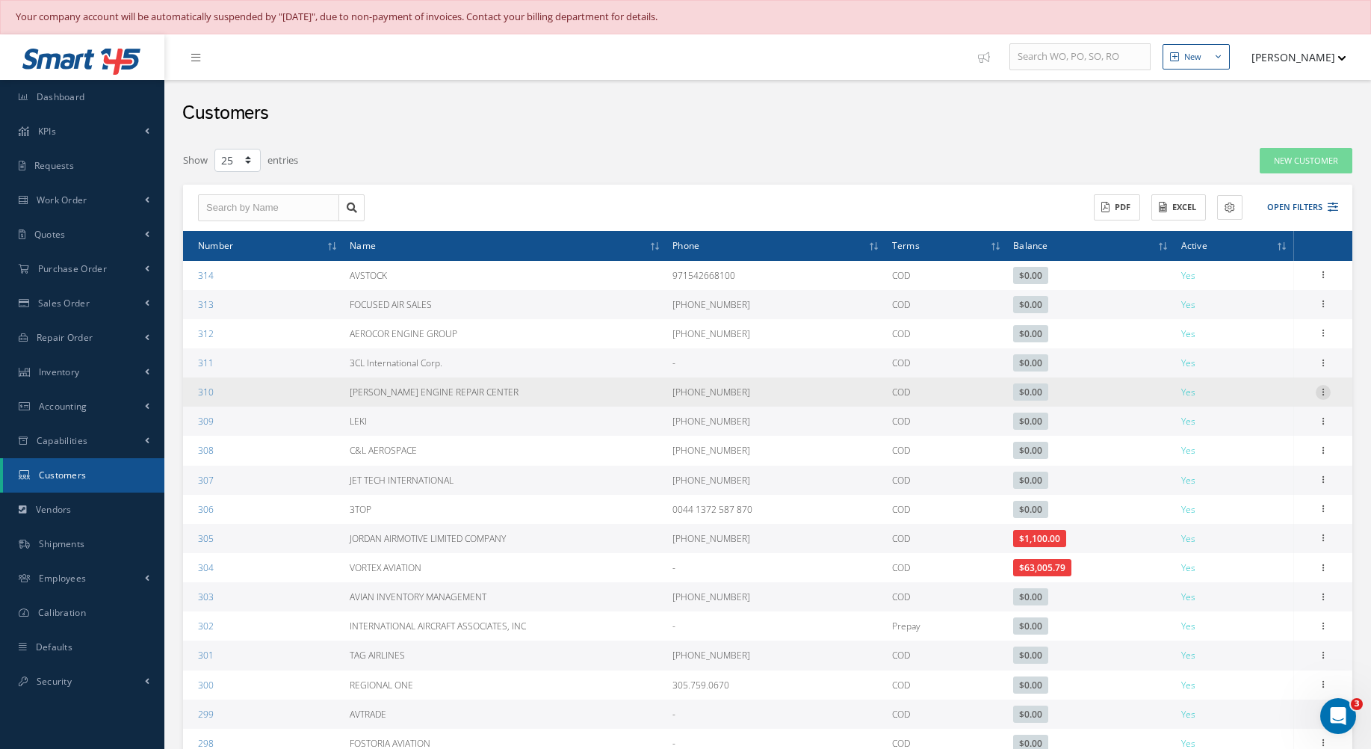
click at [1320, 392] on icon at bounding box center [1323, 391] width 15 height 12
click at [1233, 423] on link "Edit" at bounding box center [1255, 420] width 118 height 19
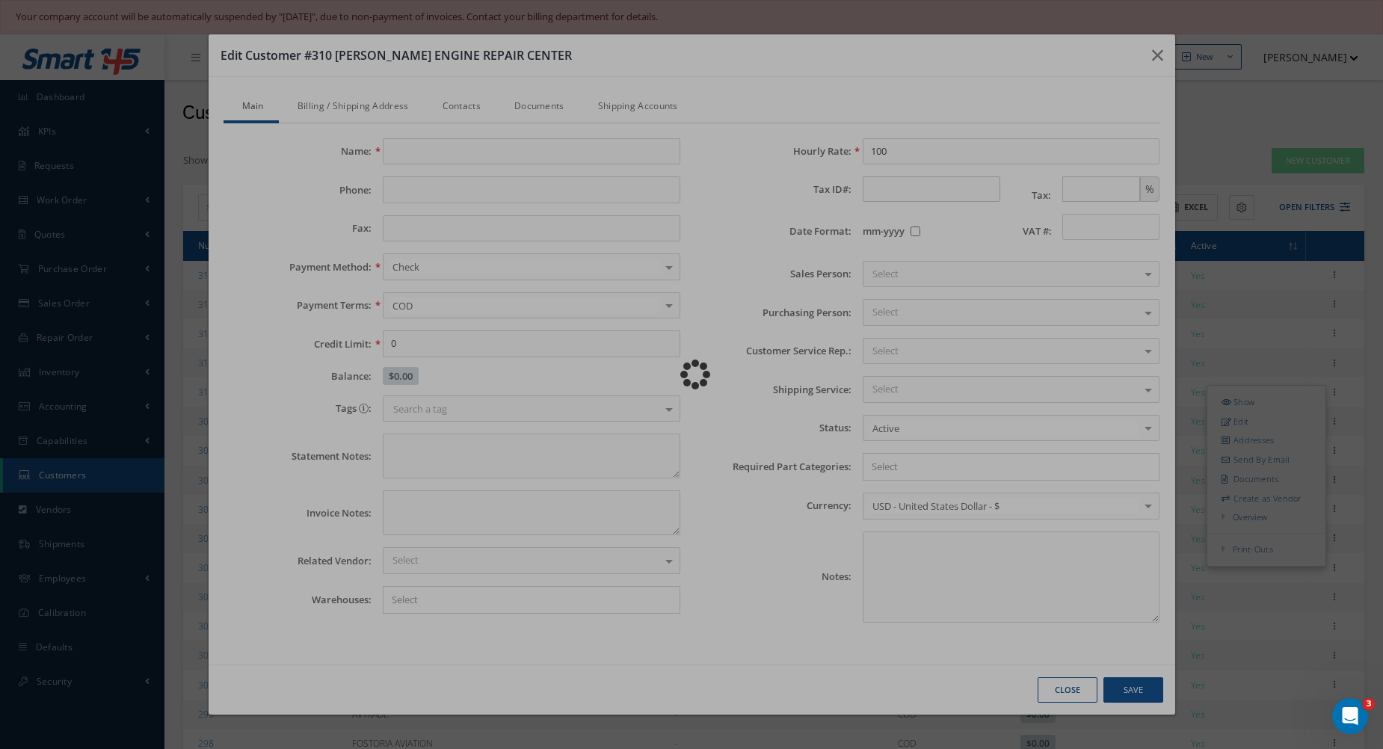
type input "WILLIS ENGINE REPAIR CENTER"
type input "724-420-1483"
type input "0.00"
type input "100.00"
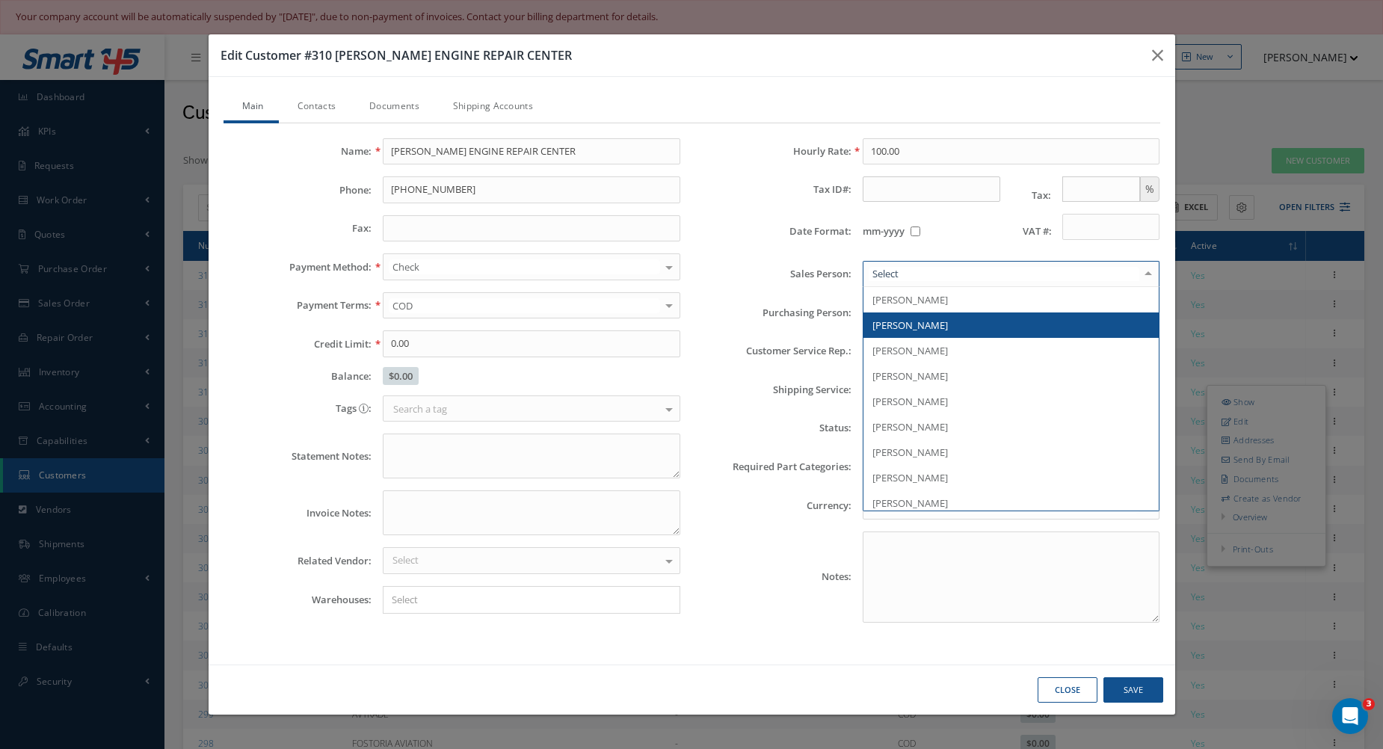
click at [924, 272] on div at bounding box center [1010, 274] width 297 height 27
type input "nas"
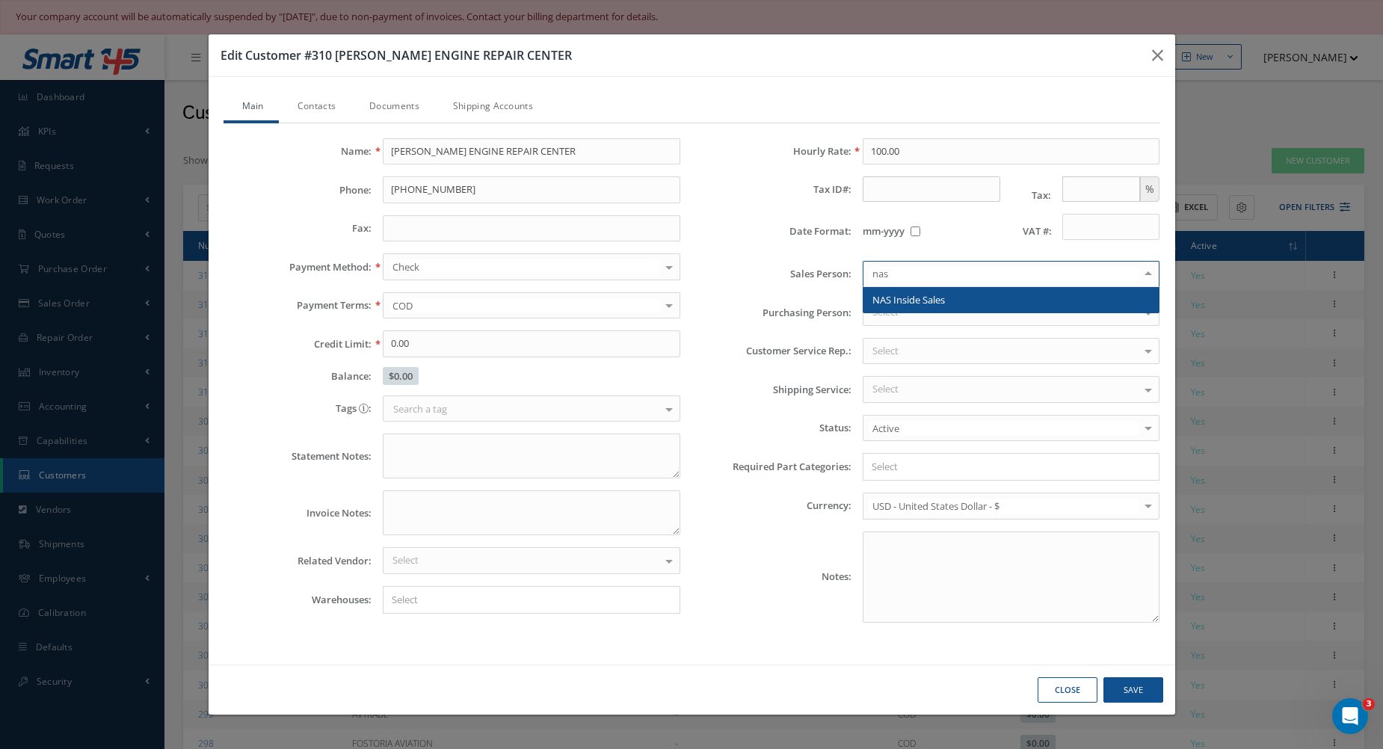
click at [933, 296] on span "NAS Inside Sales" at bounding box center [908, 299] width 72 height 13
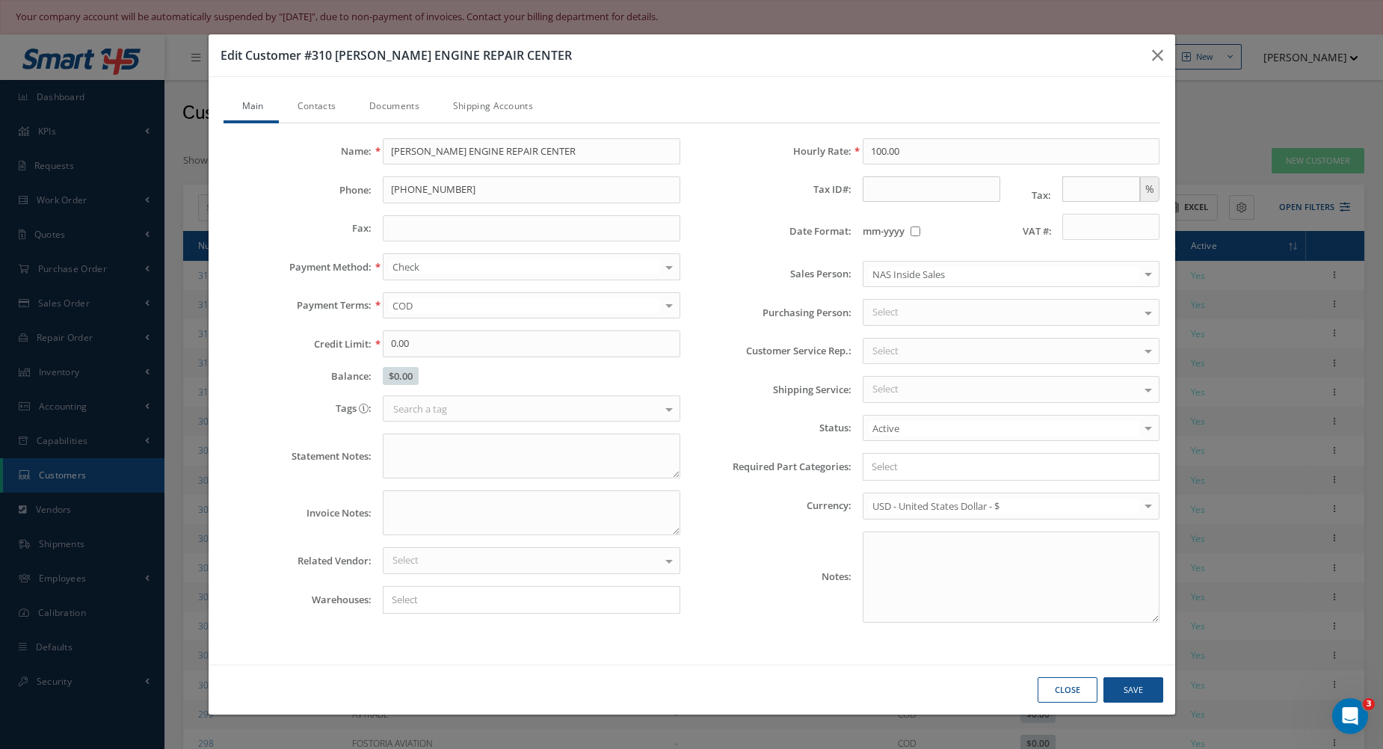
click at [906, 352] on div "Select" at bounding box center [1010, 351] width 297 height 27
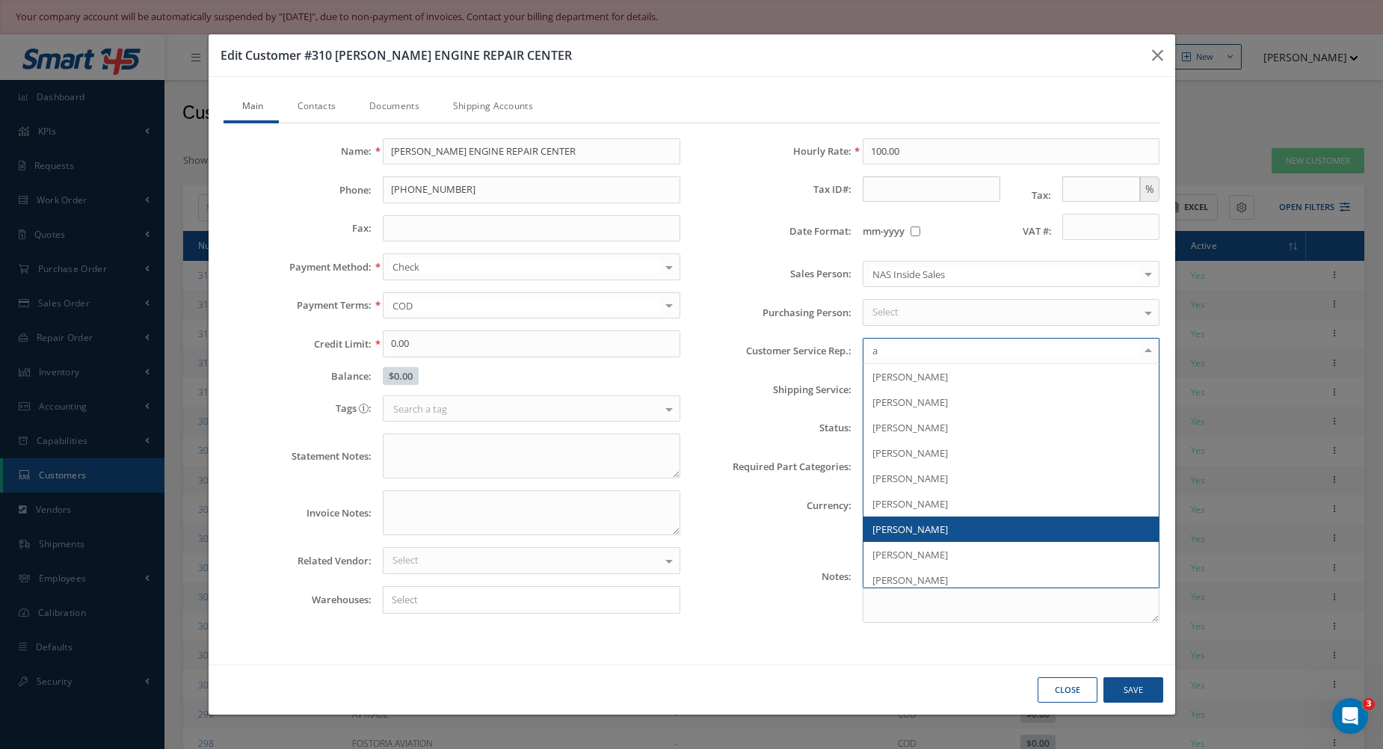
type input "ai"
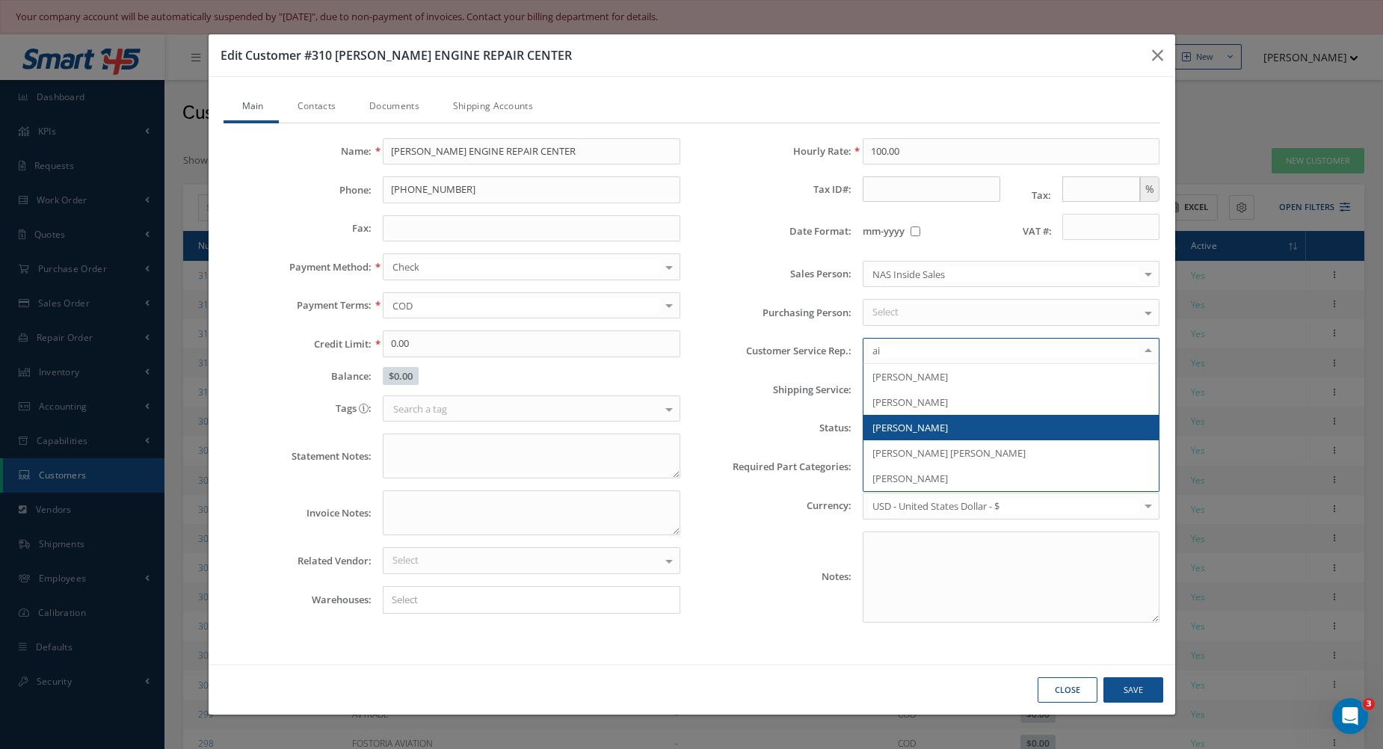
click at [952, 428] on span "Aida Mulens" at bounding box center [1011, 427] width 296 height 25
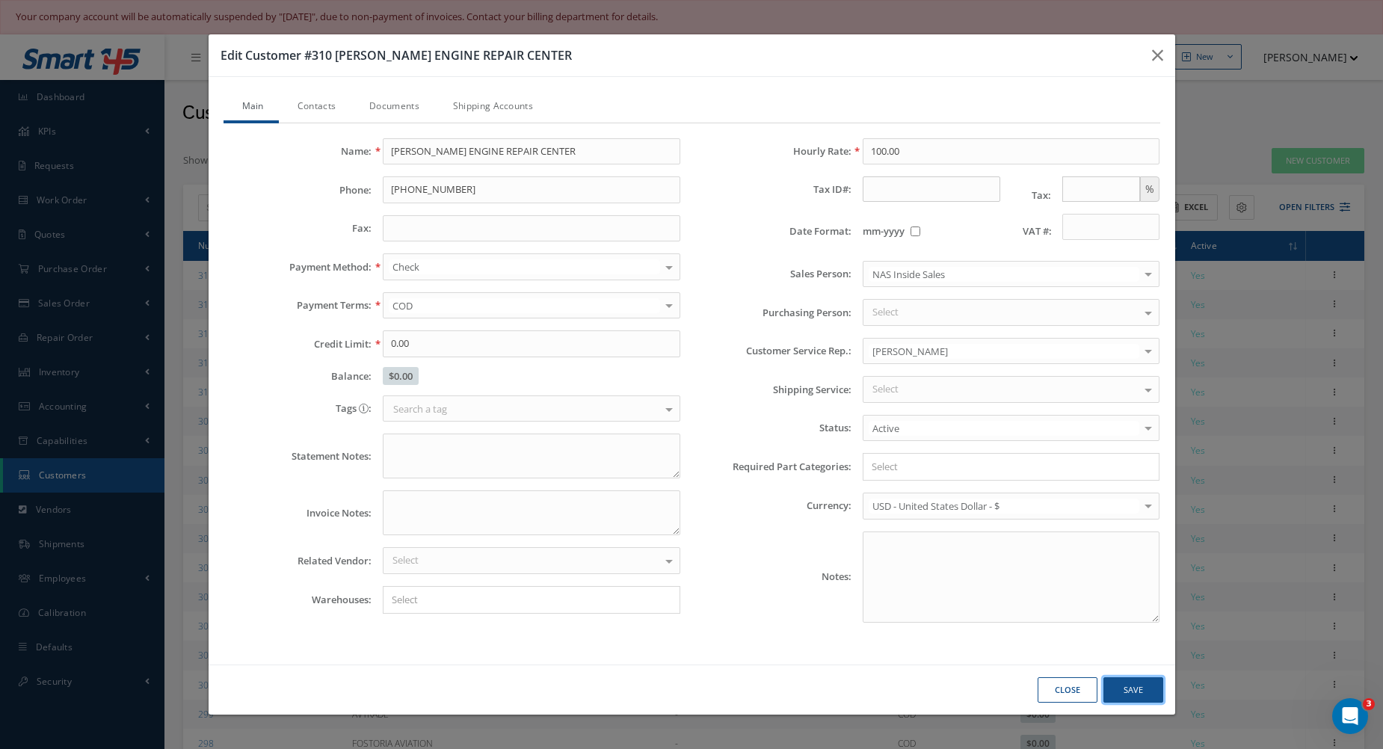
click at [1120, 688] on button "Save" at bounding box center [1133, 690] width 60 height 26
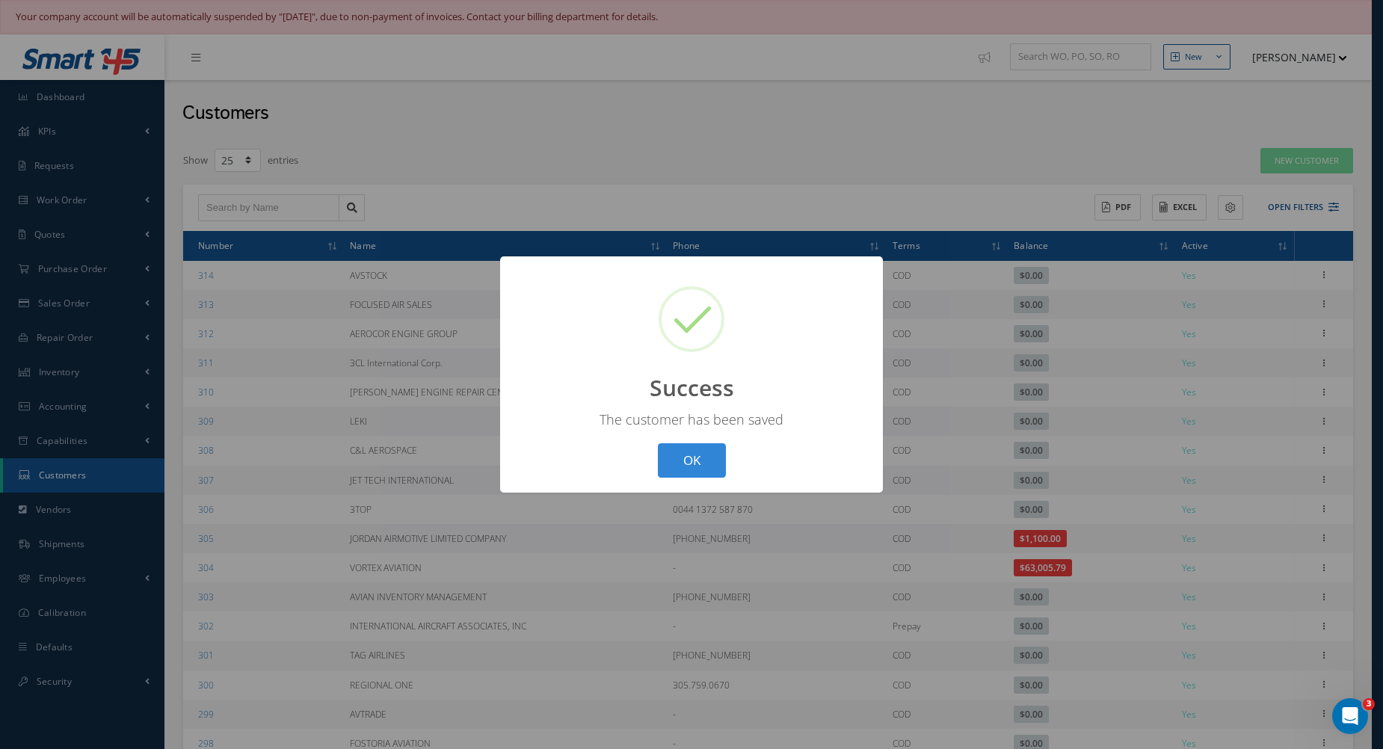
click at [1271, 393] on div "? ! i Success × The customer has been saved OK Cancel" at bounding box center [691, 374] width 1383 height 749
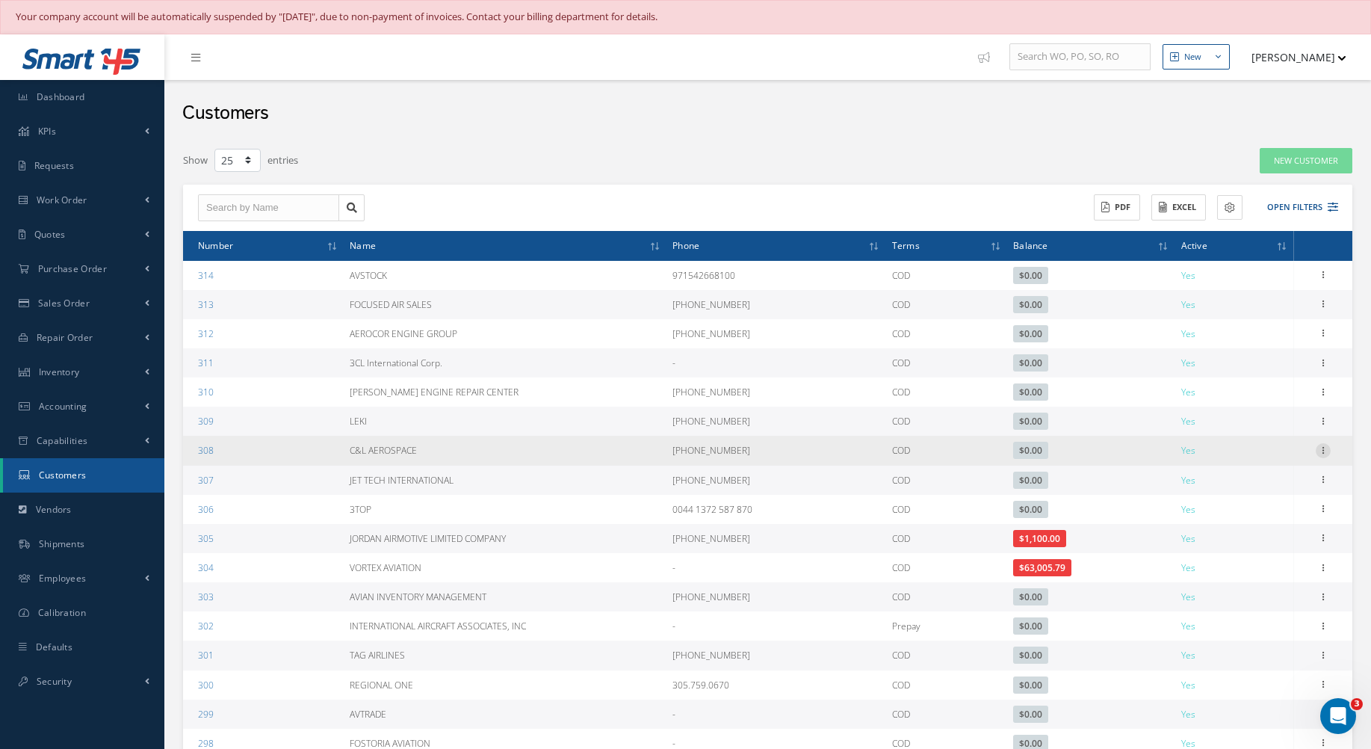
click at [1327, 451] on icon at bounding box center [1323, 449] width 15 height 12
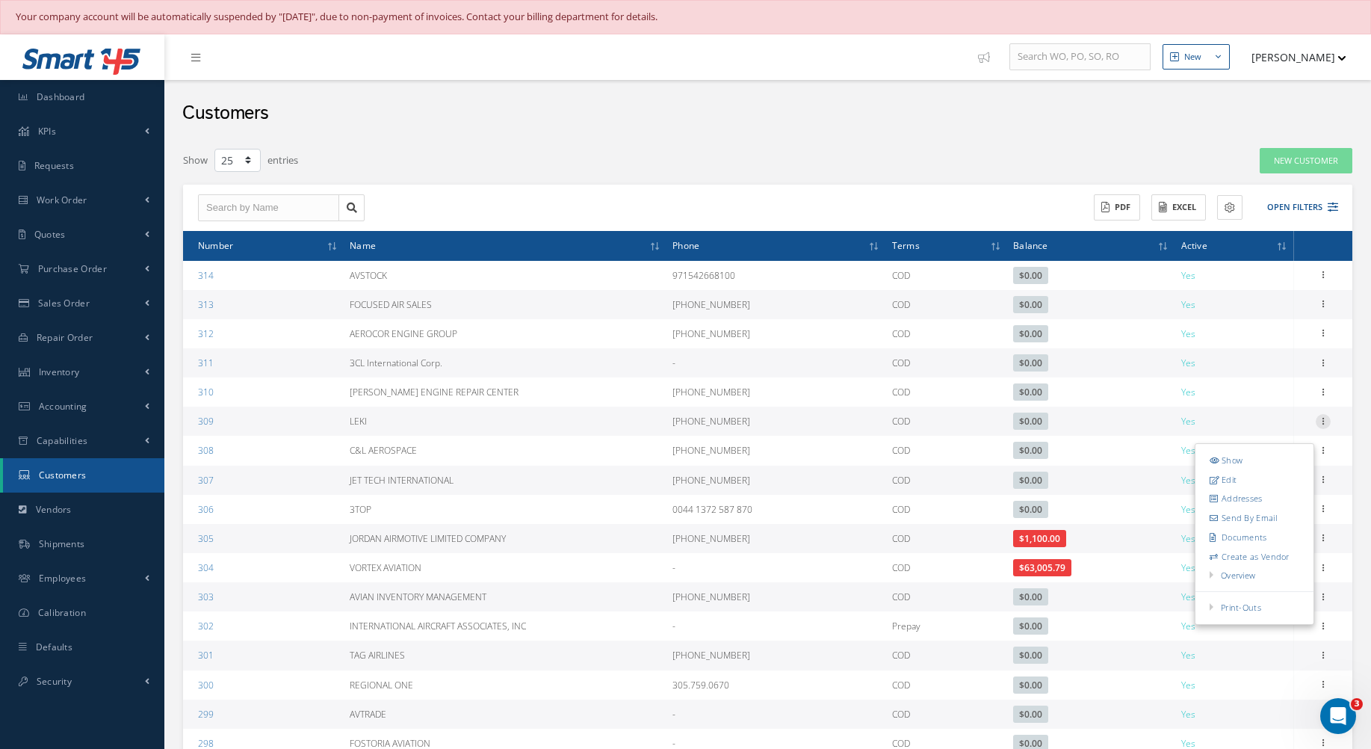
click at [1323, 420] on icon at bounding box center [1323, 420] width 15 height 12
click at [1244, 454] on link "Edit" at bounding box center [1255, 450] width 118 height 19
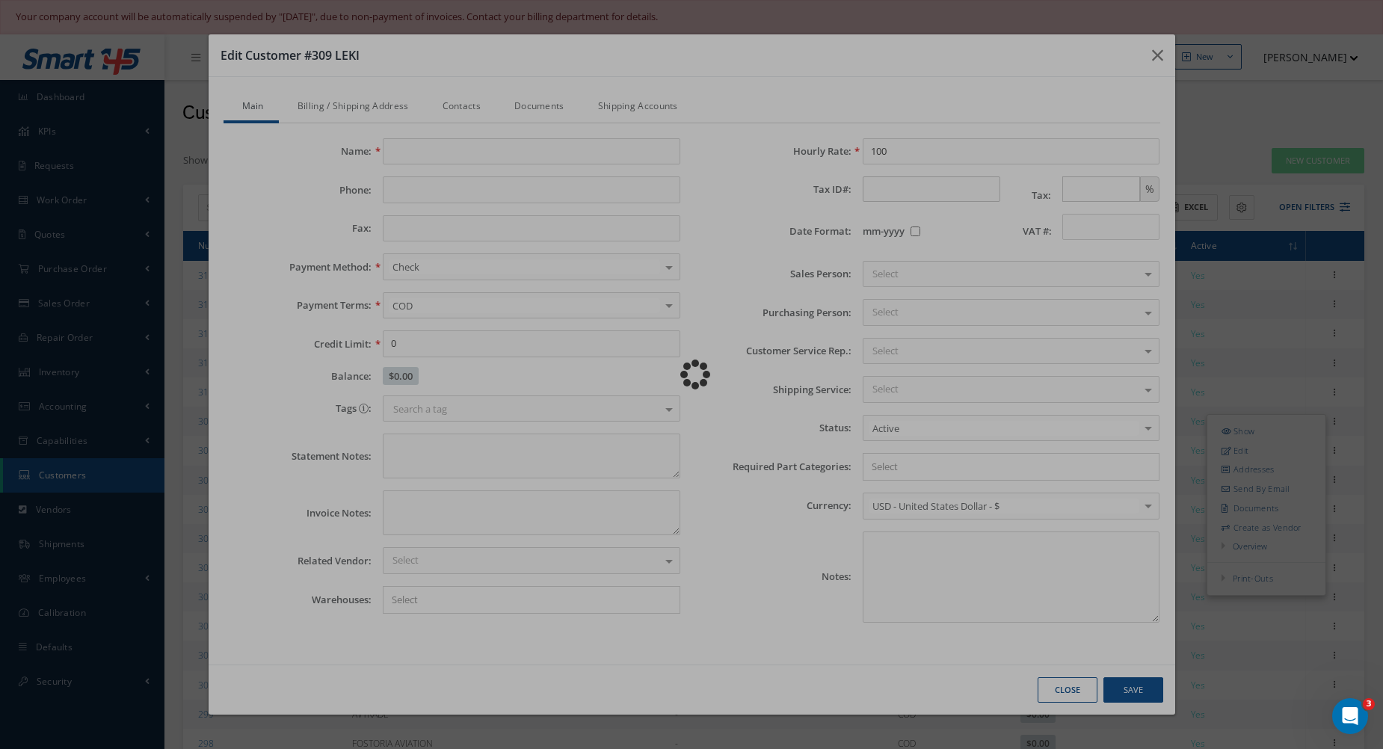
type input "LEKI"
type input "954-749-1503"
type input "0.00"
type input "100.00"
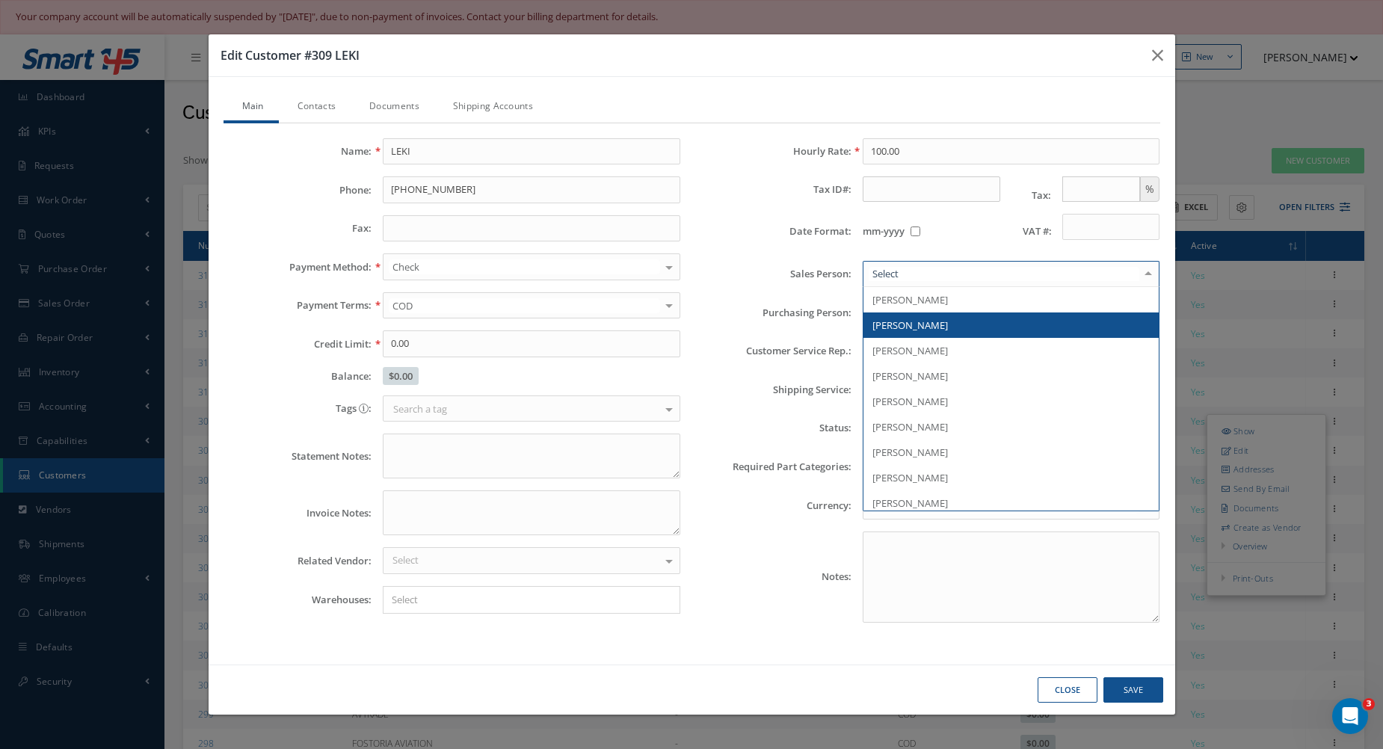
click at [1043, 271] on div at bounding box center [1010, 274] width 297 height 27
type input "nas"
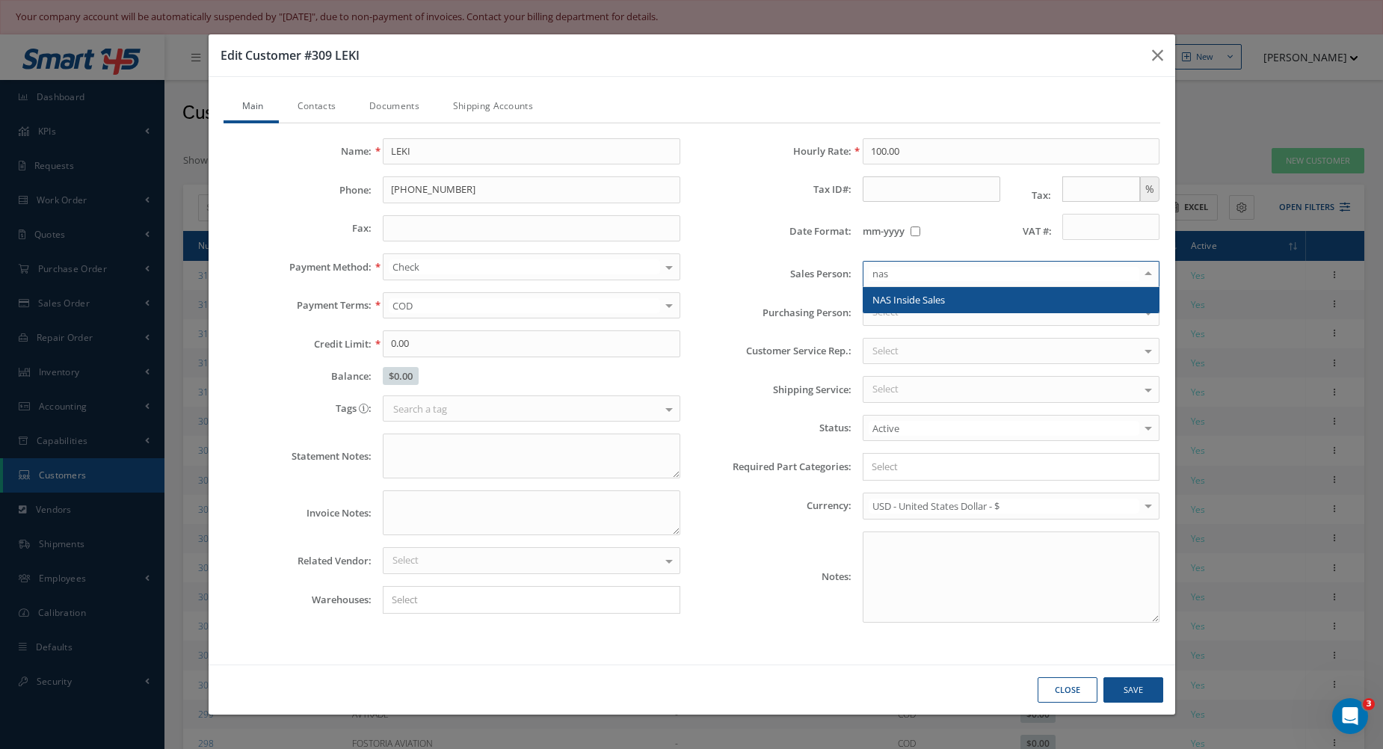
click at [983, 293] on span "NAS Inside Sales" at bounding box center [1011, 299] width 296 height 25
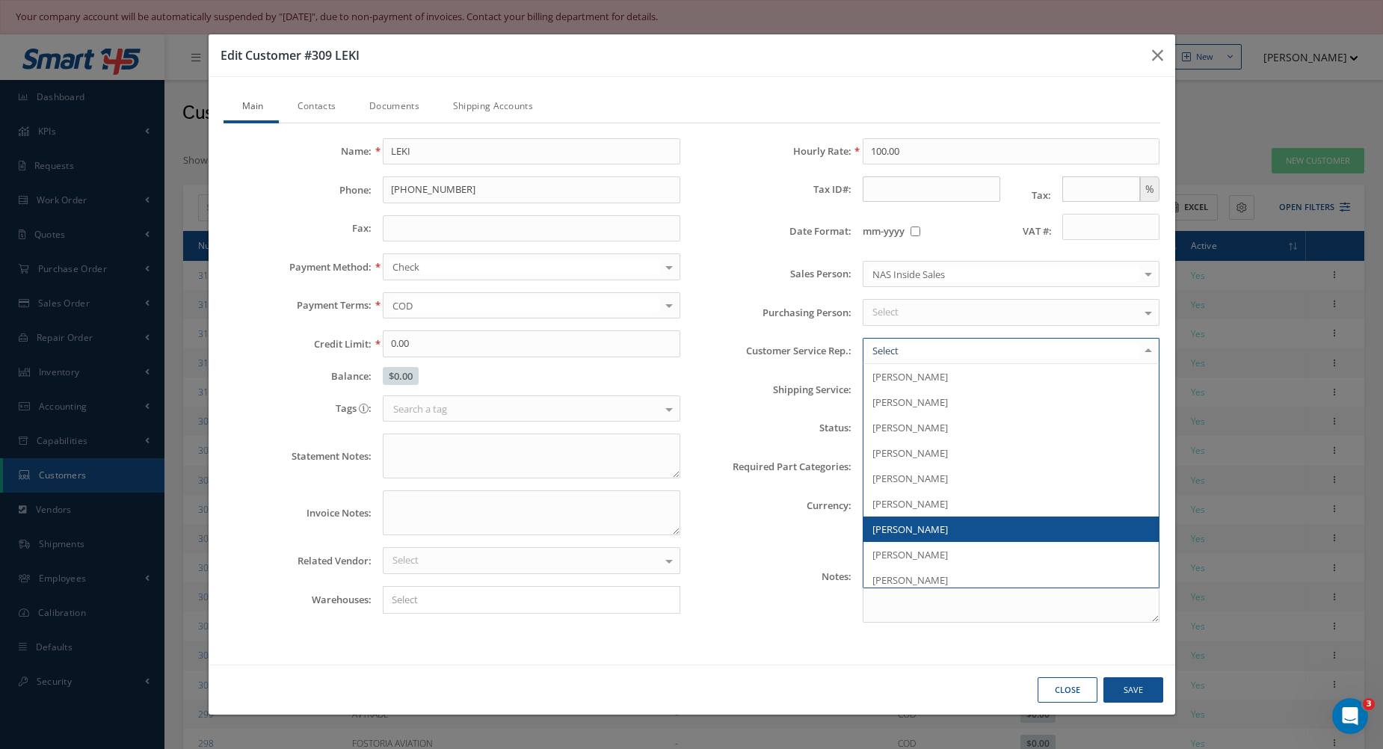
click at [879, 361] on div at bounding box center [1010, 351] width 297 height 27
type input "ai"
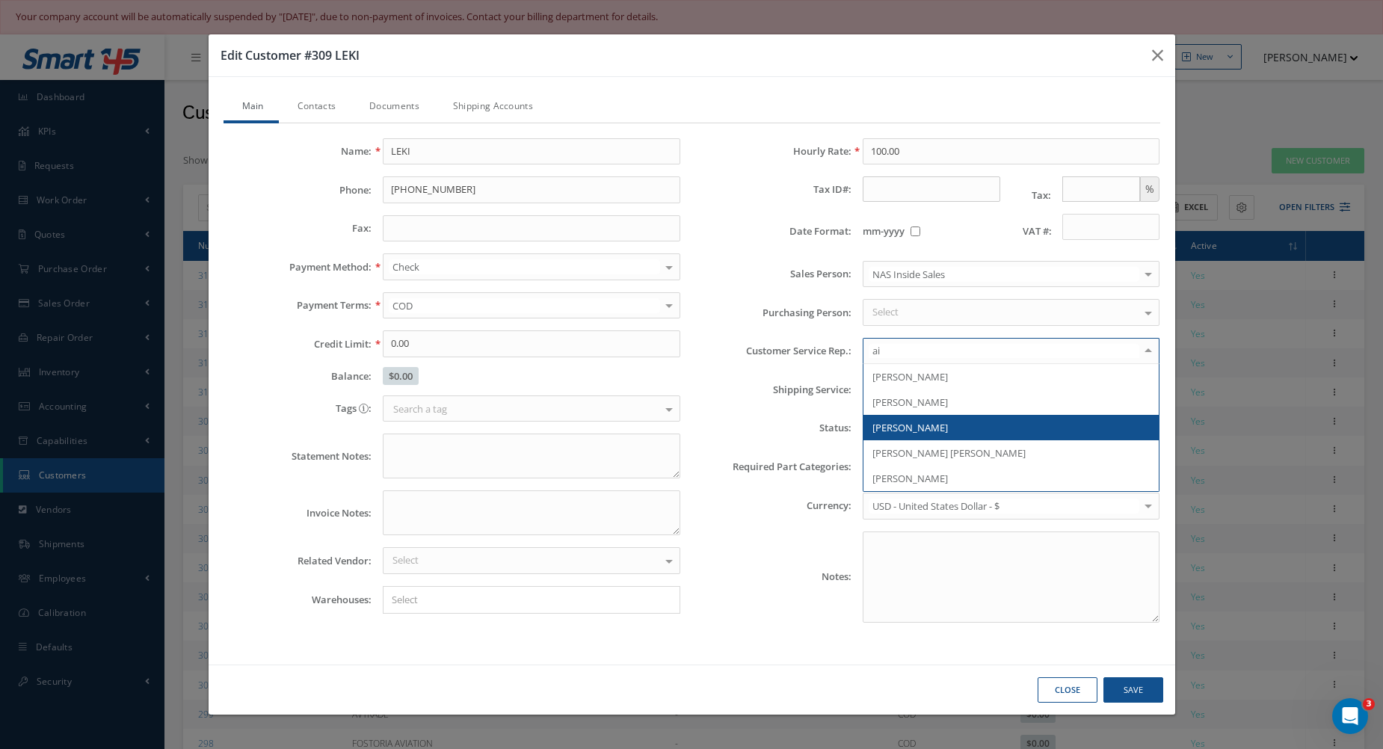
click at [921, 436] on span "Aida Mulens" at bounding box center [1011, 427] width 296 height 25
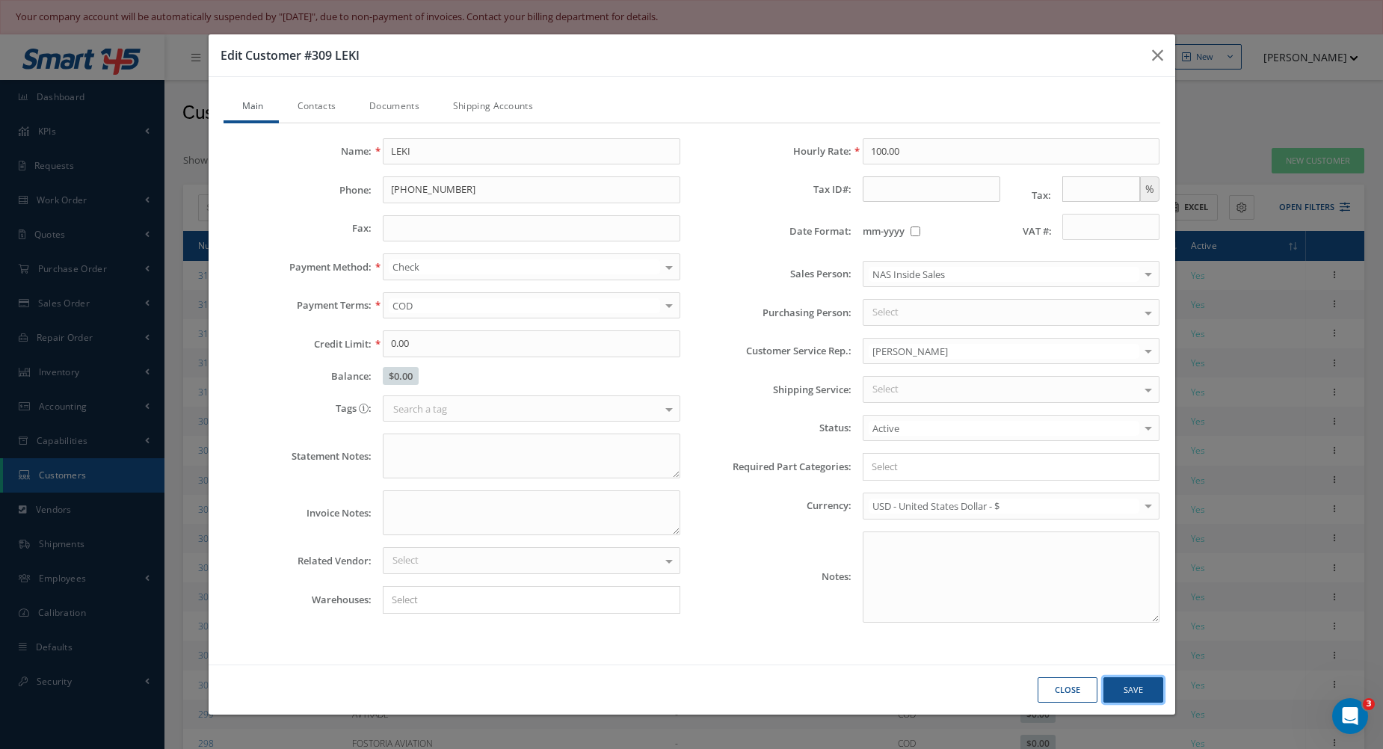
click at [1140, 683] on button "Save" at bounding box center [1133, 690] width 60 height 26
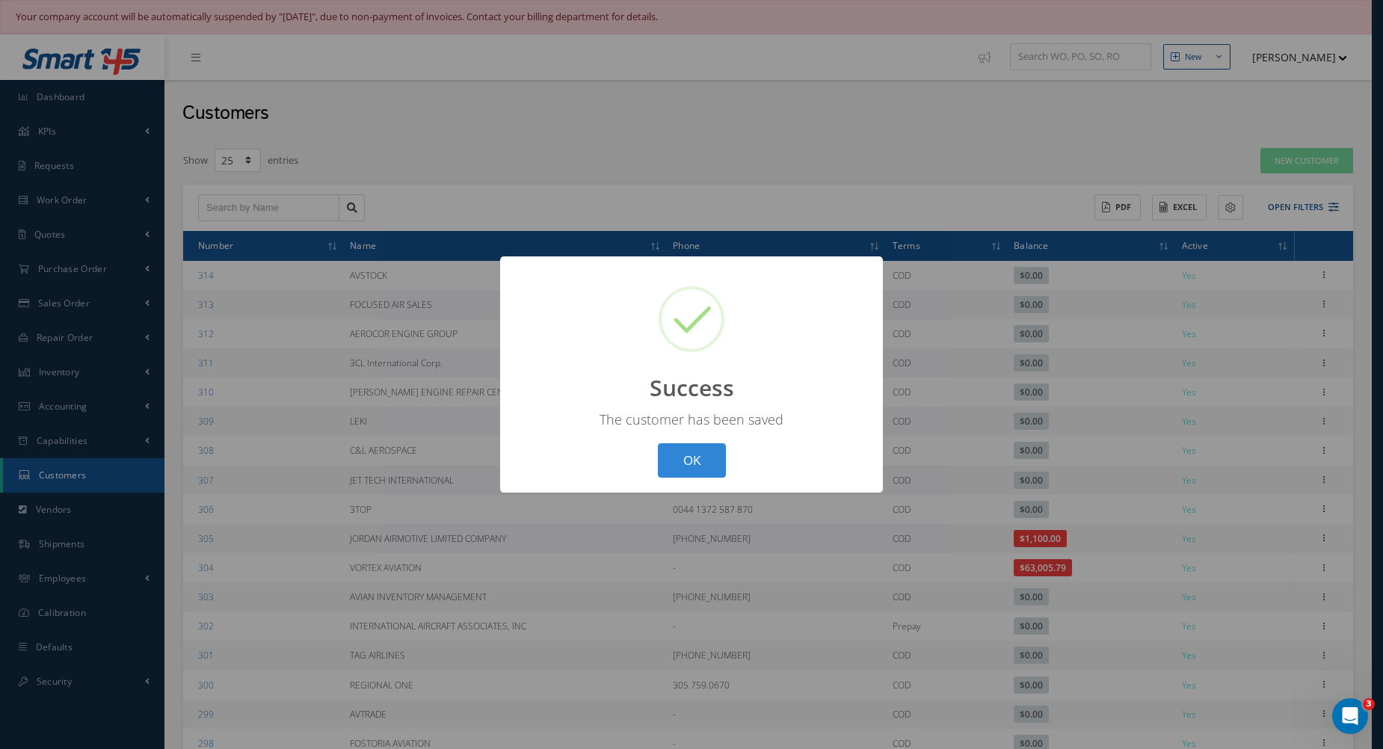
click at [648, 466] on div "? ! i Success × The customer has been saved OK Cancel" at bounding box center [691, 374] width 383 height 237
click at [686, 463] on button "OK" at bounding box center [692, 460] width 68 height 35
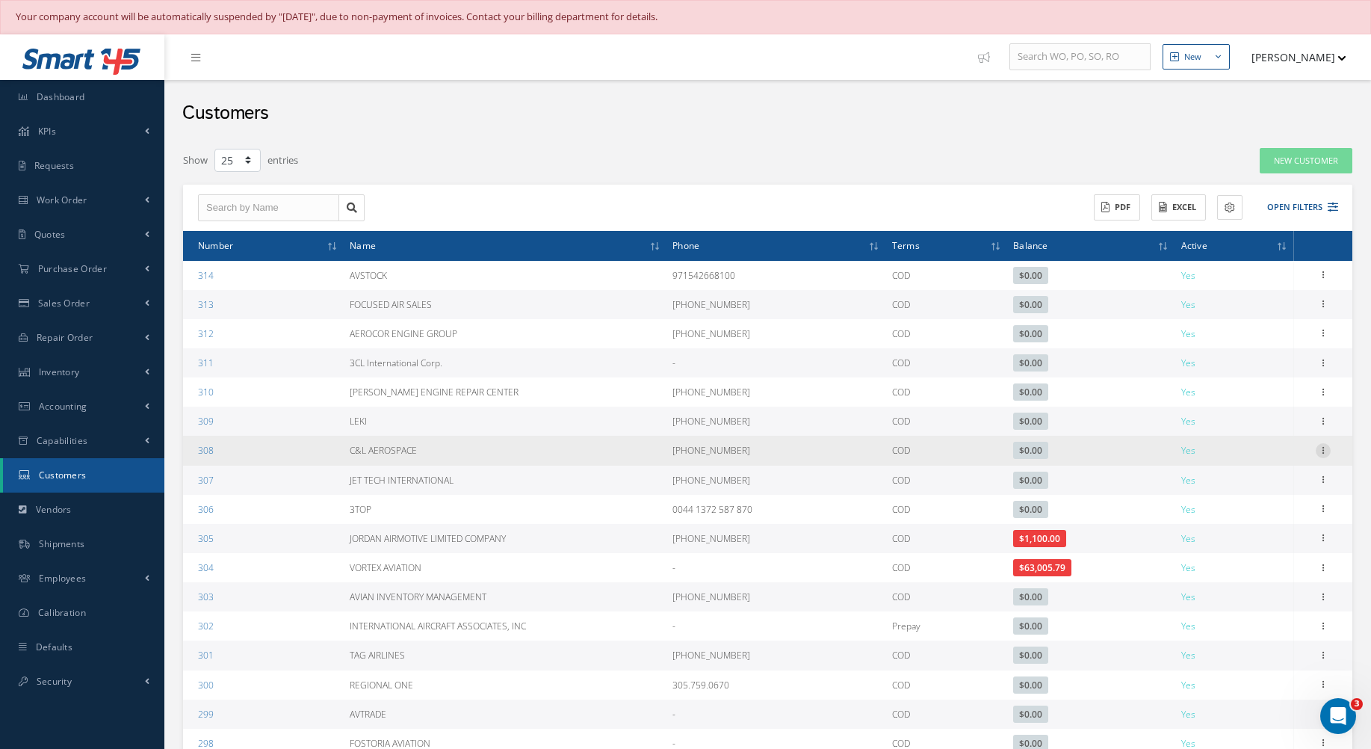
click at [1324, 448] on icon at bounding box center [1323, 449] width 15 height 12
click at [1246, 487] on link "Edit" at bounding box center [1255, 479] width 118 height 19
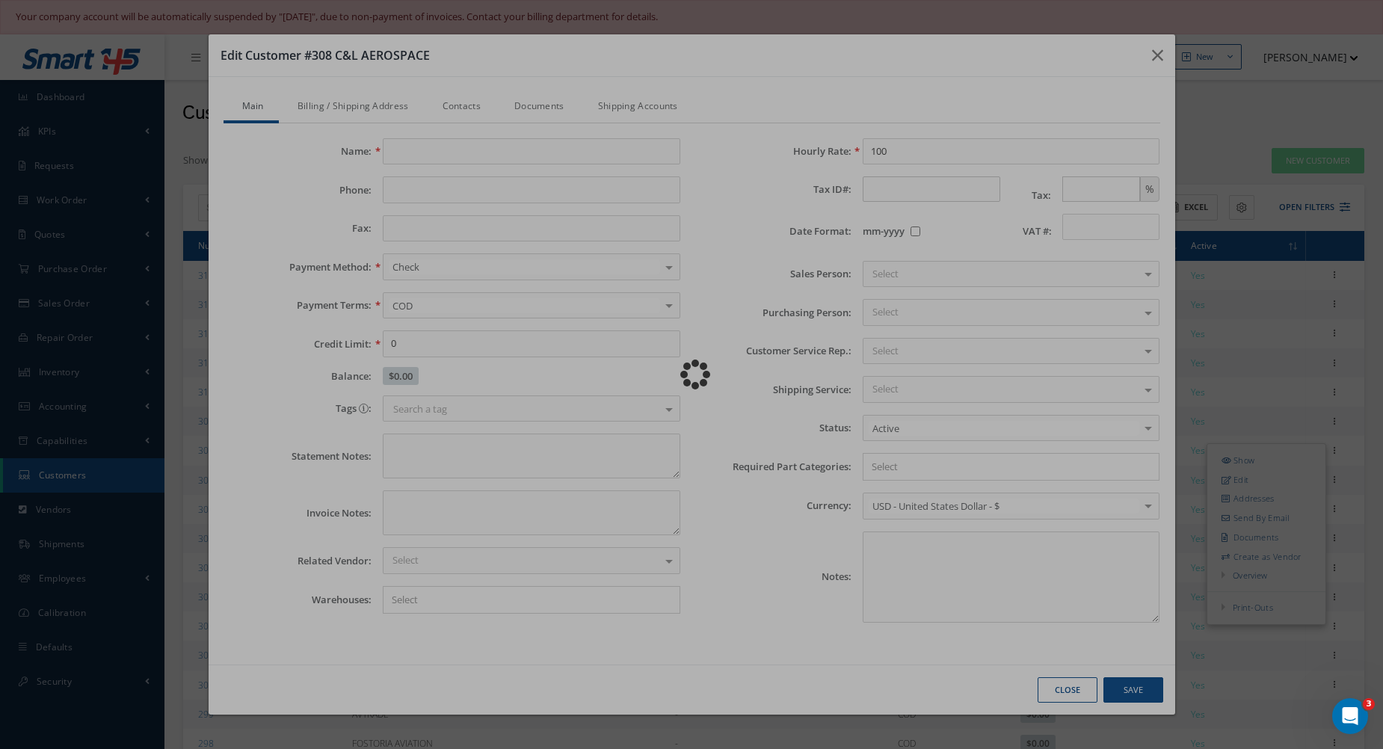
type input "C&L AEROSPACE"
type input "+1 207 217 6050"
type input "0.00"
type input "130.00"
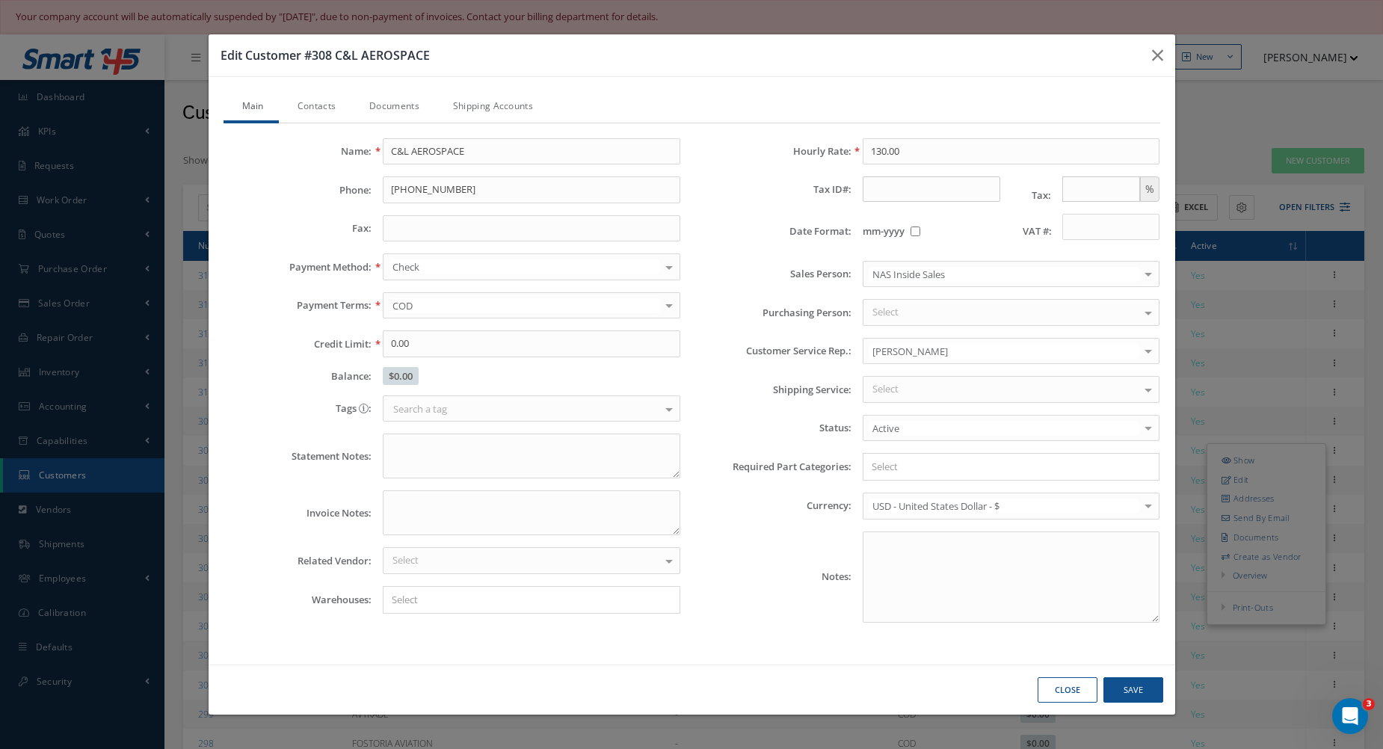
click at [1158, 387] on div at bounding box center [1148, 389] width 21 height 25
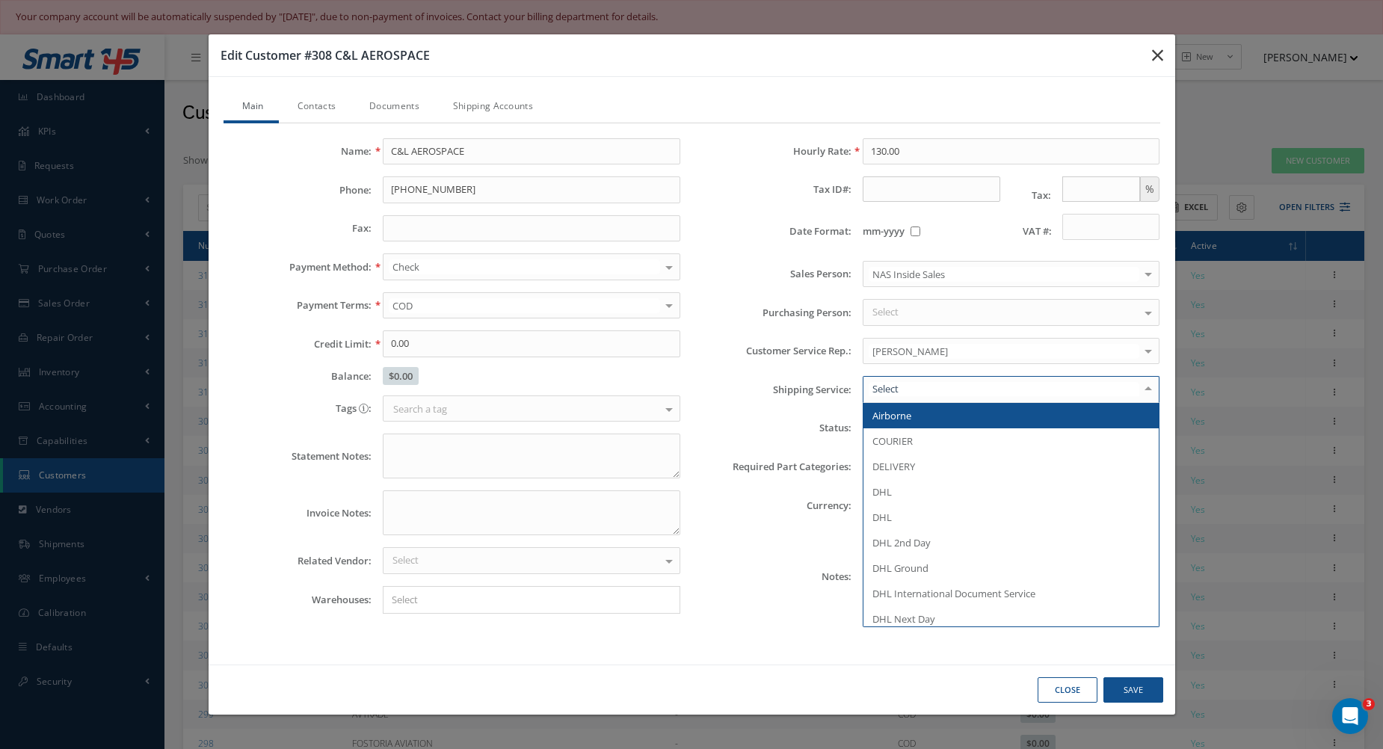
click at [1153, 54] on icon "button" at bounding box center [1157, 55] width 11 height 18
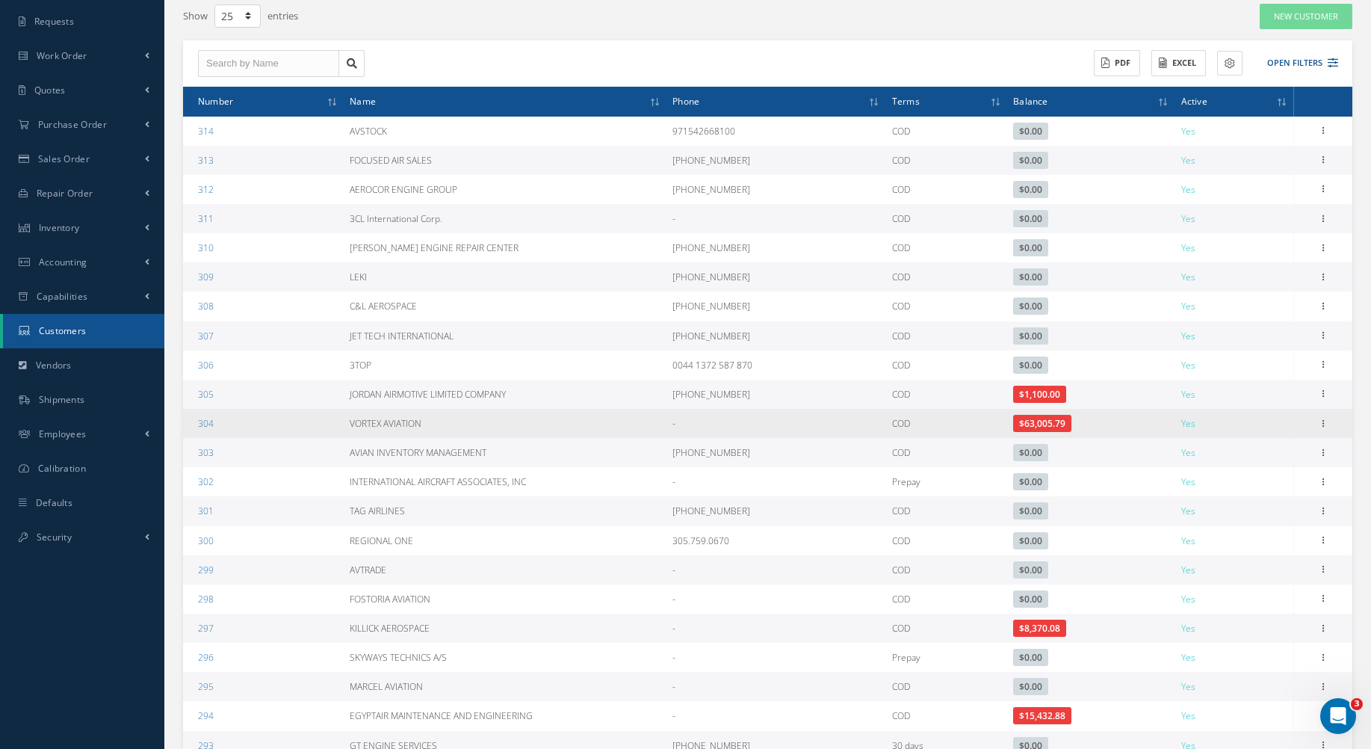
scroll to position [149, 0]
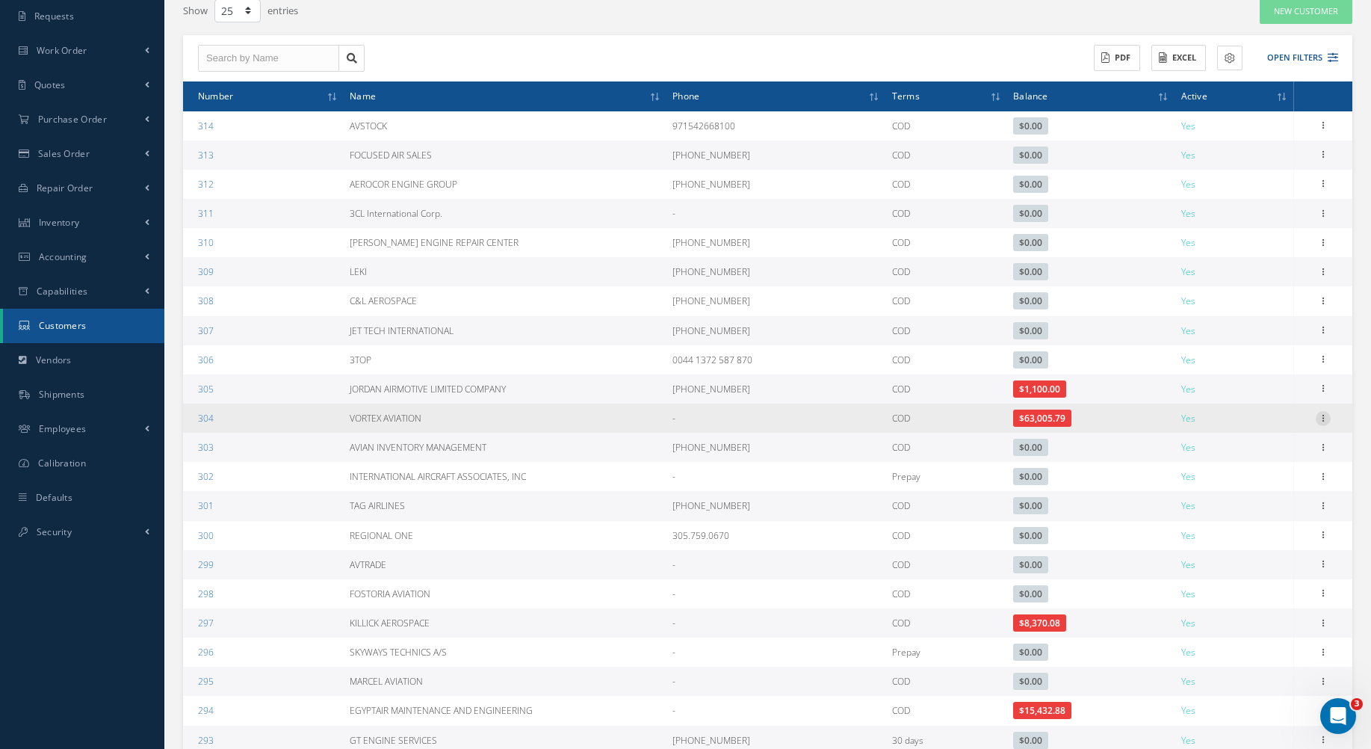
click at [1326, 417] on icon at bounding box center [1323, 417] width 15 height 12
click at [1273, 449] on link "Edit" at bounding box center [1255, 446] width 118 height 19
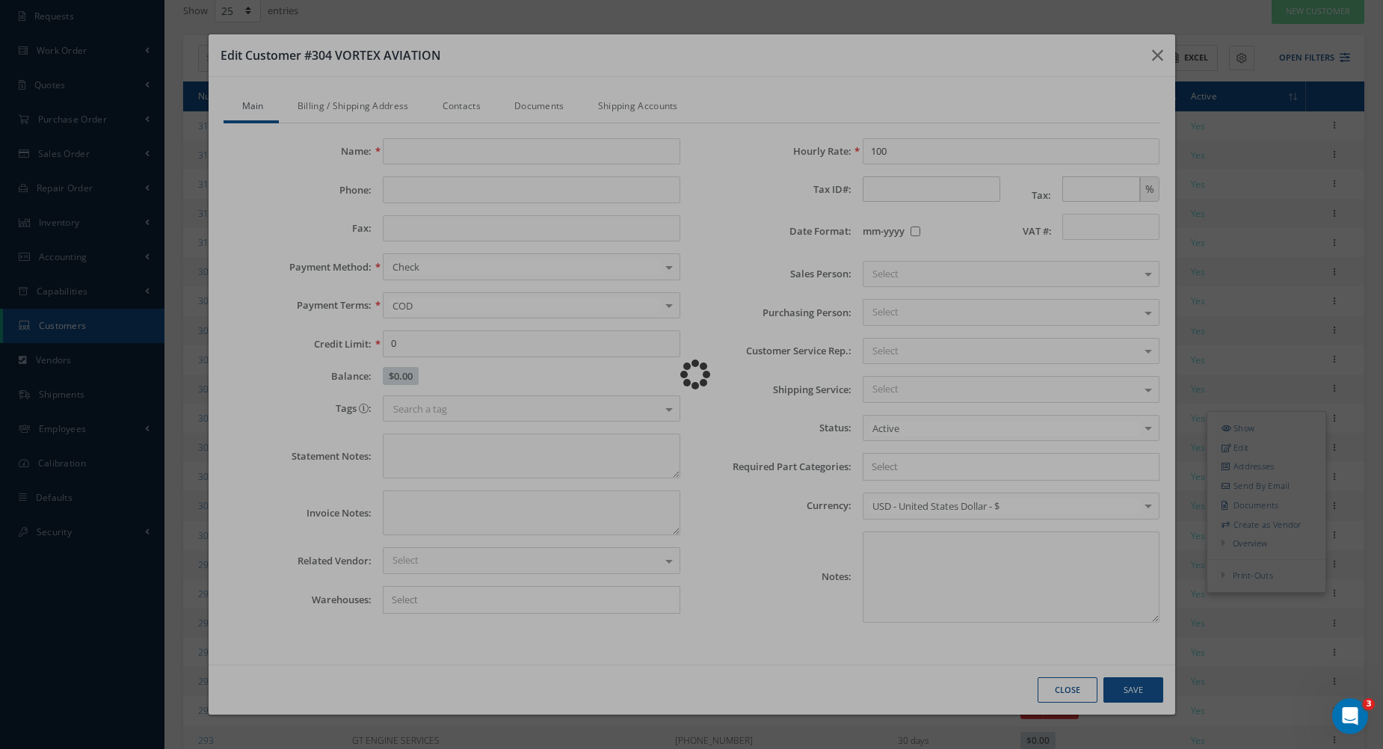
type input "VORTEX AVIATION"
type input "0.00"
type input "100.00"
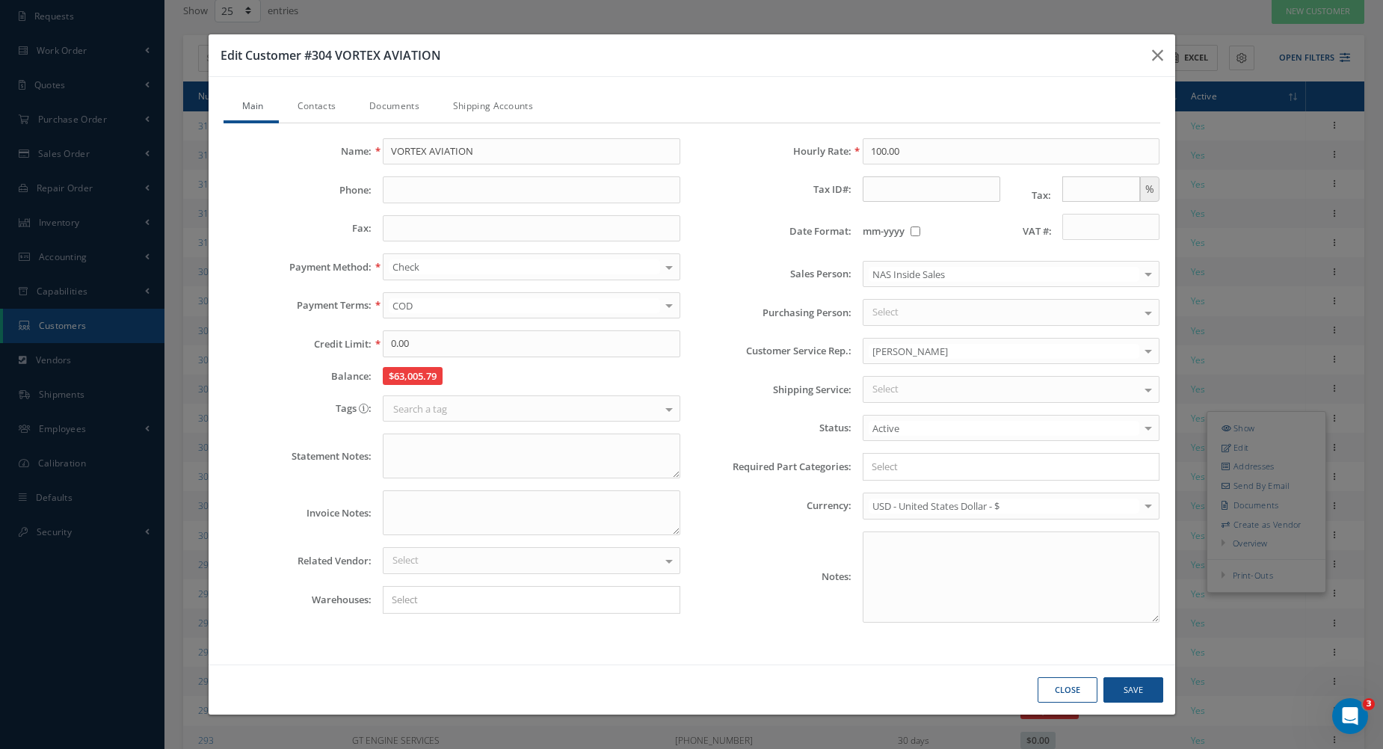
click at [1055, 694] on button "Close" at bounding box center [1067, 690] width 60 height 26
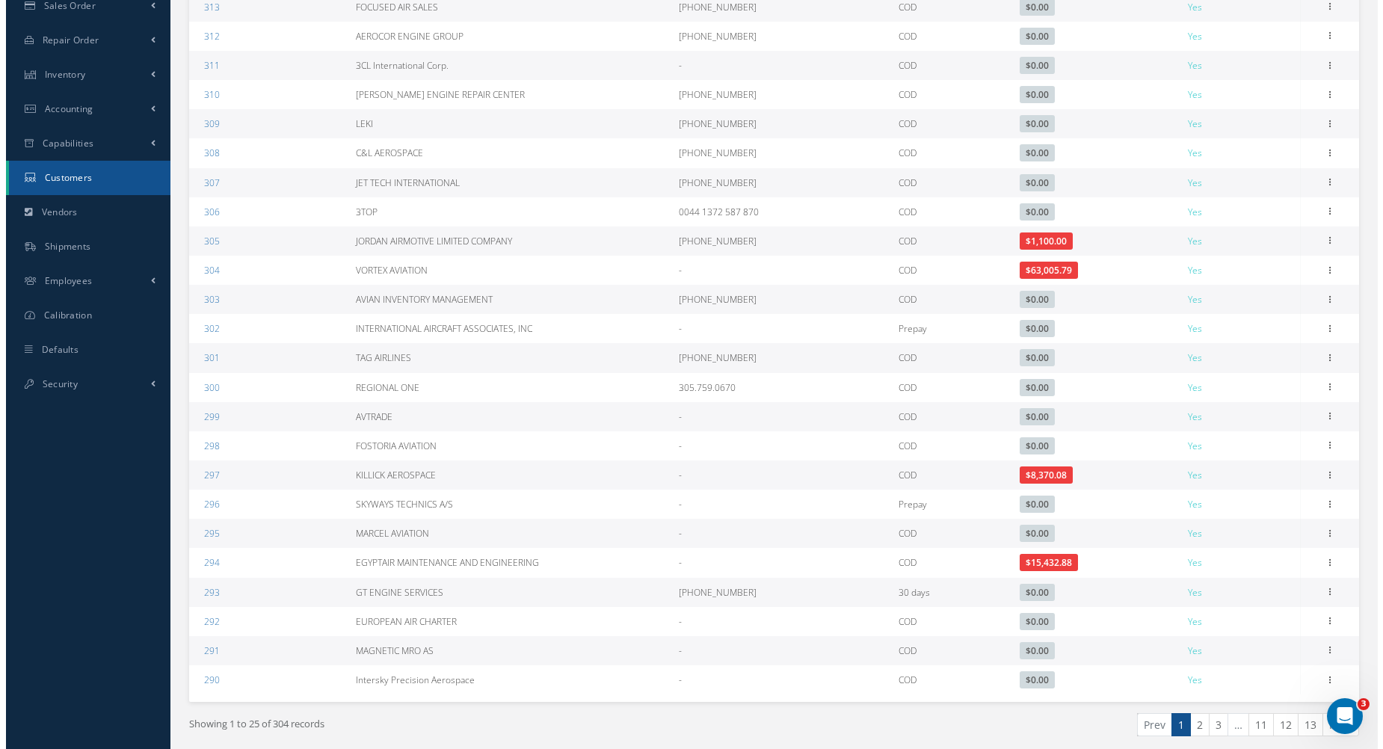
scroll to position [299, 0]
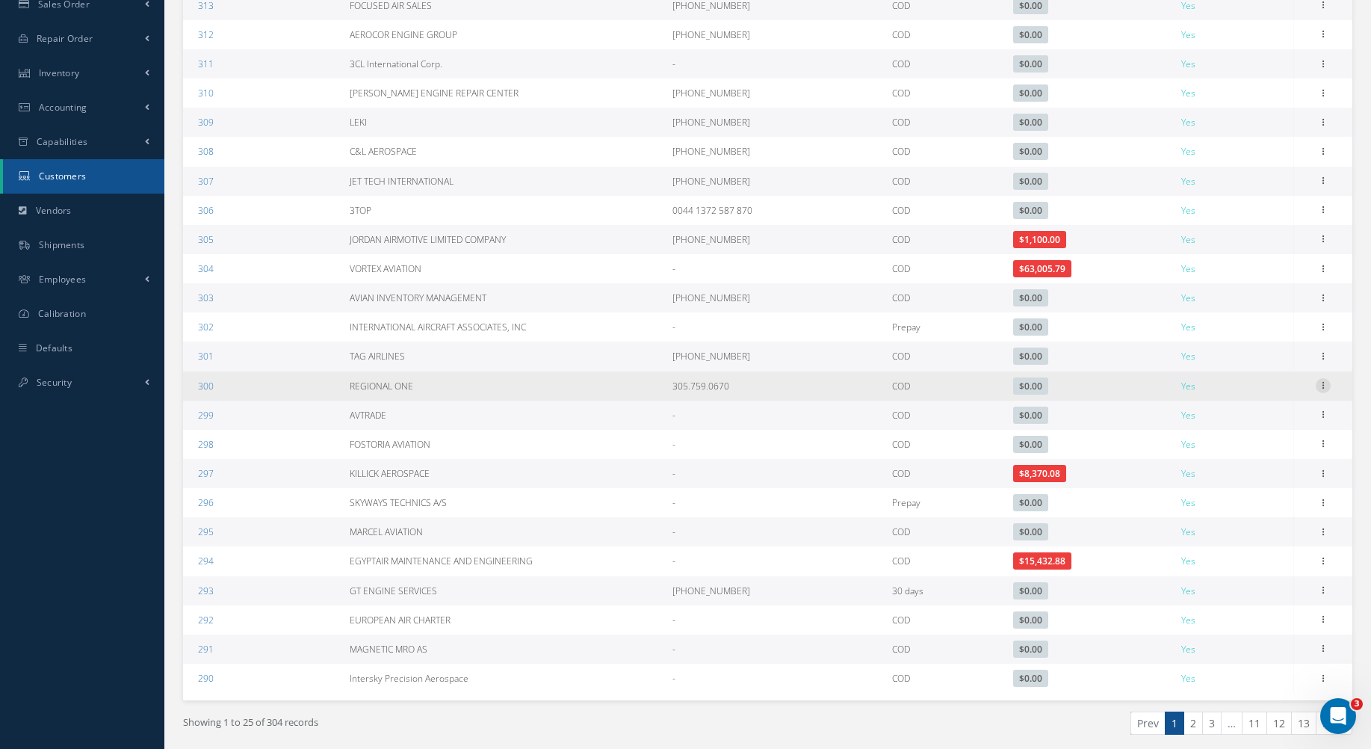
click at [1329, 386] on icon at bounding box center [1323, 384] width 15 height 12
click at [1250, 416] on link "Edit" at bounding box center [1255, 414] width 118 height 19
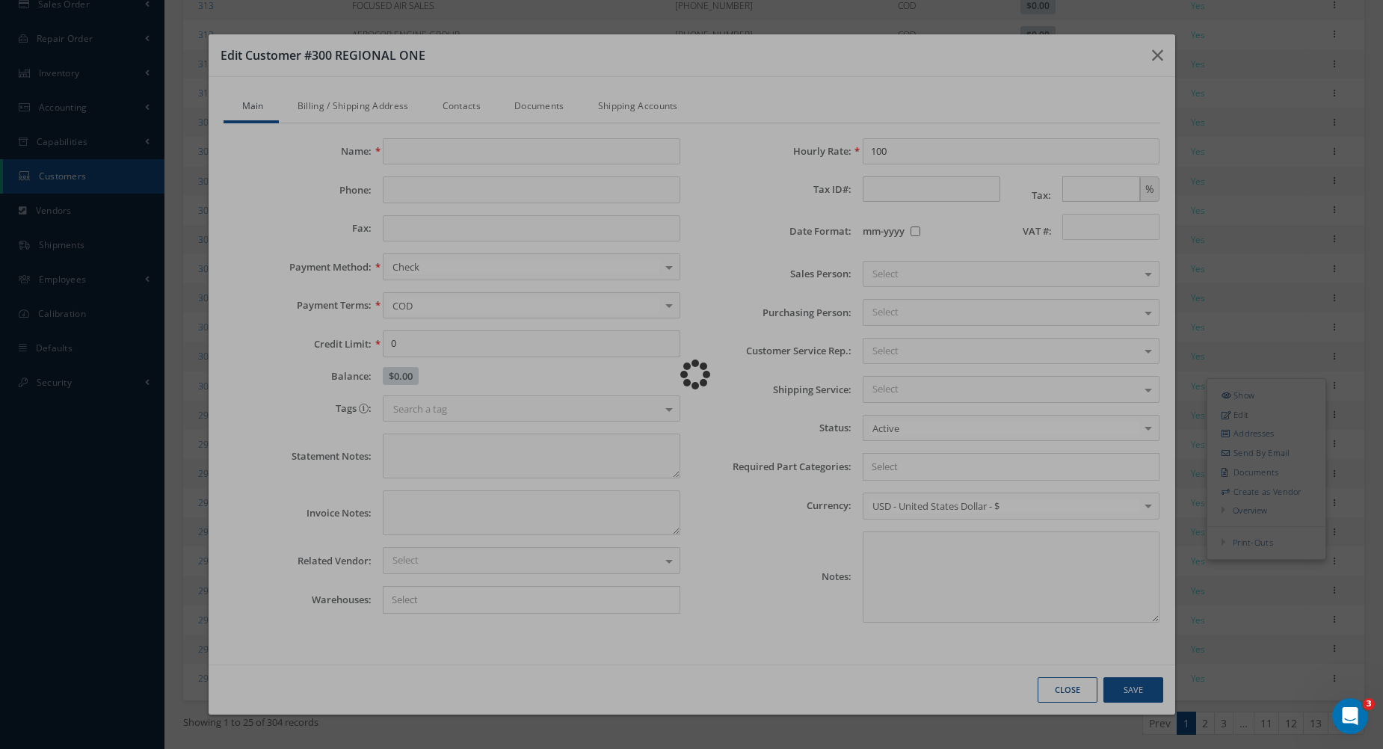
type input "REGIONAL ONE"
type input "305.759.0670"
type input "305.759.0411"
type input "0.00"
type input "130.00"
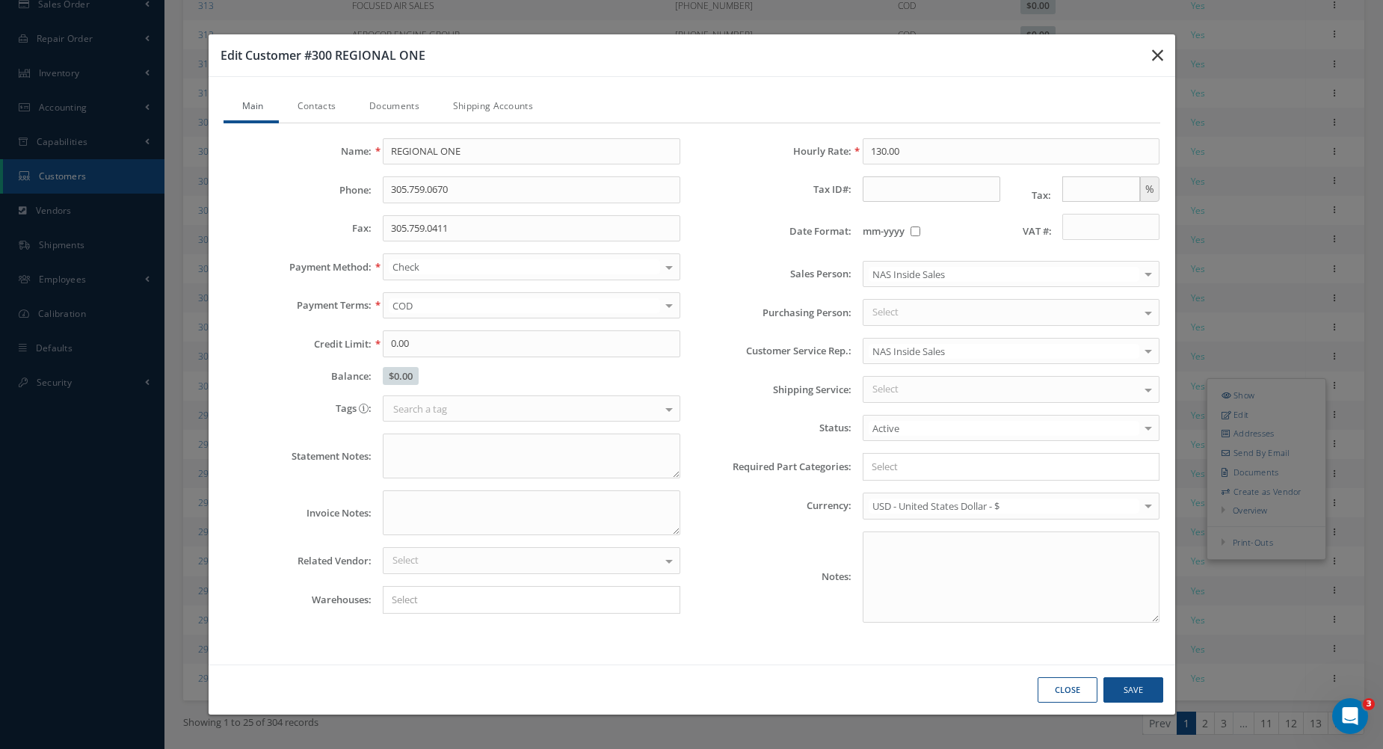
click at [1152, 55] on icon "button" at bounding box center [1157, 55] width 11 height 18
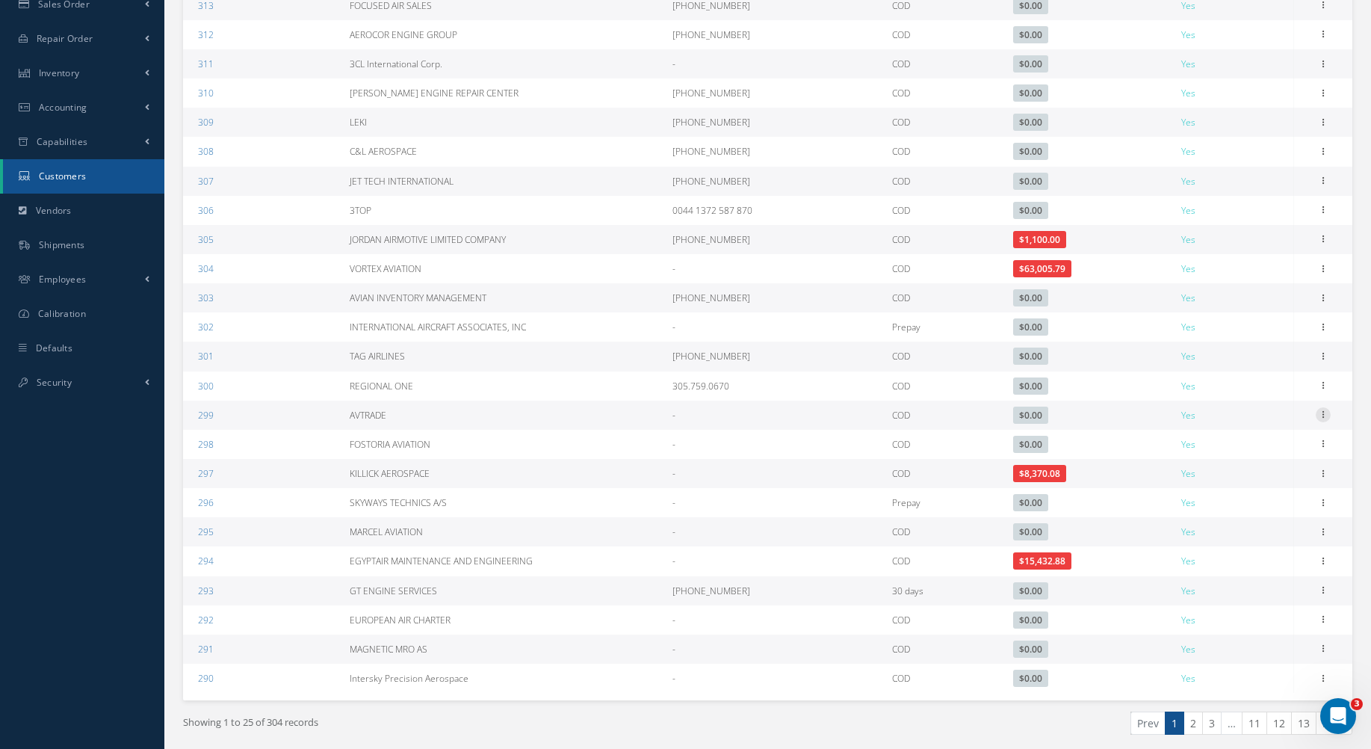
click at [1325, 415] on icon at bounding box center [1323, 413] width 15 height 12
click at [1244, 452] on div "Show Edit Addresses Send By Email Documents Create as Vendor Overview Work Orde…" at bounding box center [1255, 498] width 120 height 182
click at [1330, 418] on icon at bounding box center [1323, 413] width 15 height 12
click at [1275, 442] on link "Edit" at bounding box center [1255, 443] width 118 height 19
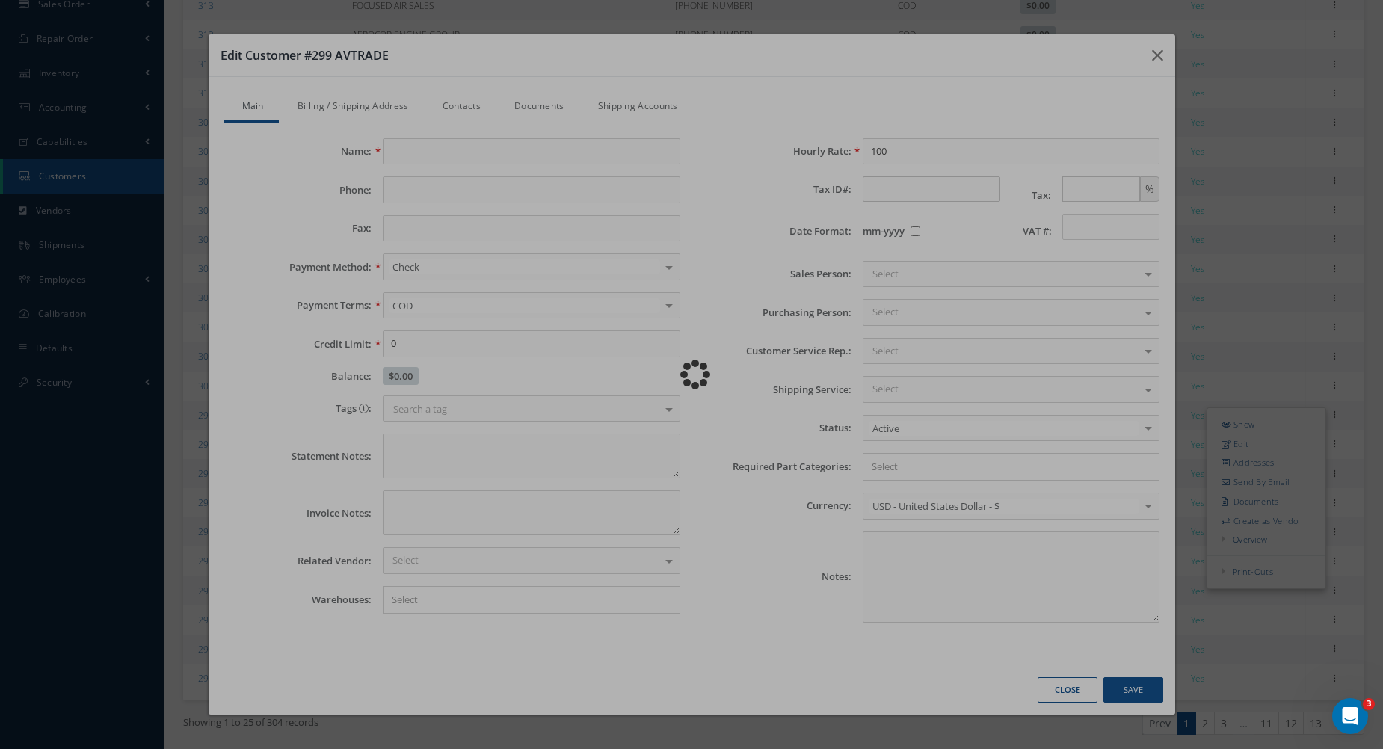
type input "AVTRADE"
type input "0.00"
type input "100.00"
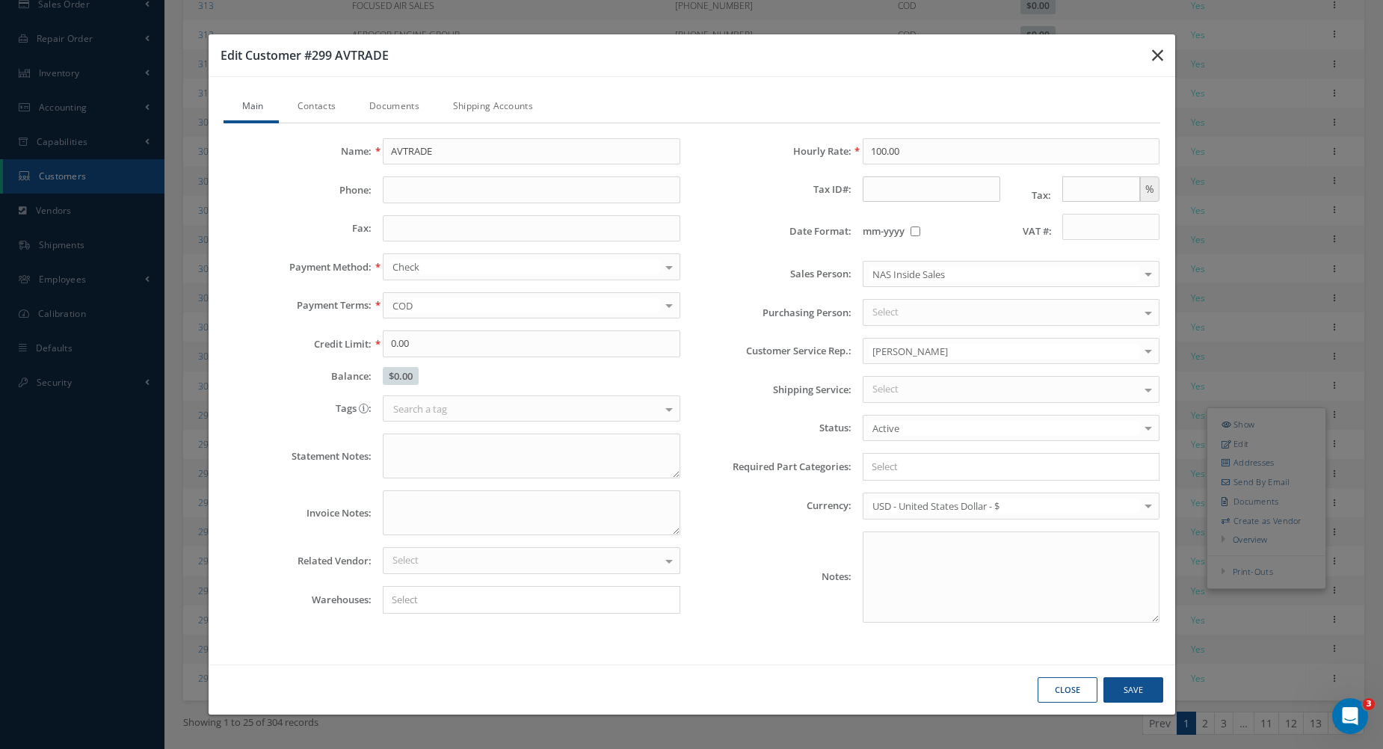
click at [1159, 52] on icon "button" at bounding box center [1157, 55] width 11 height 18
type input "0"
type input "100"
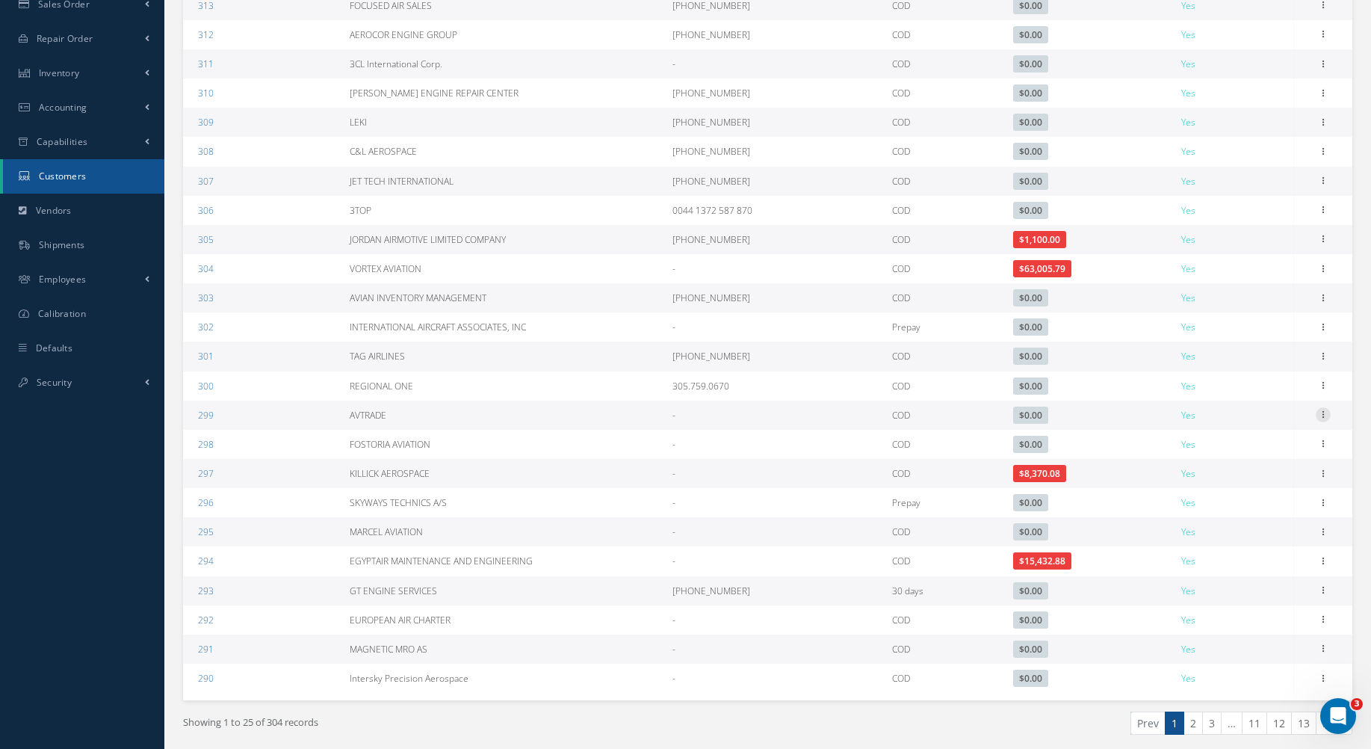
click at [1329, 417] on icon at bounding box center [1323, 413] width 15 height 12
click at [1240, 451] on link "Edit" at bounding box center [1255, 443] width 118 height 19
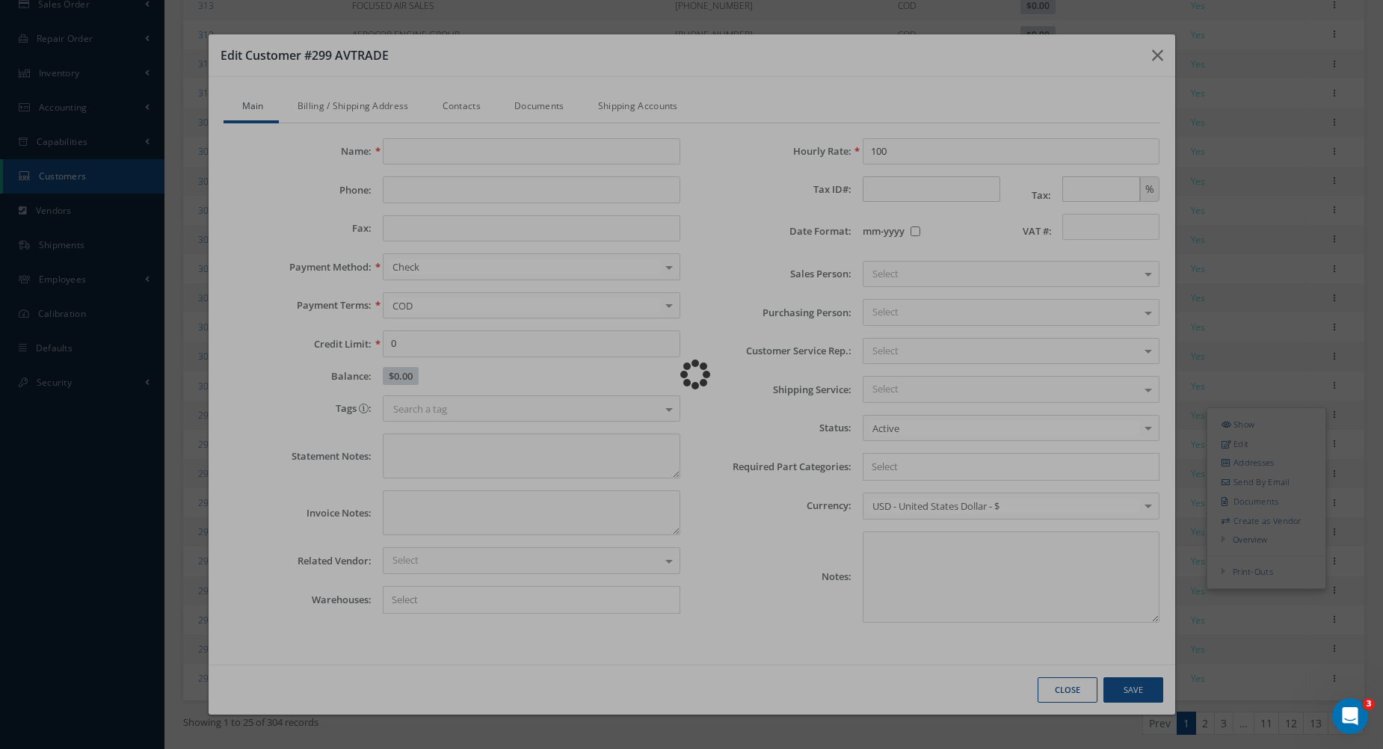
type input "AVTRADE"
type input "0.00"
type input "100.00"
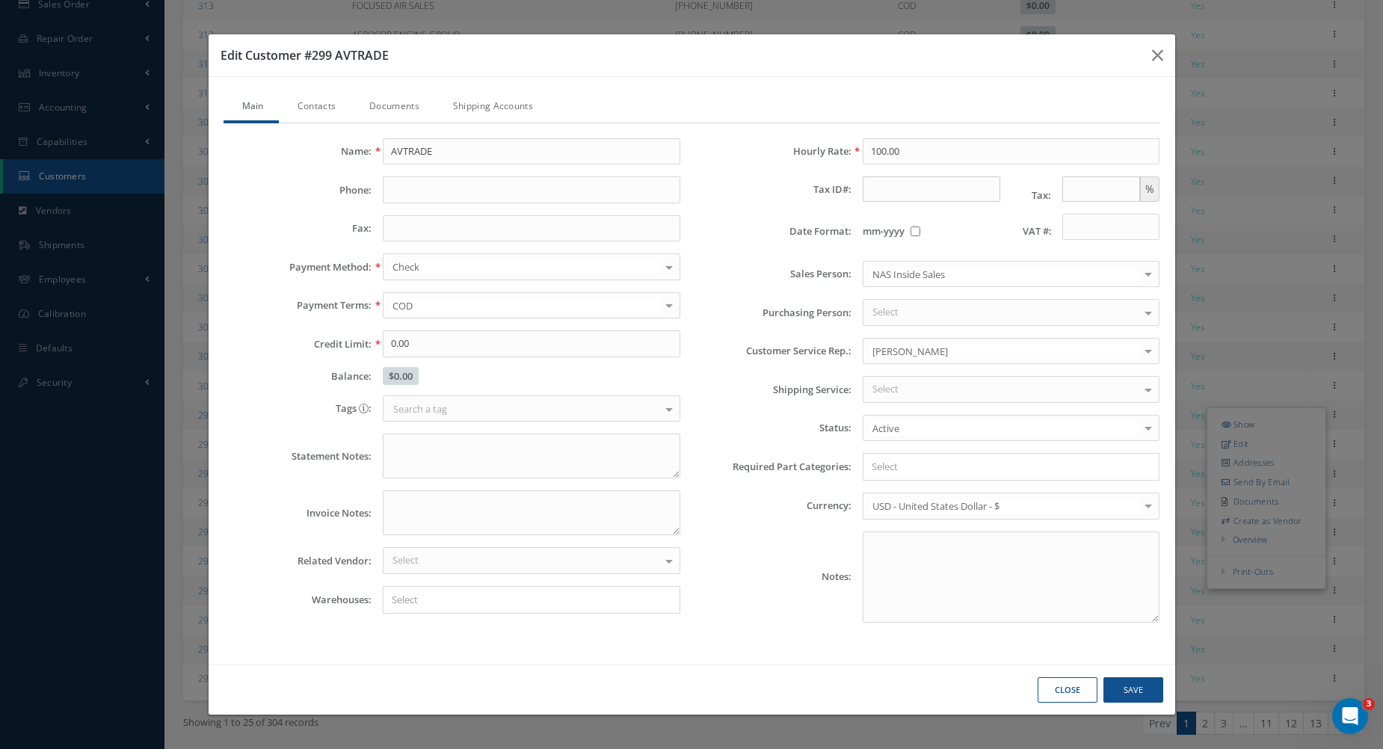
click at [977, 339] on div "Aida Mulens" at bounding box center [1010, 351] width 297 height 27
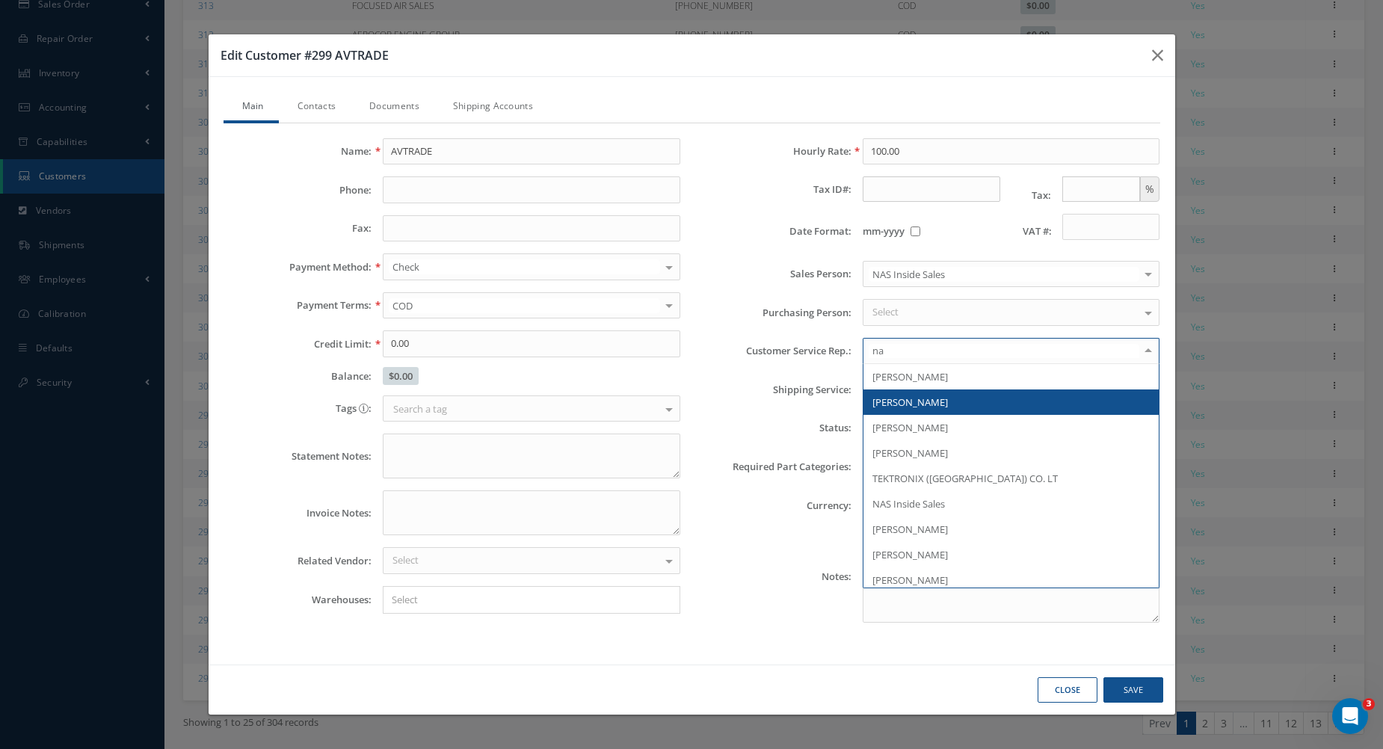
type input "nas"
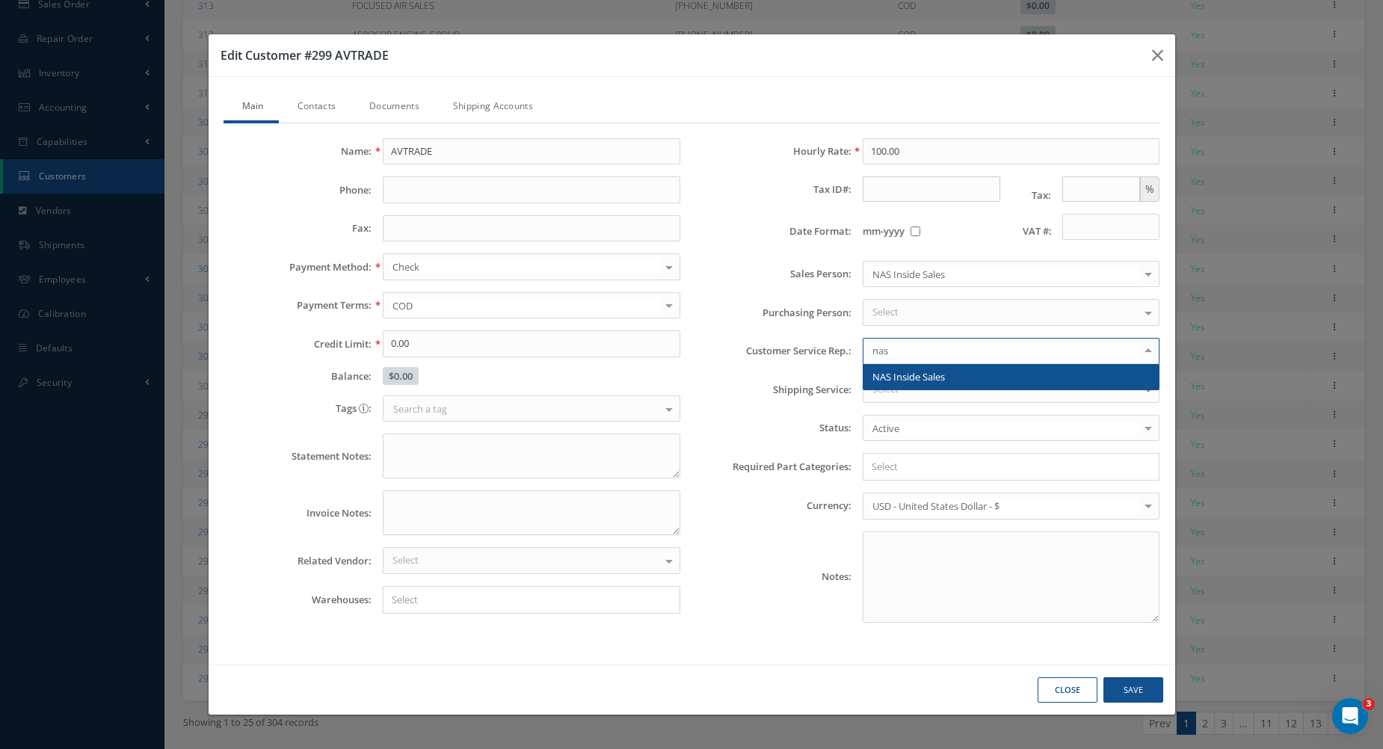
click at [925, 372] on span "NAS Inside Sales" at bounding box center [908, 376] width 72 height 13
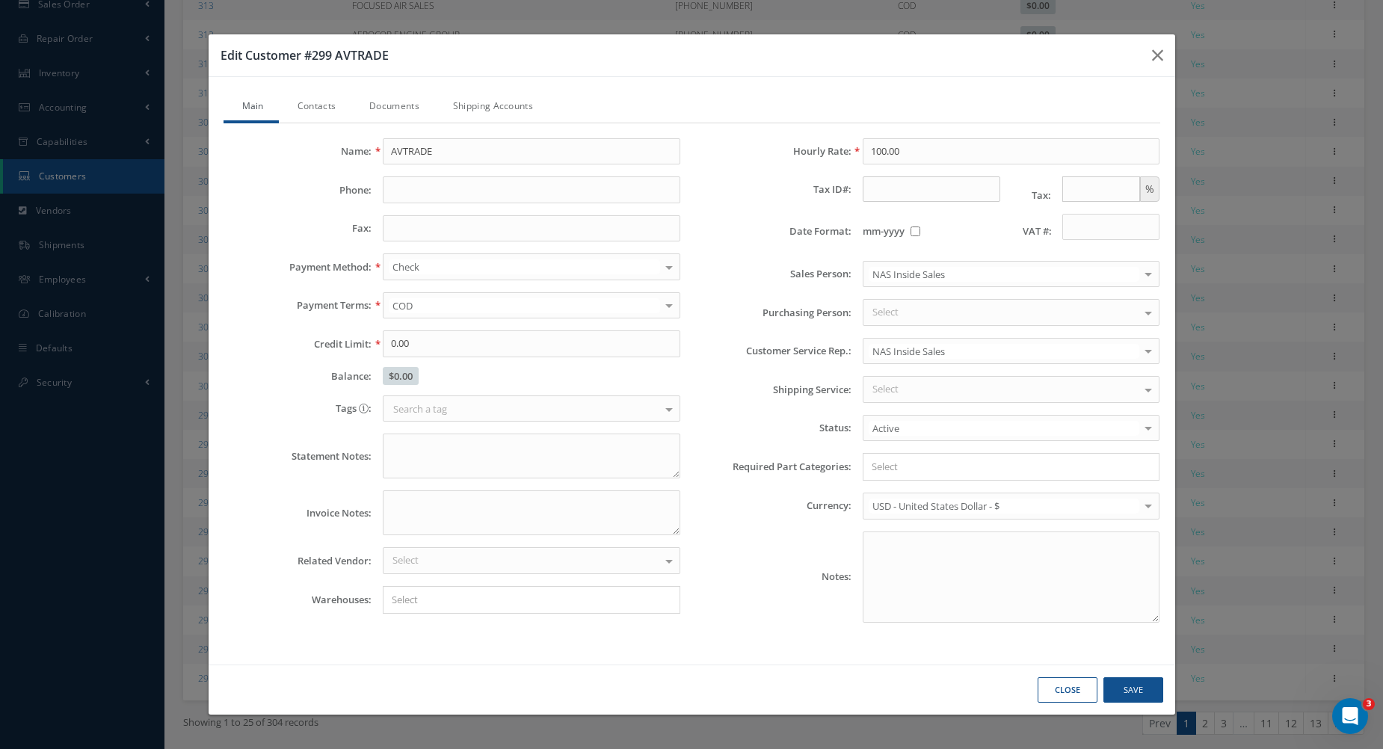
click at [1167, 692] on div "Close Save" at bounding box center [692, 689] width 966 height 51
click at [1158, 695] on button "Save" at bounding box center [1133, 690] width 60 height 26
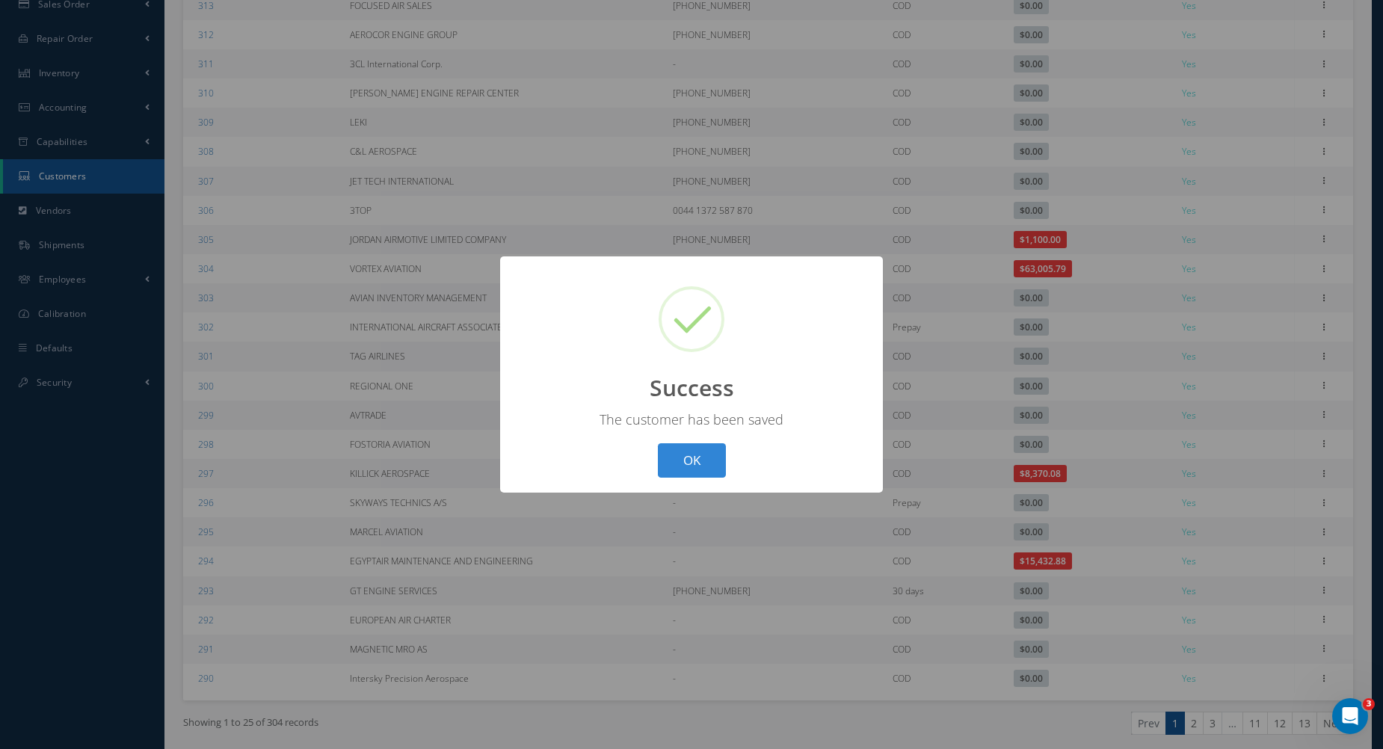
click at [1240, 537] on div "? ! i Success × The customer has been saved OK Cancel" at bounding box center [691, 374] width 1383 height 749
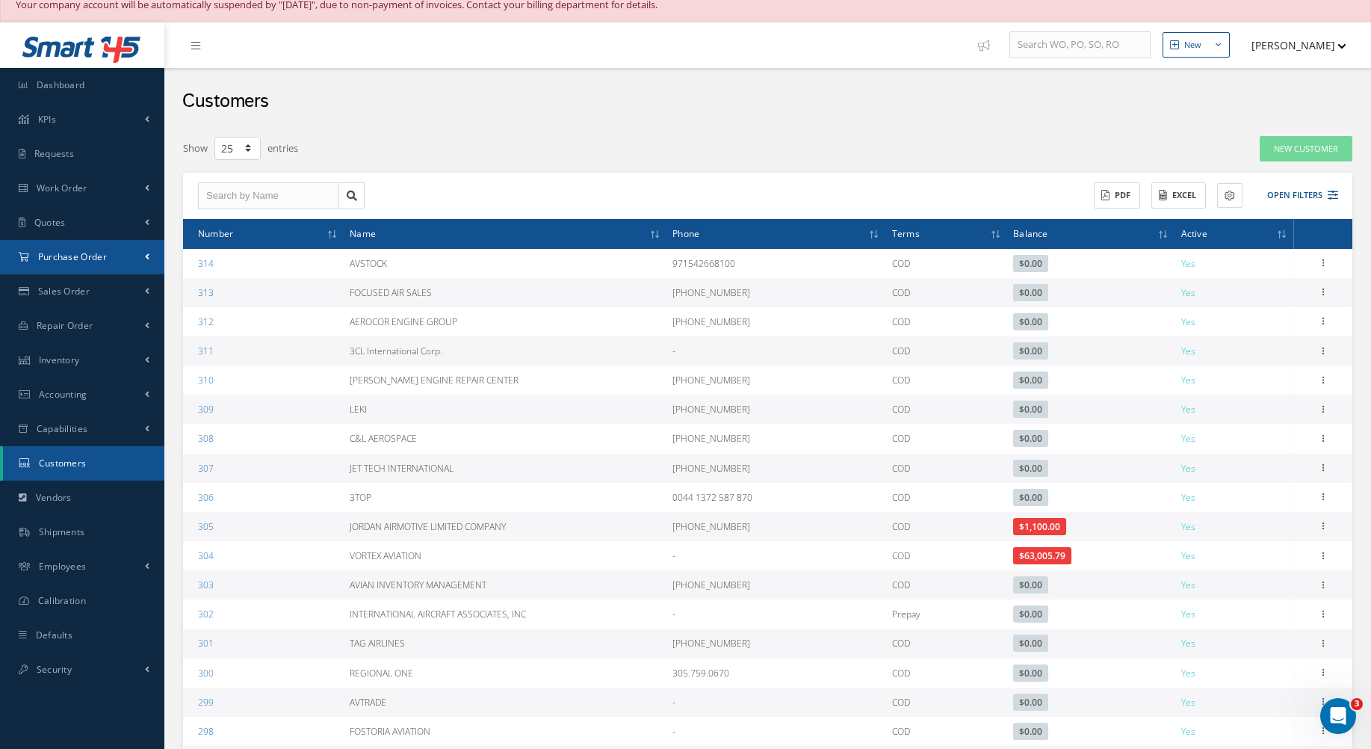
scroll to position [0, 0]
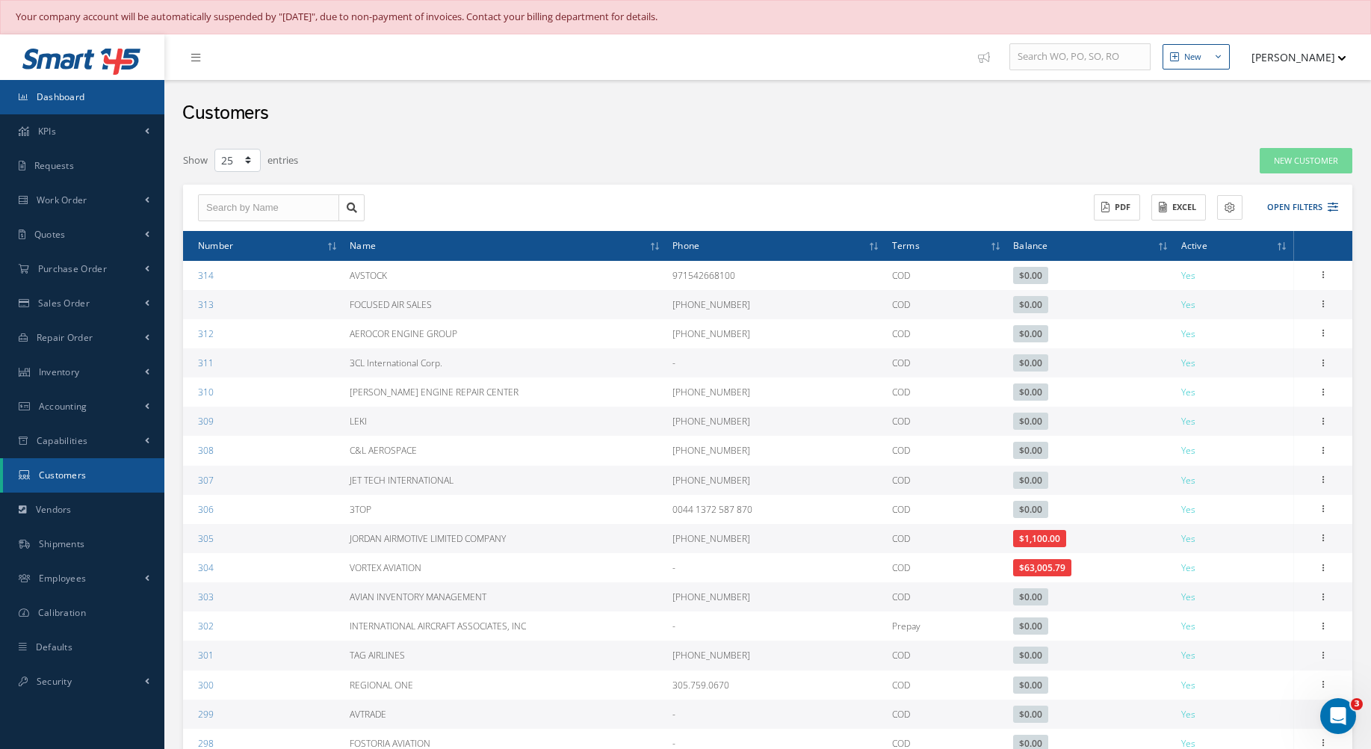
click at [94, 91] on link "Dashboard" at bounding box center [82, 97] width 164 height 34
click at [94, 70] on icon "Smart 145" at bounding box center [82, 62] width 120 height 26
